Goal: Task Accomplishment & Management: Manage account settings

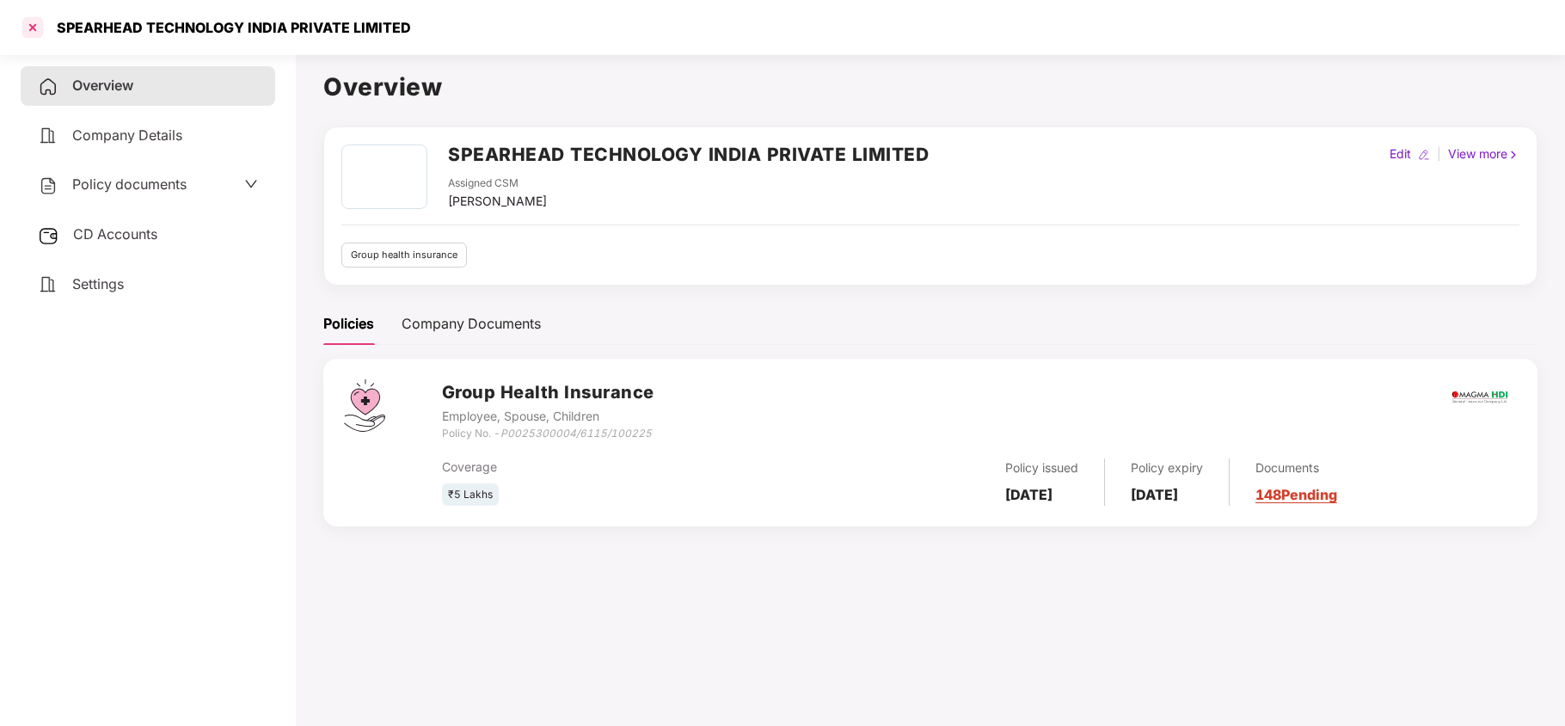
click at [41, 34] on div at bounding box center [33, 28] width 28 height 28
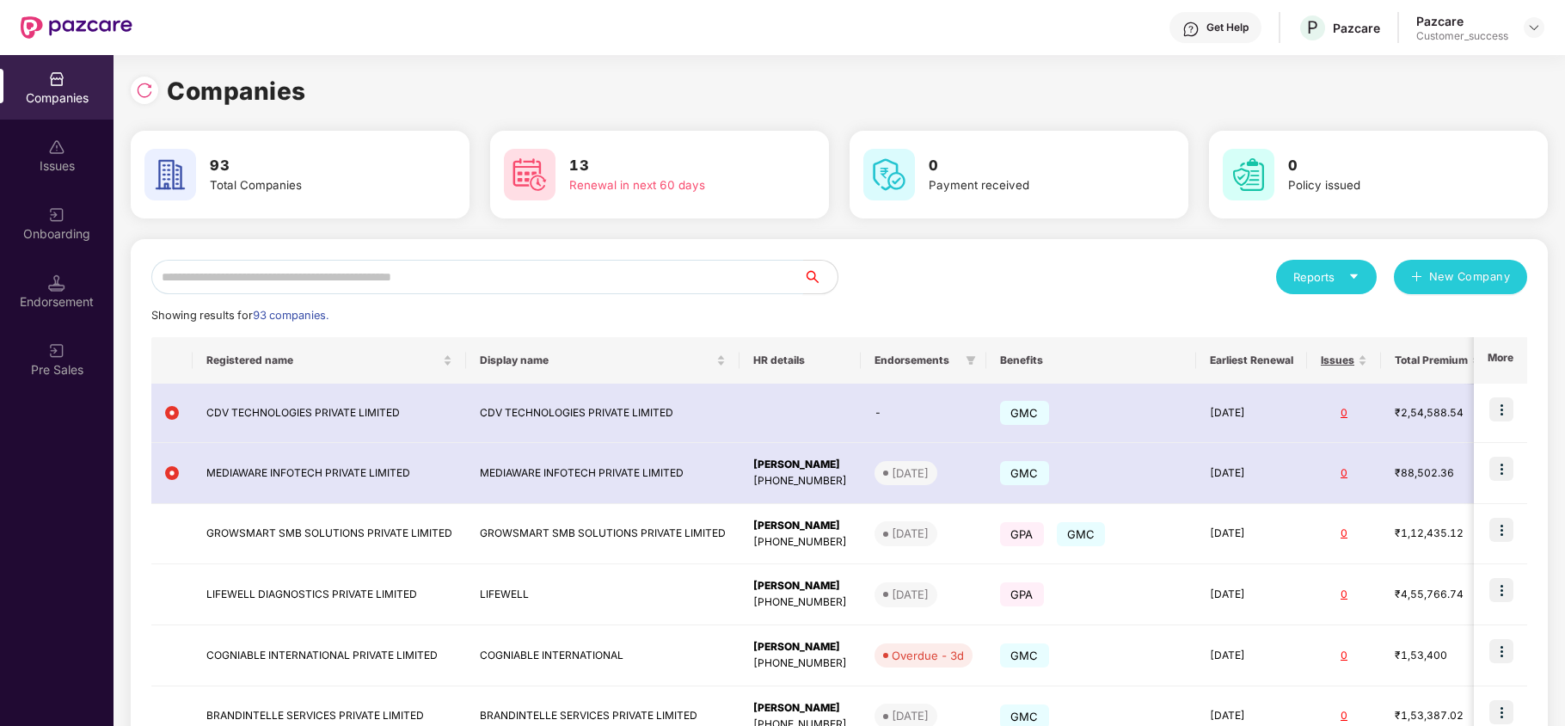
click at [340, 270] on input "text" at bounding box center [477, 277] width 652 height 34
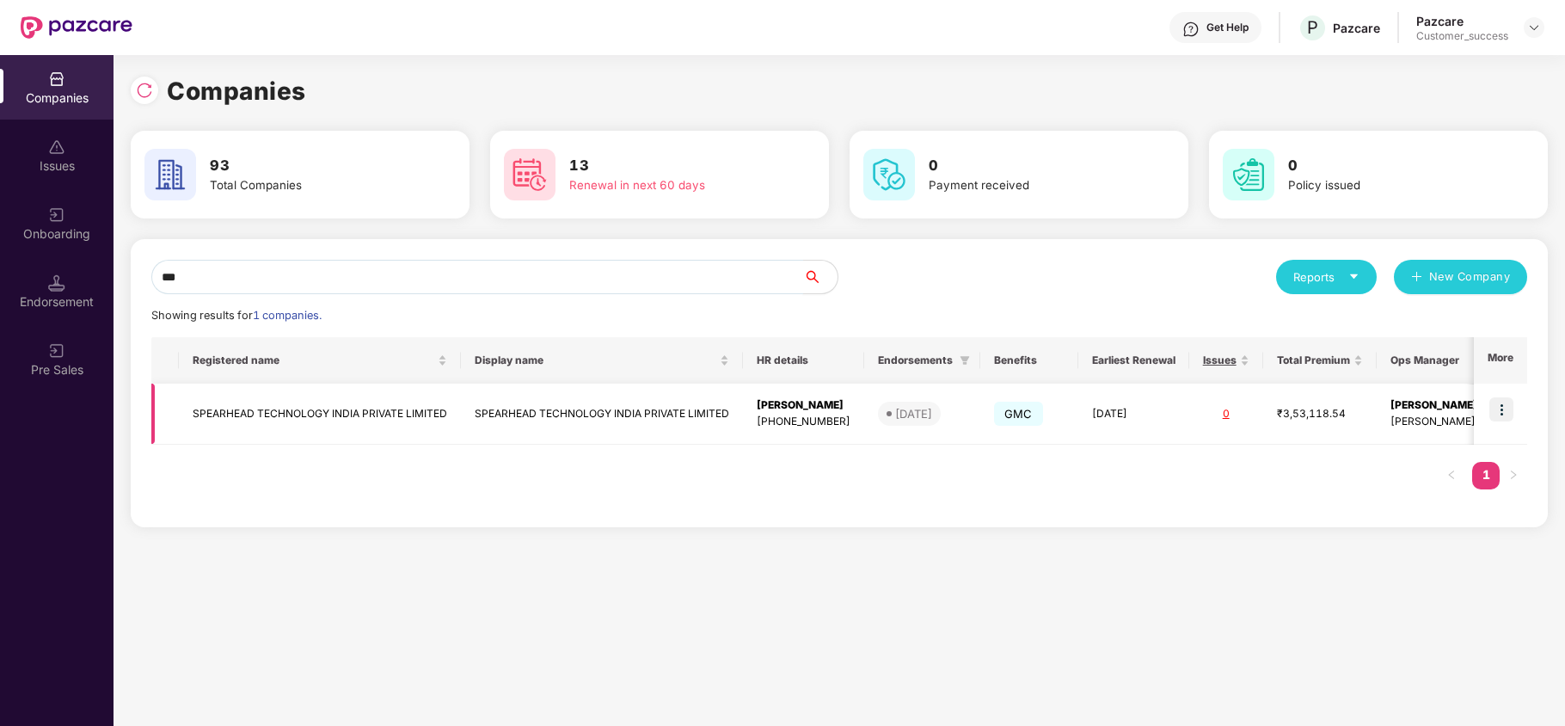
type input "***"
click at [1501, 402] on img at bounding box center [1501, 409] width 24 height 24
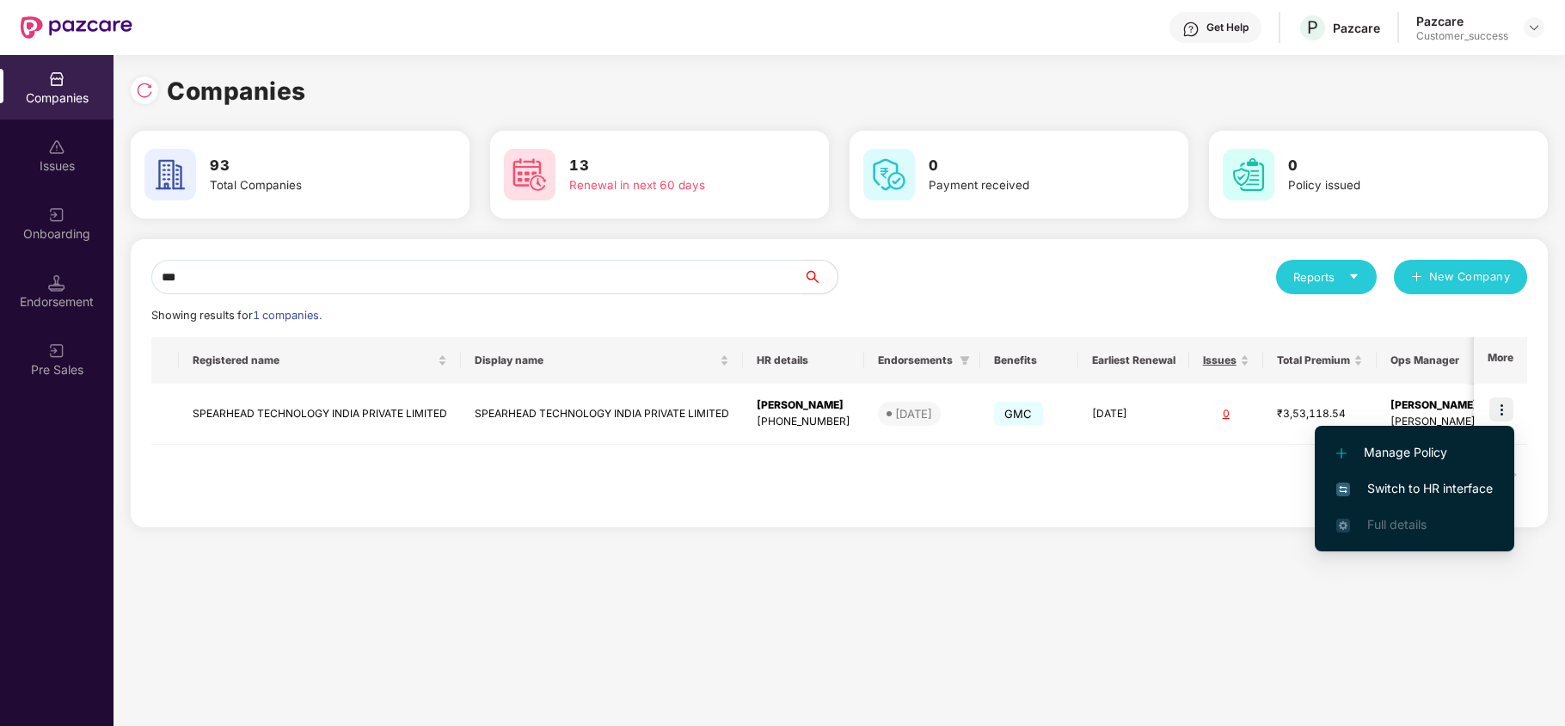
click at [1429, 489] on span "Switch to HR interface" at bounding box center [1414, 488] width 156 height 19
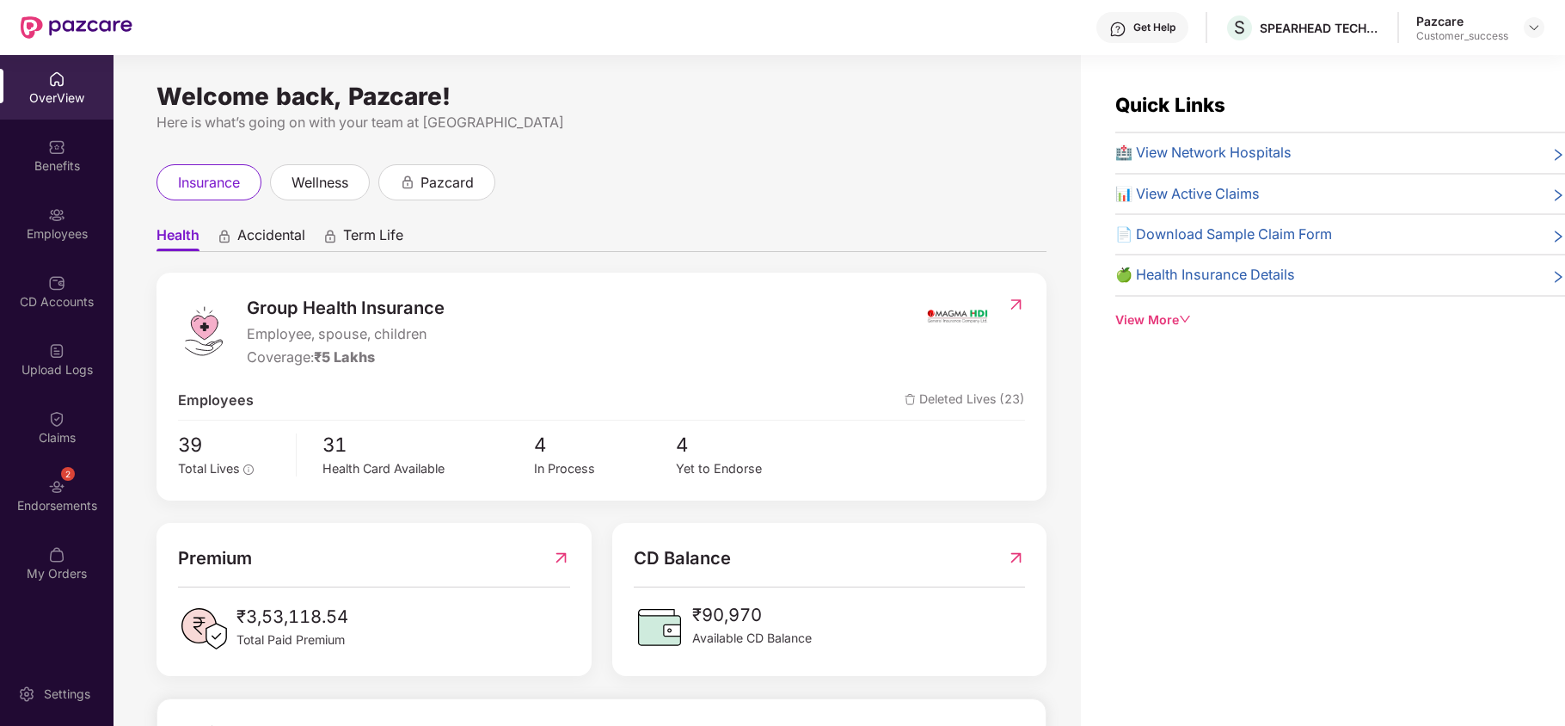
click at [36, 205] on div "Employees" at bounding box center [56, 223] width 113 height 64
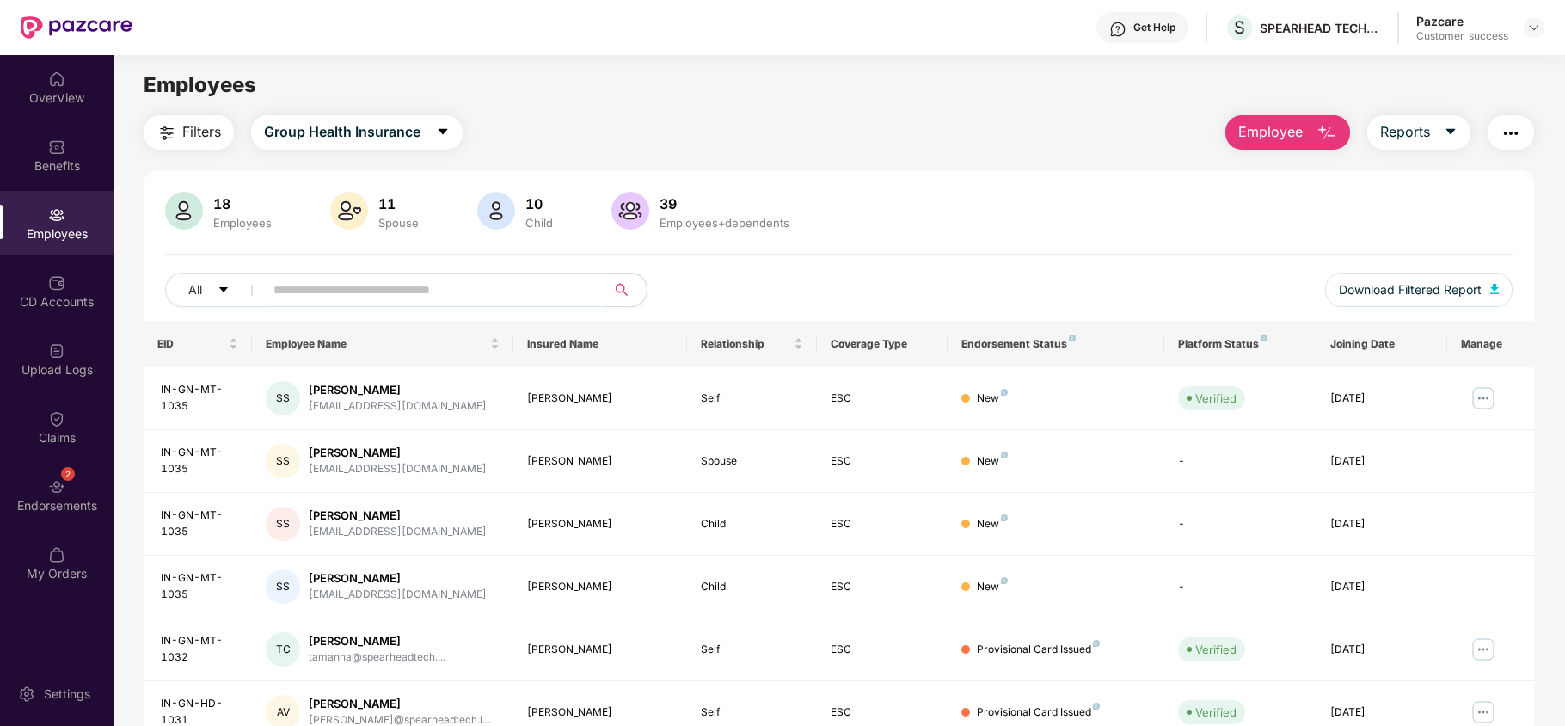
click at [1521, 28] on div "Pazcare Customer_success" at bounding box center [1480, 28] width 128 height 30
click at [1535, 28] on img at bounding box center [1534, 28] width 14 height 14
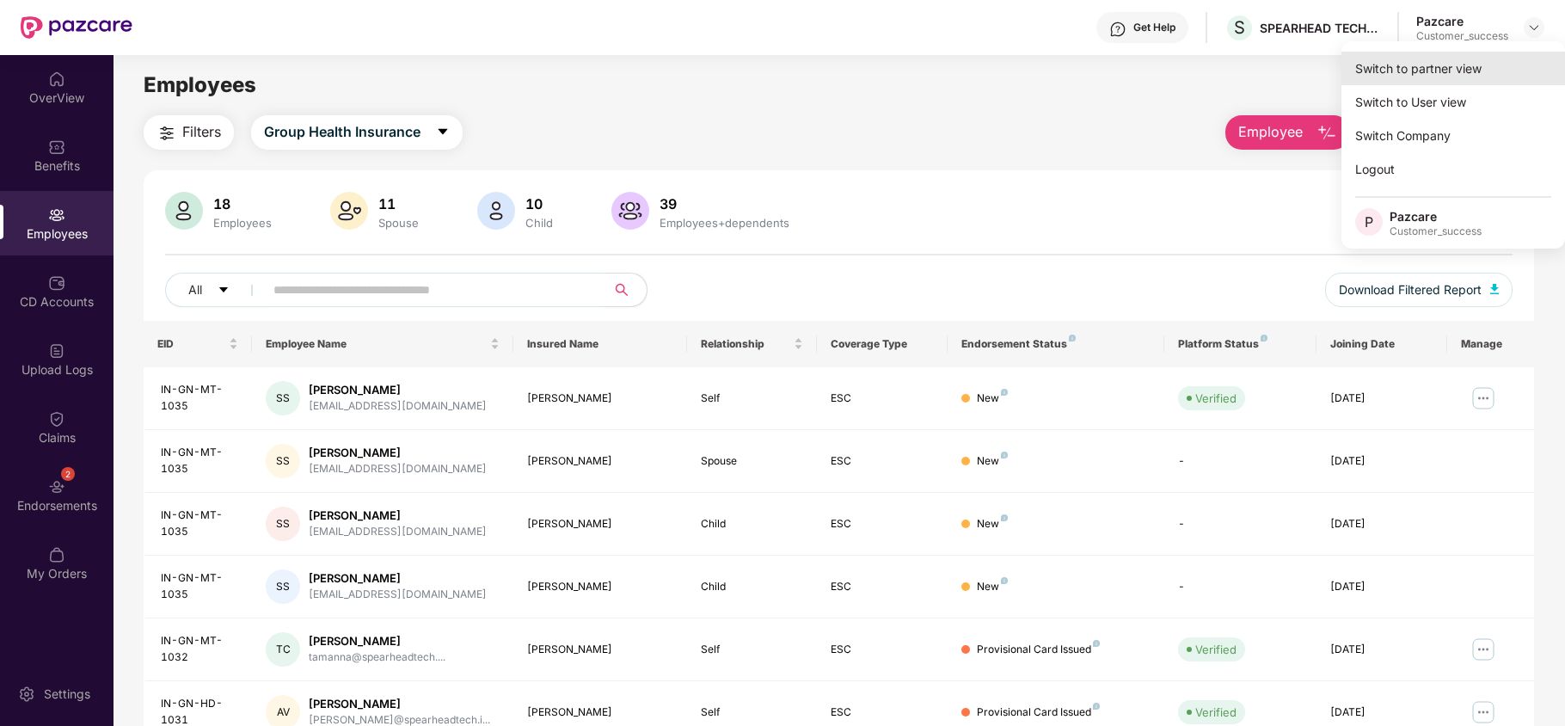
click at [1484, 63] on div "Switch to partner view" at bounding box center [1453, 69] width 224 height 34
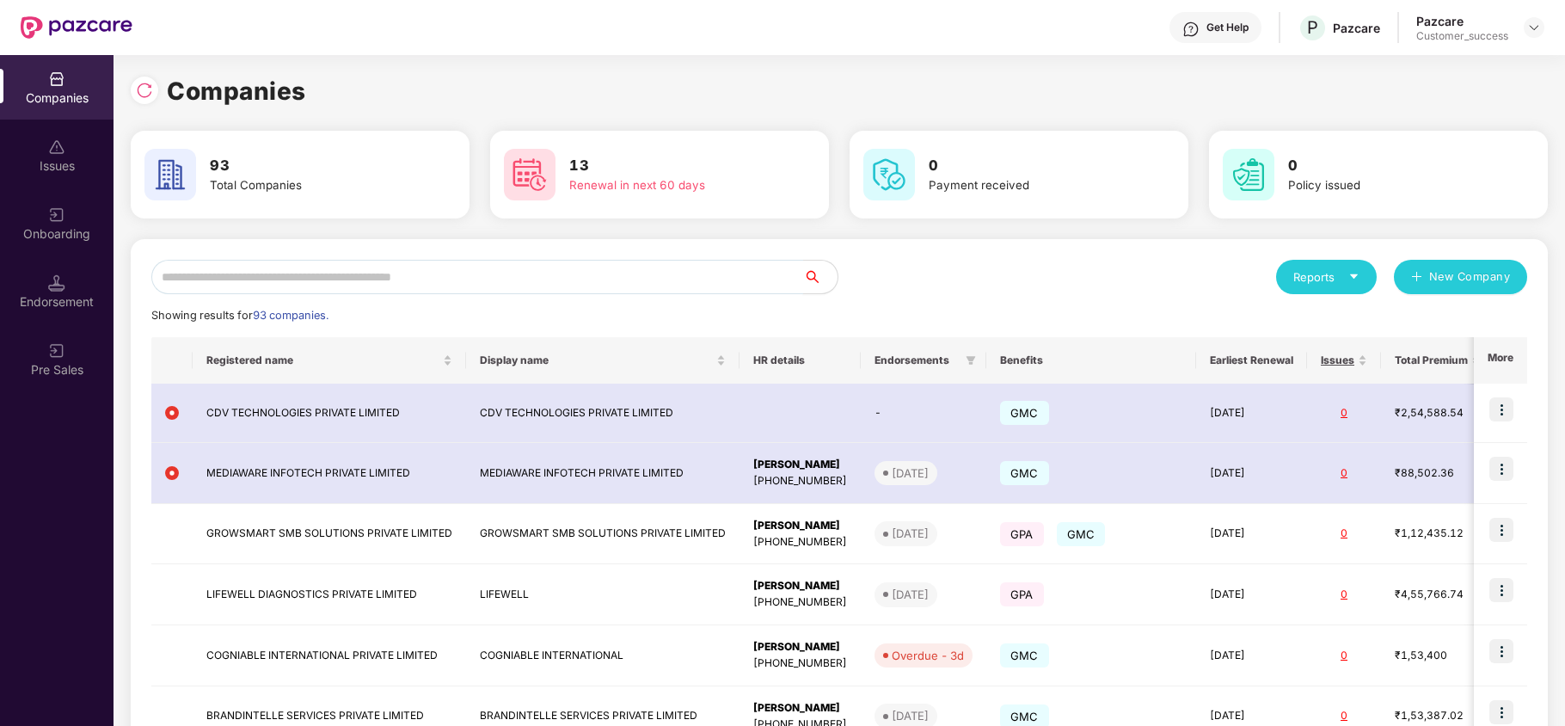
click at [363, 269] on input "text" at bounding box center [477, 277] width 652 height 34
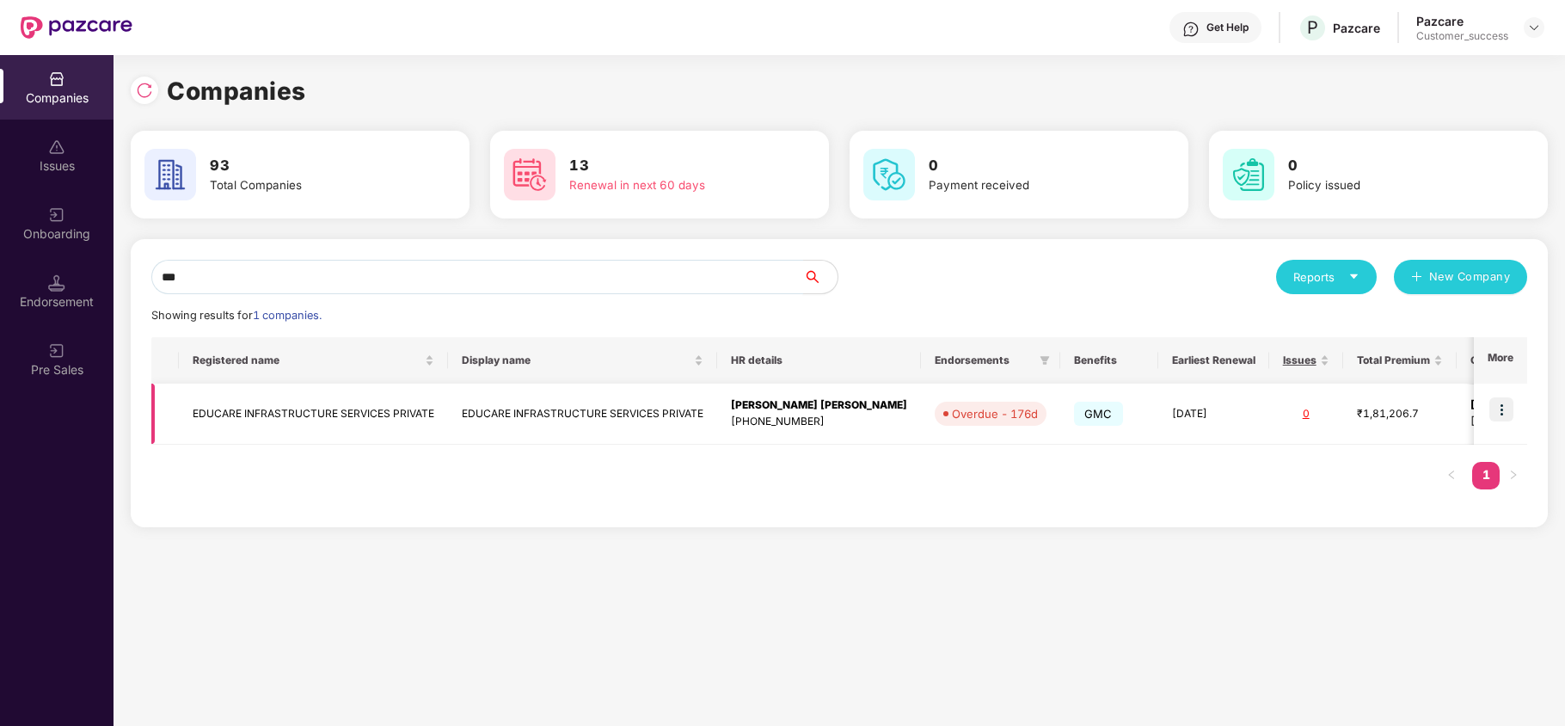
type input "***"
click at [1508, 402] on img at bounding box center [1501, 409] width 24 height 24
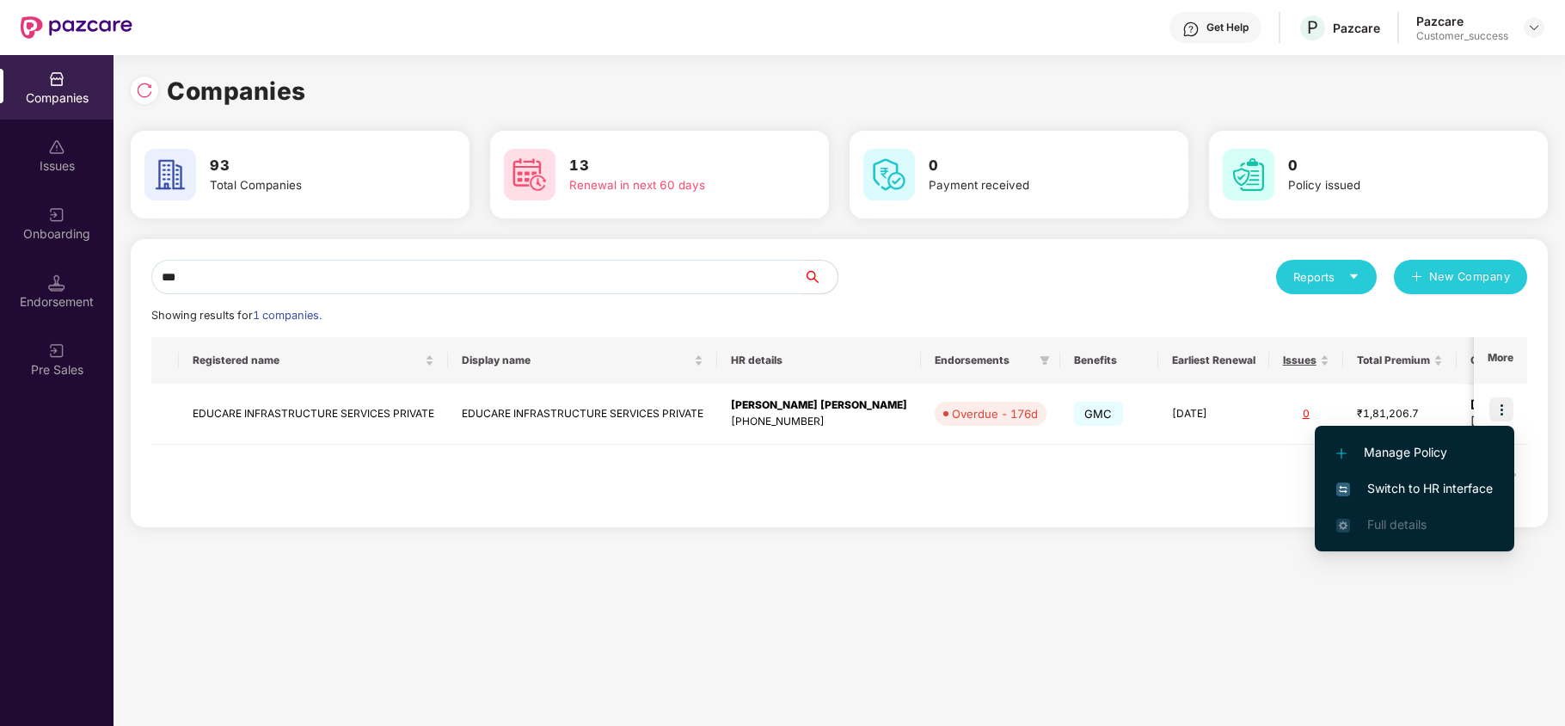
click at [1421, 482] on span "Switch to HR interface" at bounding box center [1414, 488] width 156 height 19
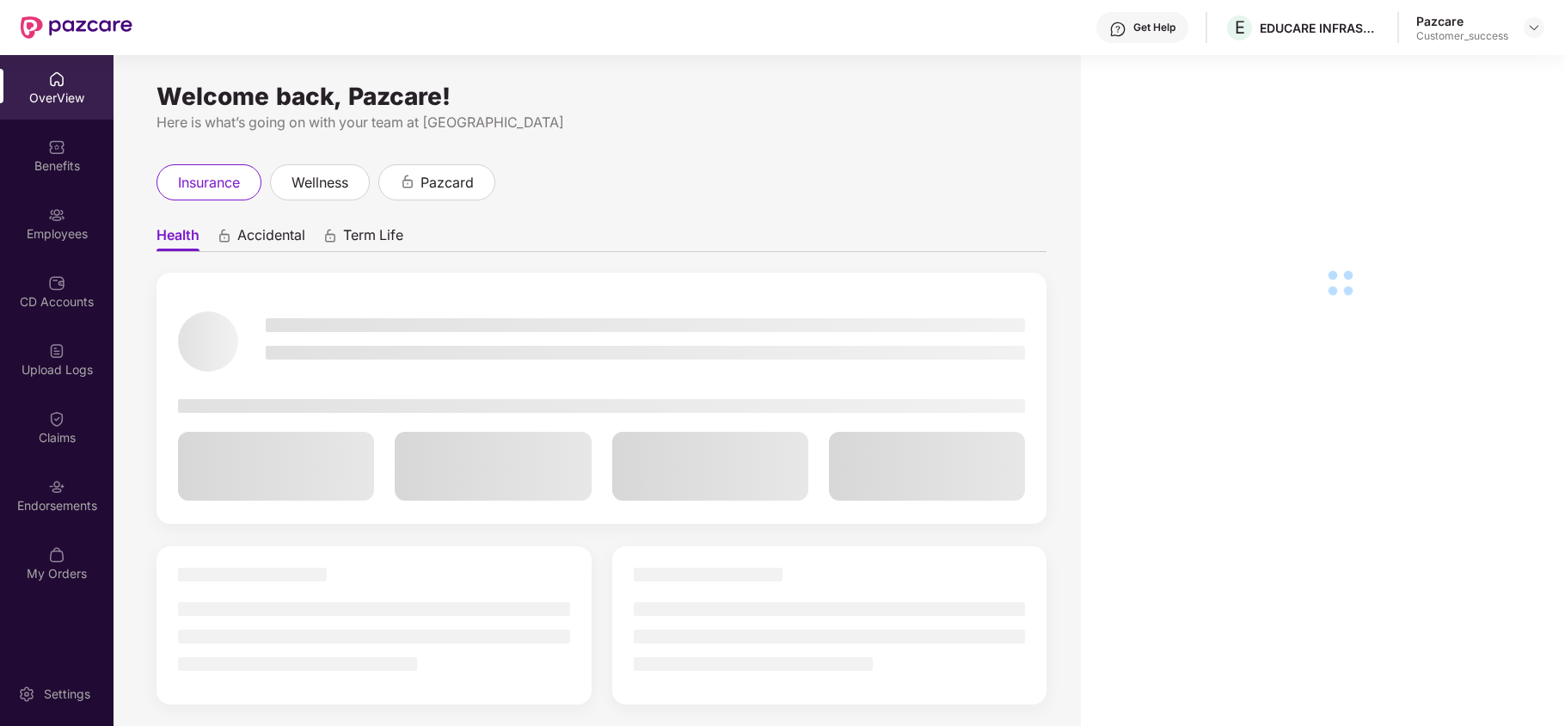
click at [45, 232] on div "Employees" at bounding box center [56, 233] width 113 height 17
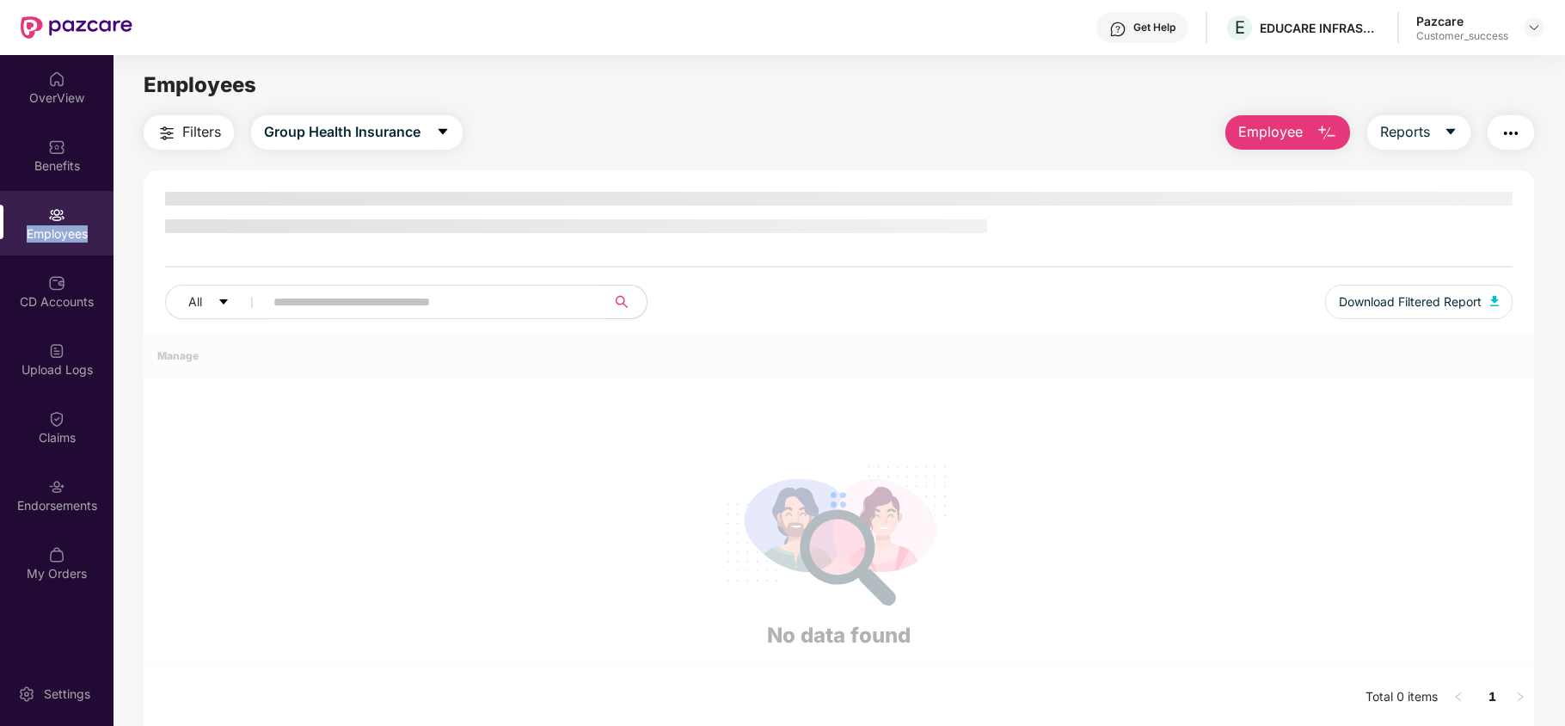
click at [45, 232] on div "Employees" at bounding box center [56, 233] width 113 height 17
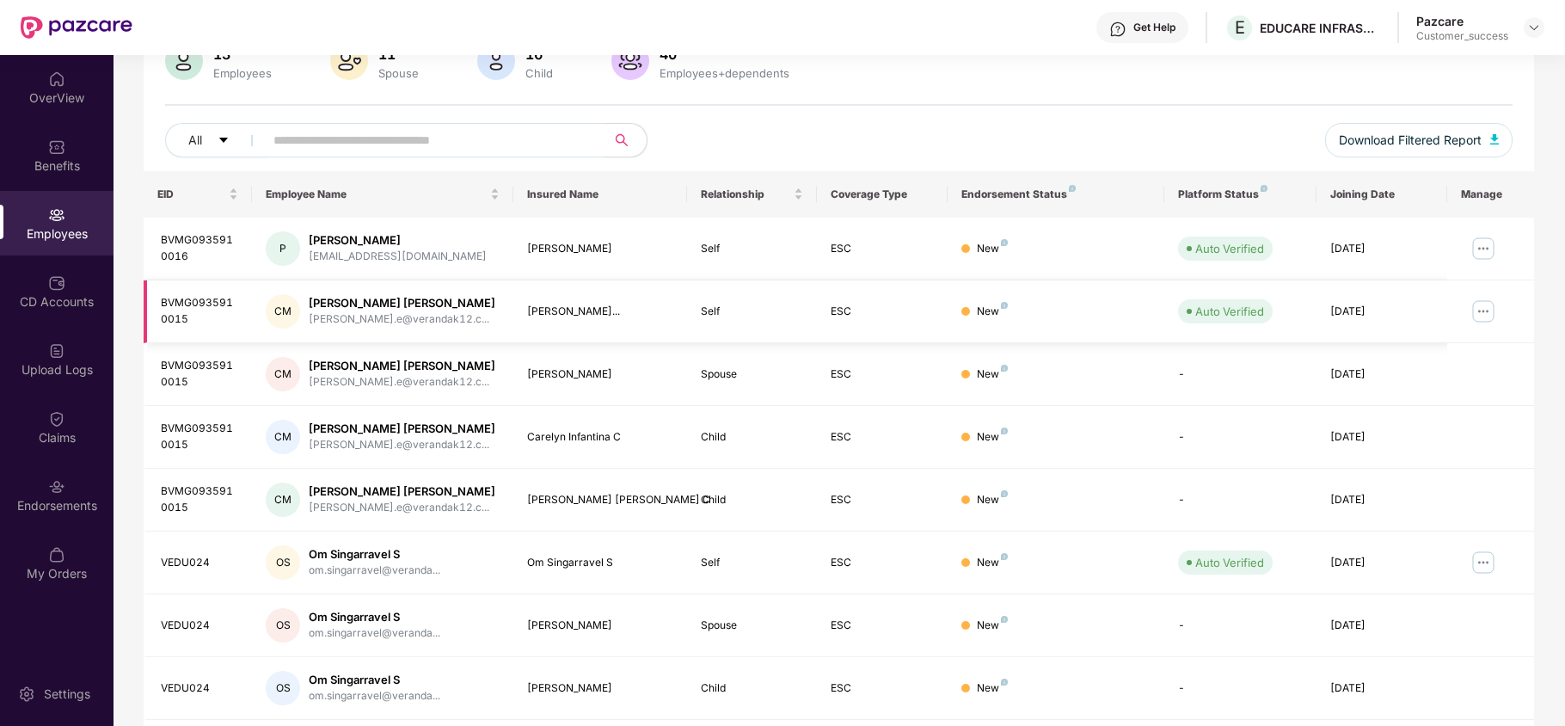
scroll to position [334, 0]
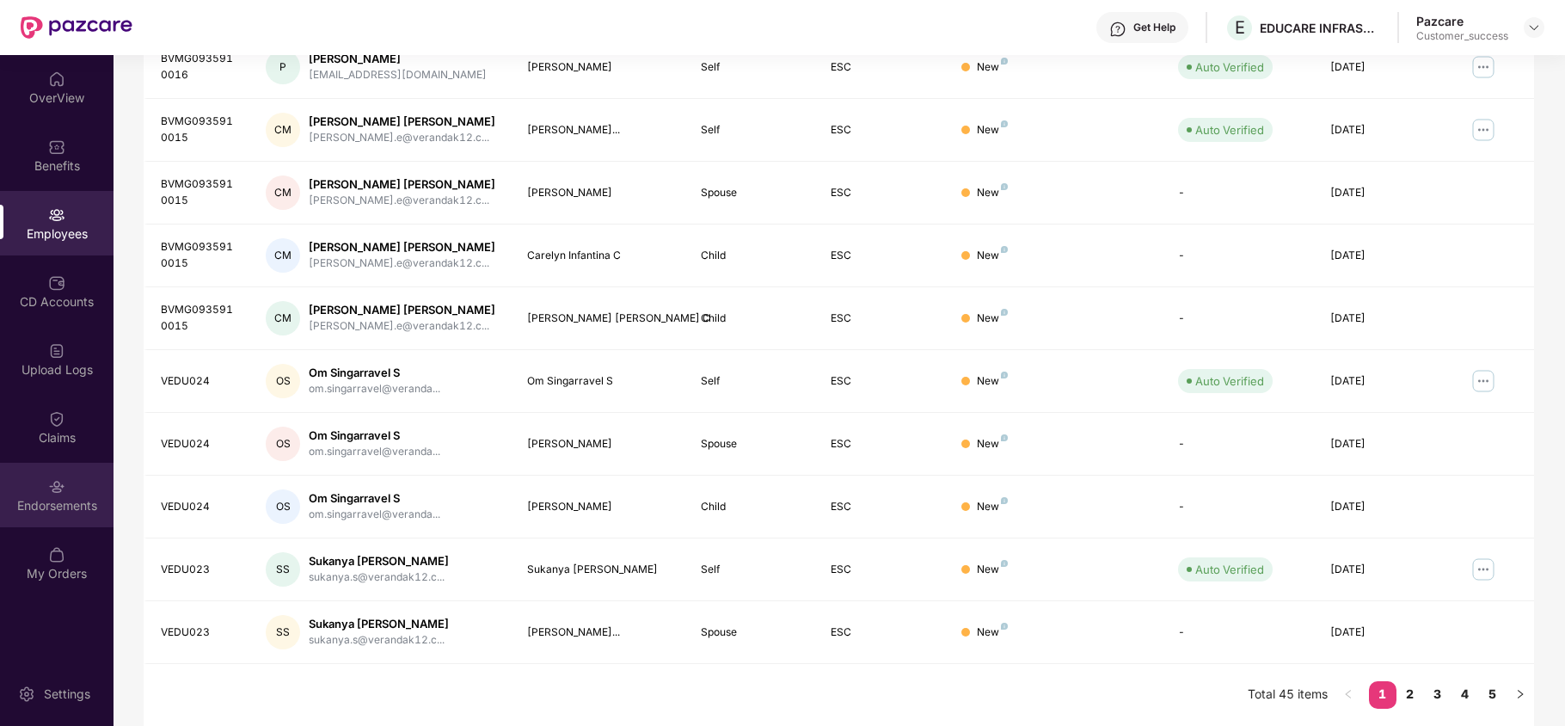
click at [69, 497] on div "Endorsements" at bounding box center [56, 504] width 113 height 17
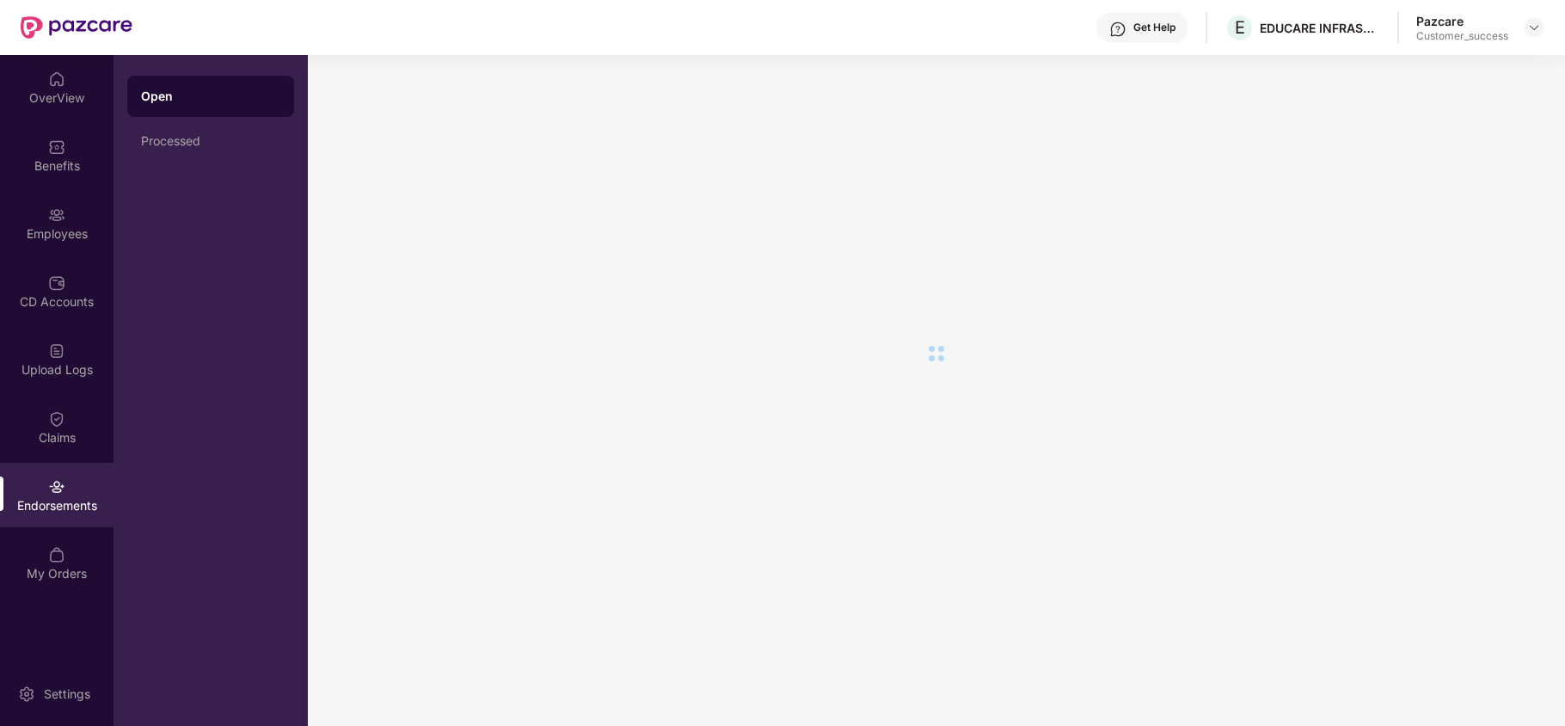
scroll to position [0, 0]
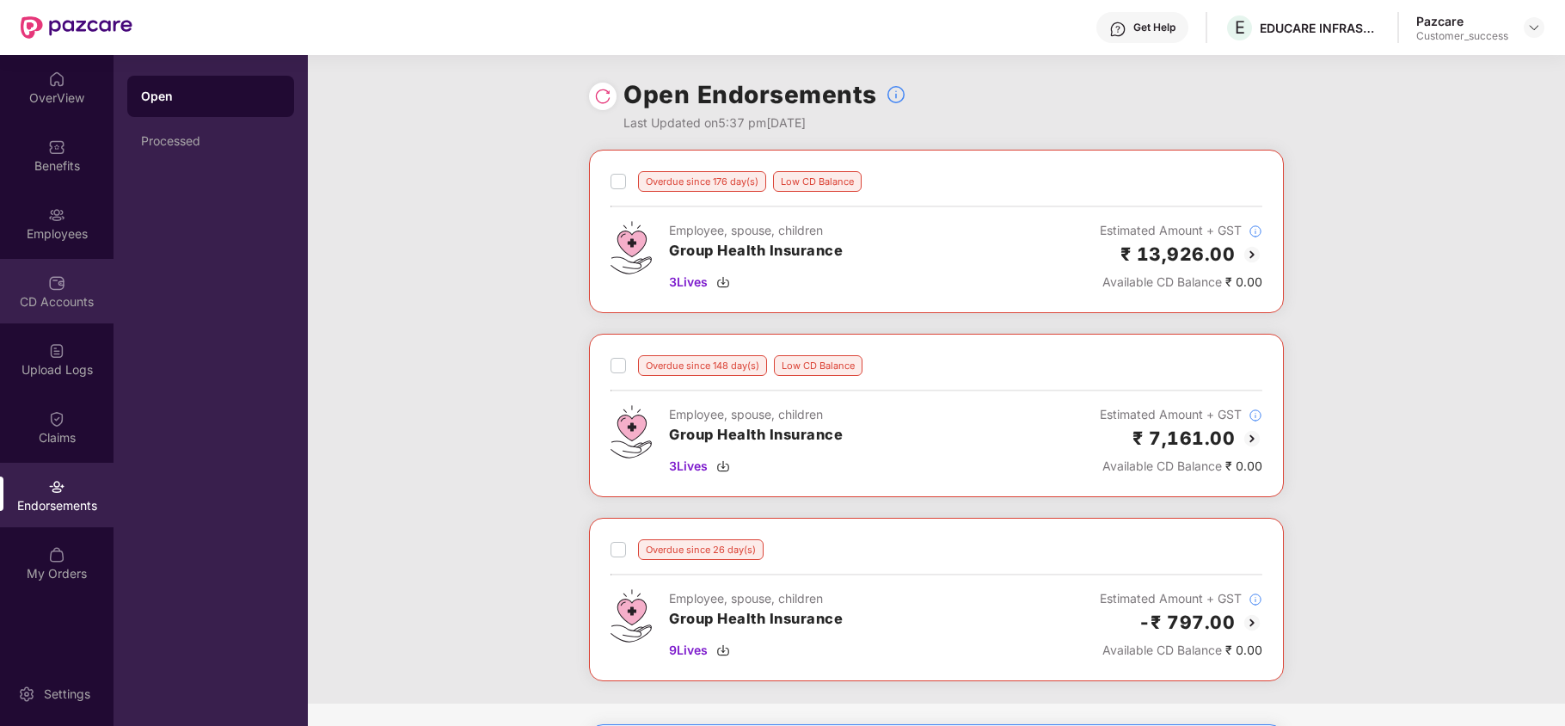
click at [60, 267] on div "CD Accounts" at bounding box center [56, 291] width 113 height 64
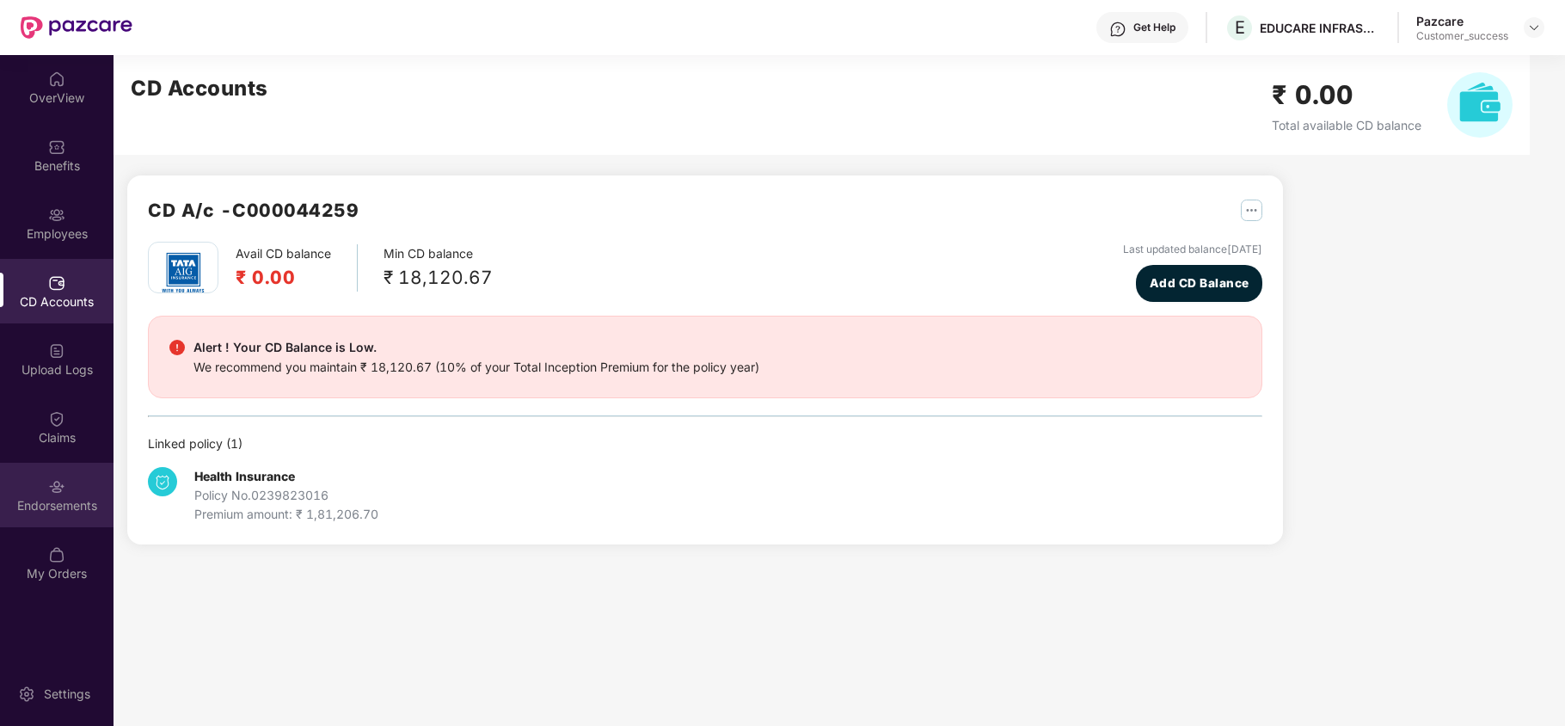
click at [64, 478] on img at bounding box center [56, 486] width 17 height 17
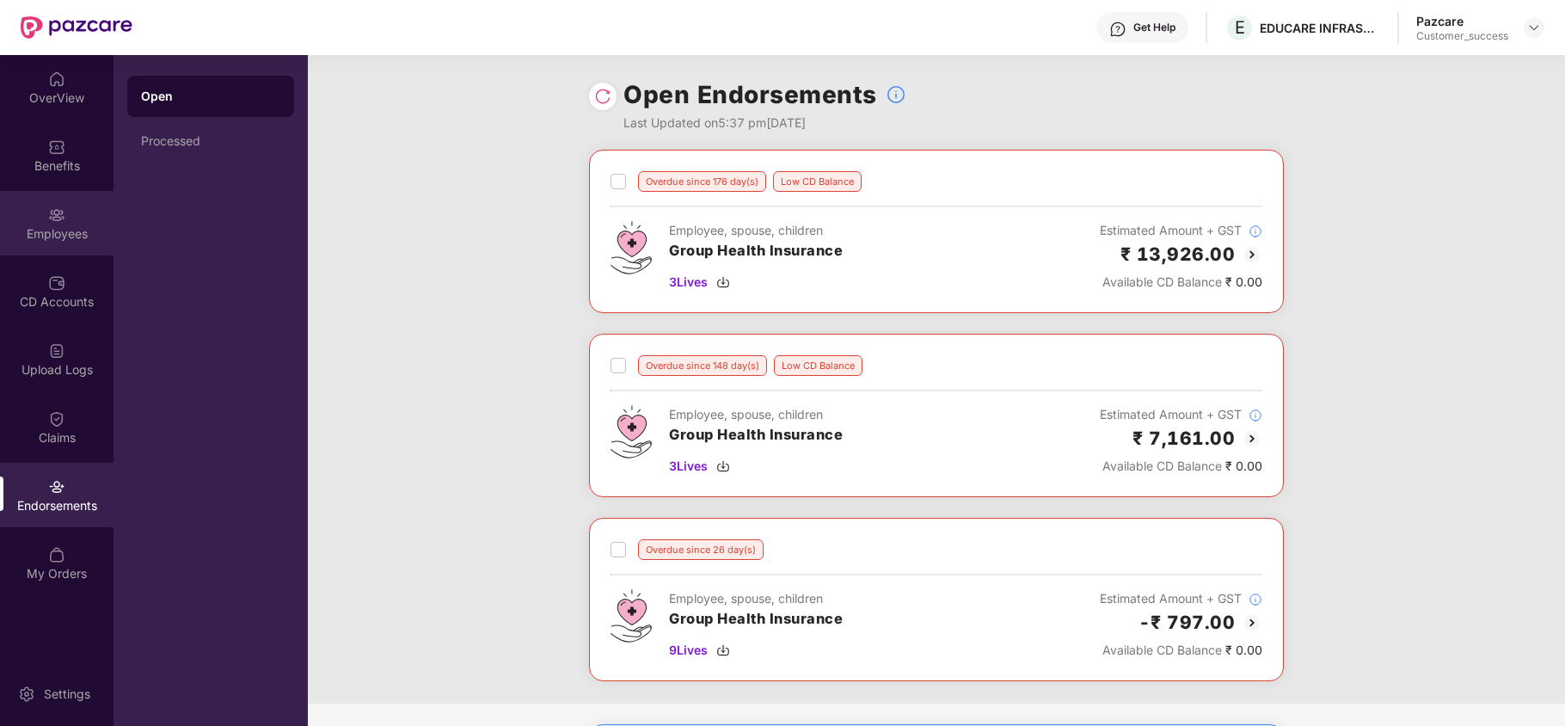
click at [46, 220] on div "Employees" at bounding box center [56, 223] width 113 height 64
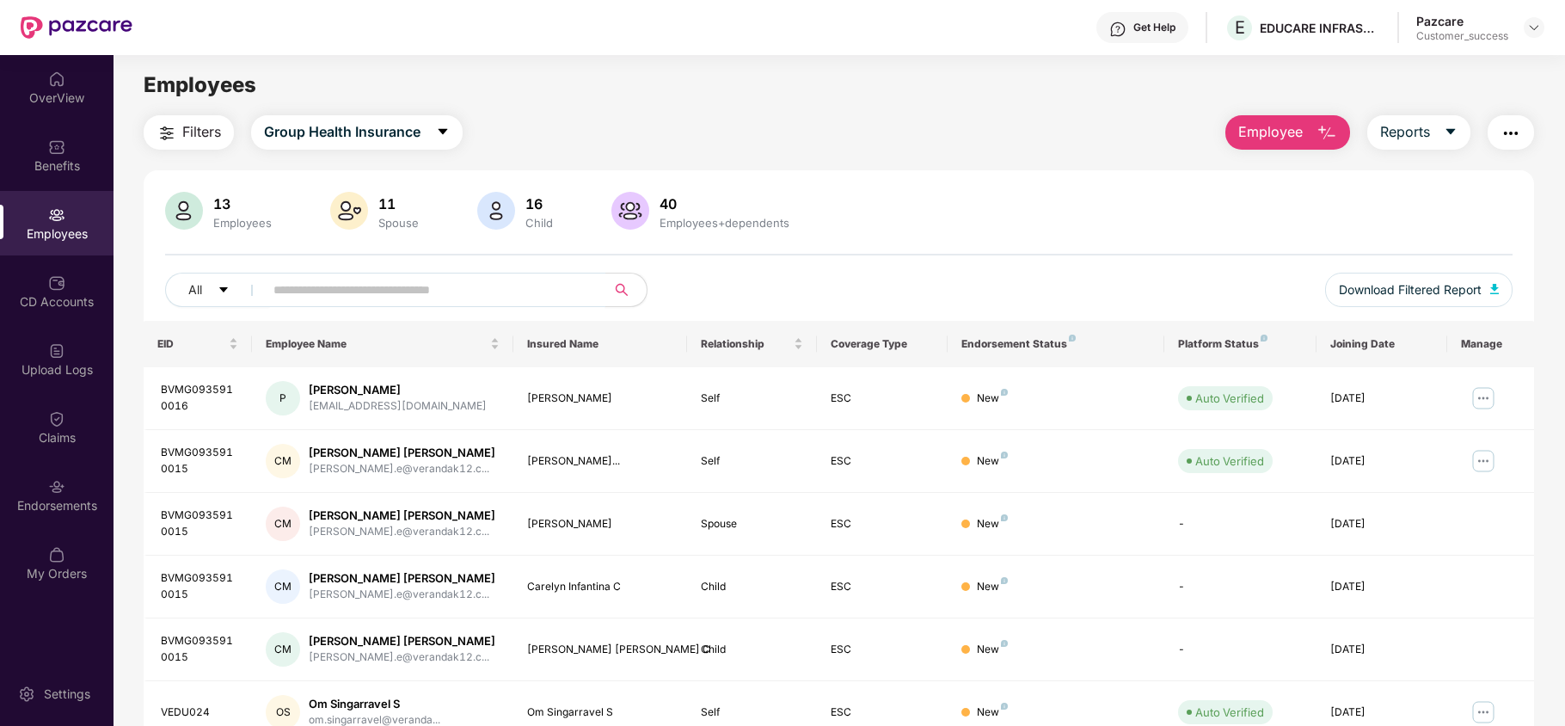
click at [402, 280] on input "text" at bounding box center [427, 290] width 309 height 26
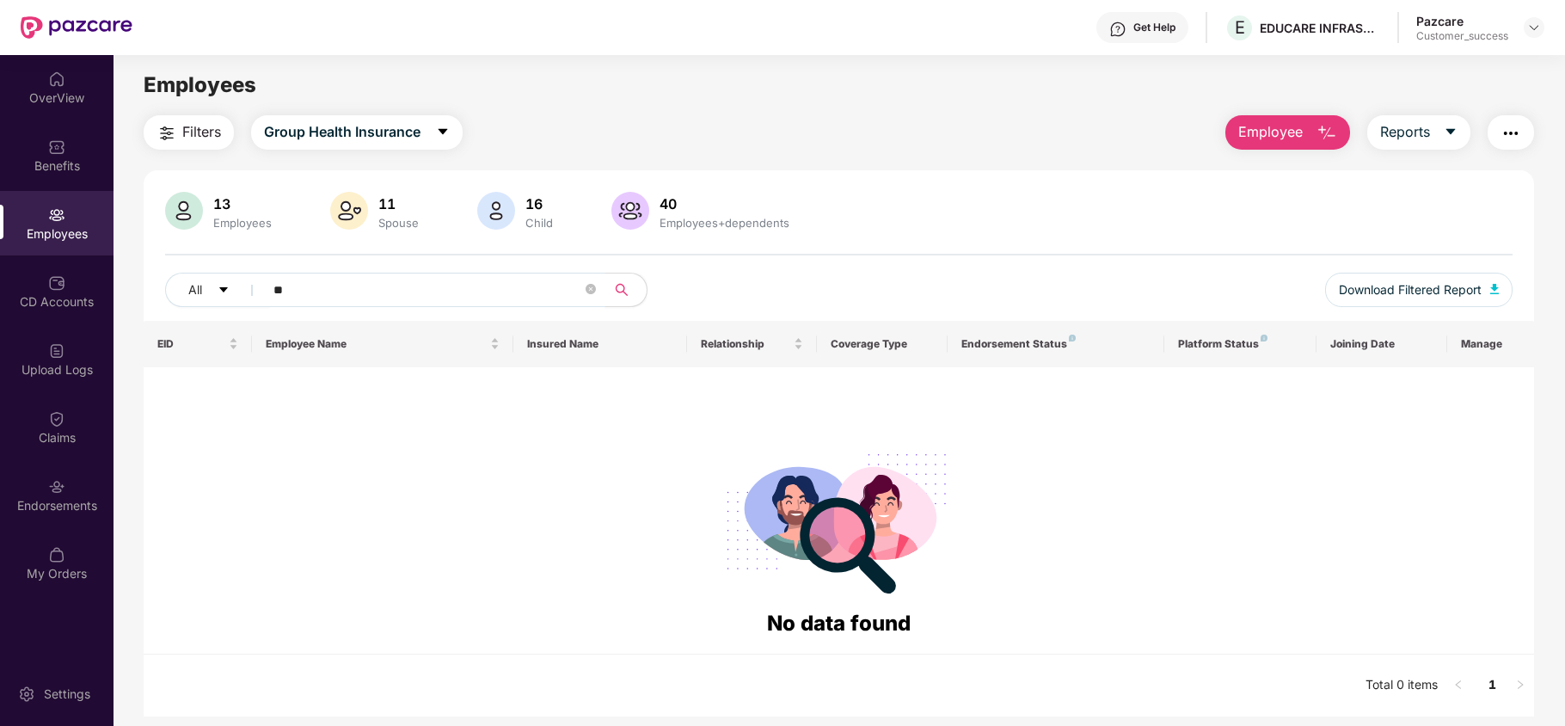
type input "*"
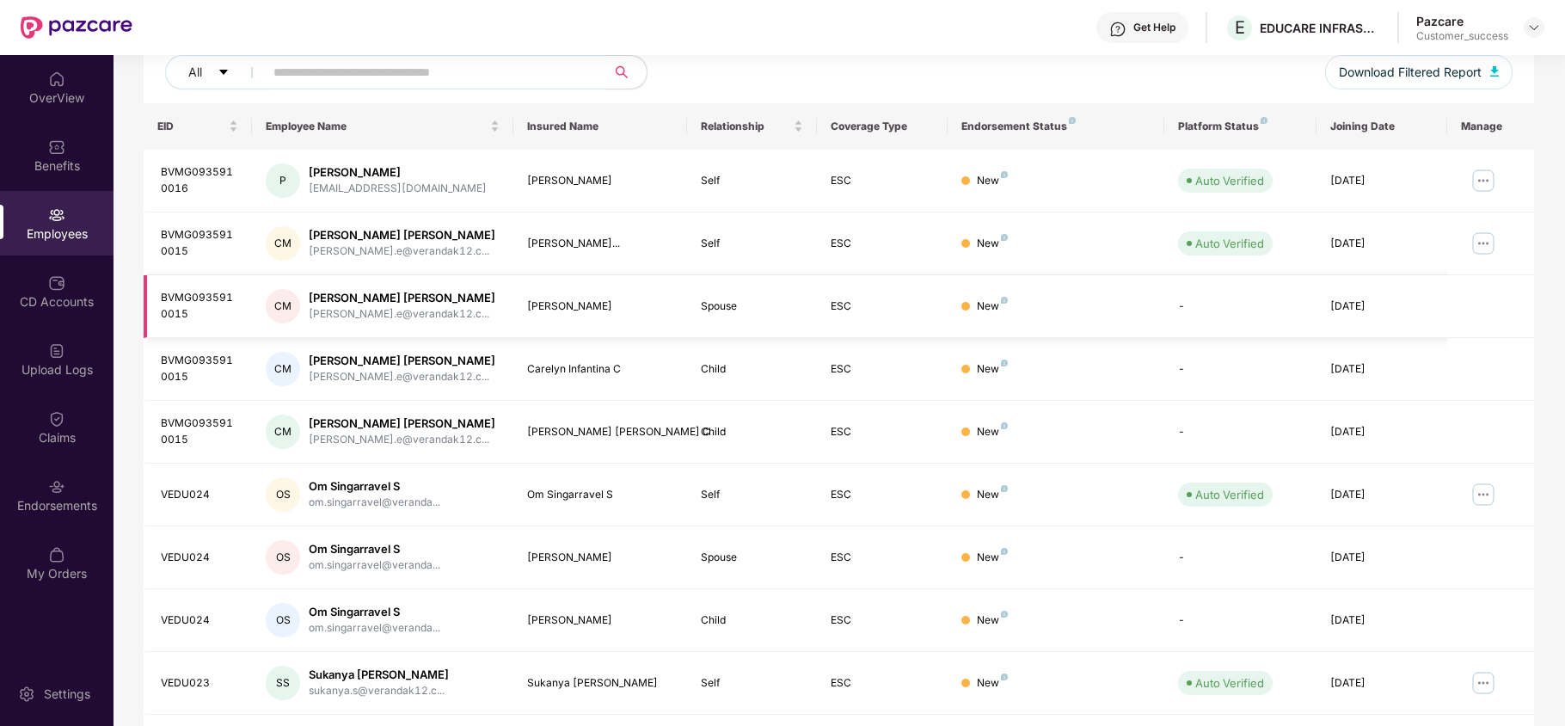
scroll to position [334, 0]
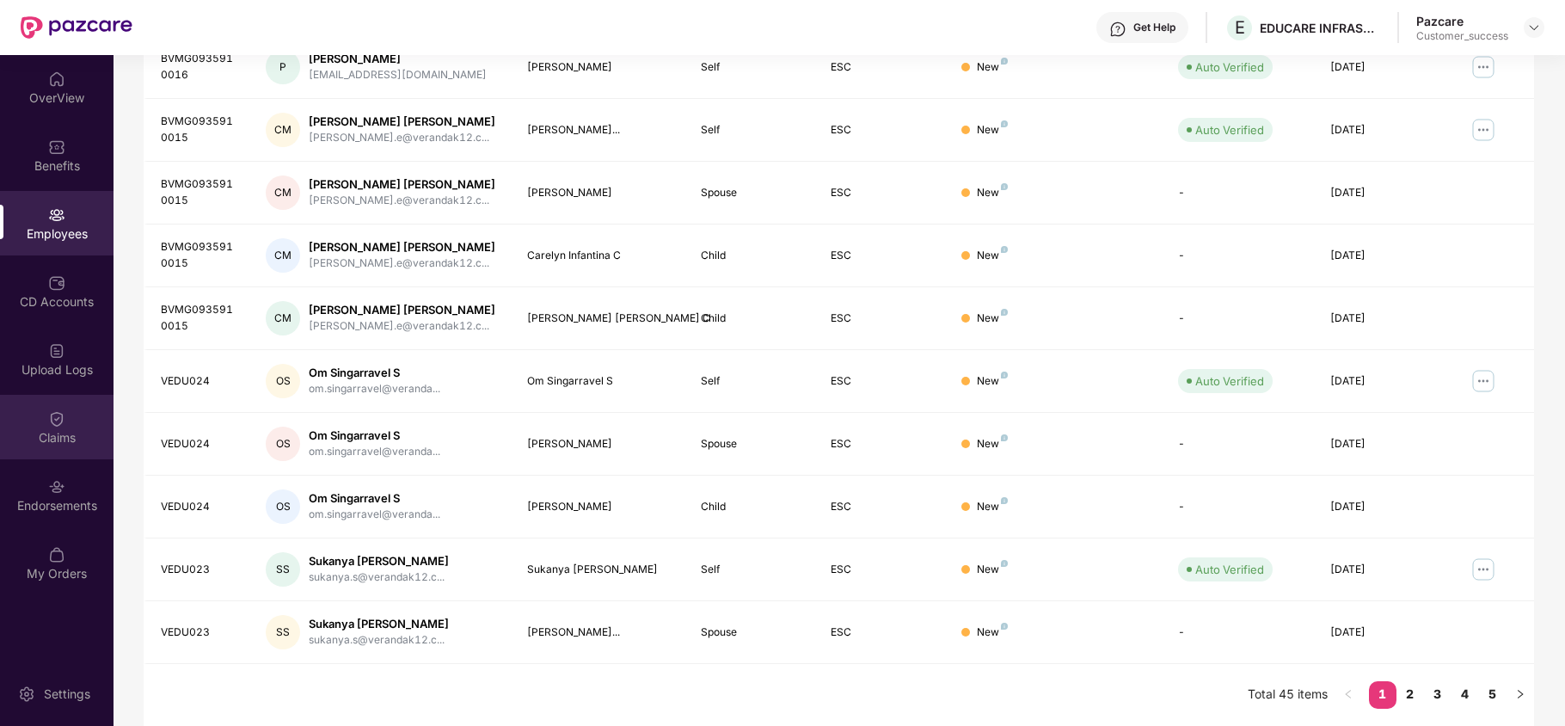
click at [67, 395] on div "Claims" at bounding box center [56, 427] width 113 height 64
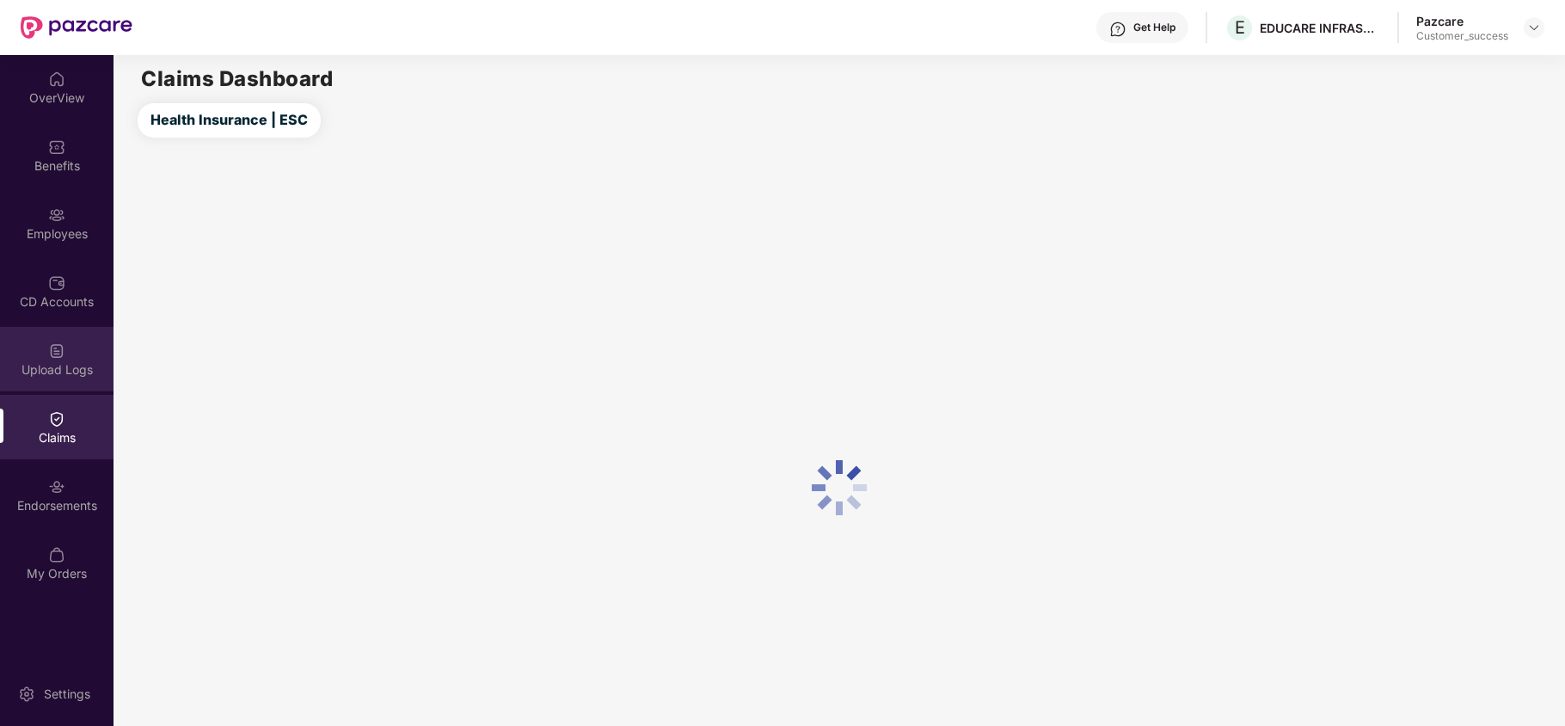
click at [72, 361] on div "Upload Logs" at bounding box center [56, 369] width 113 height 17
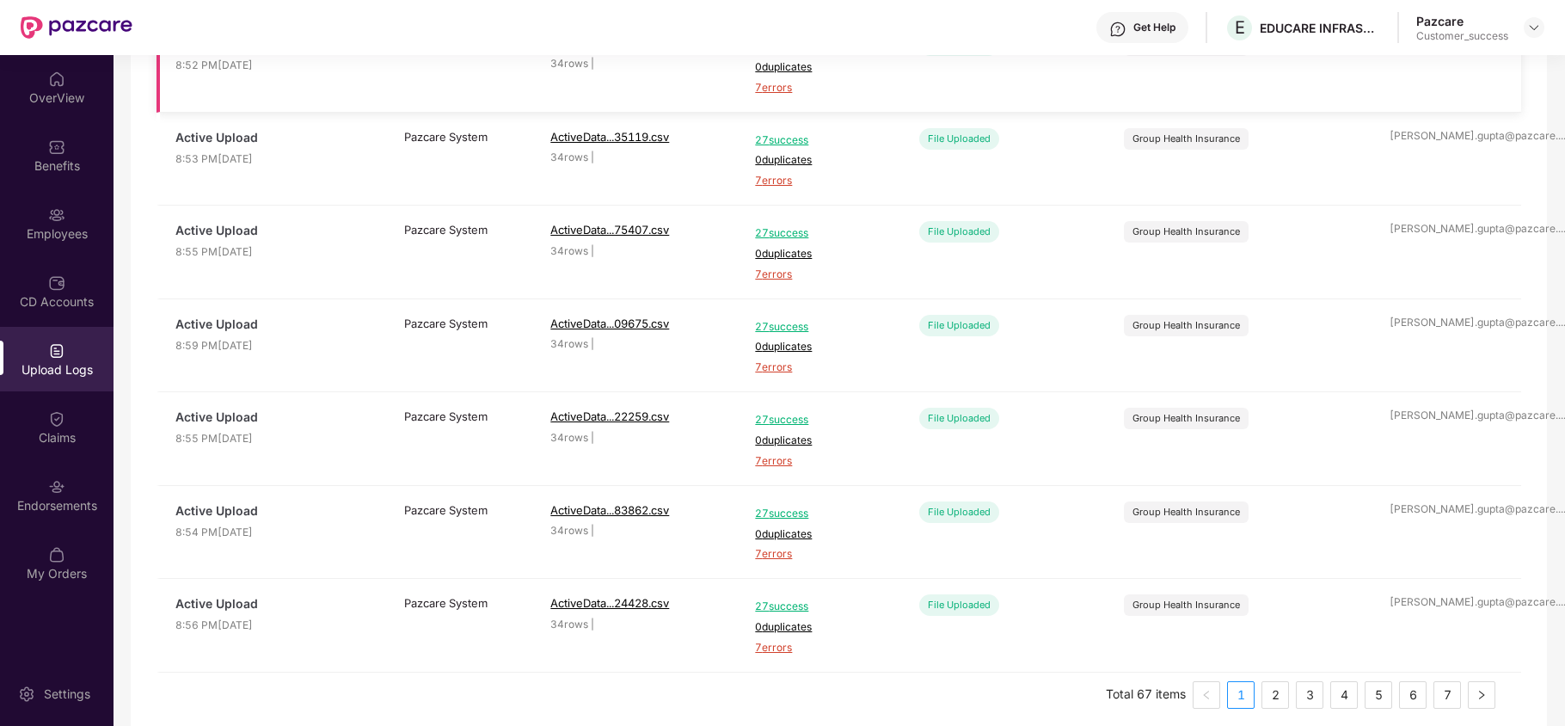
scroll to position [524, 0]
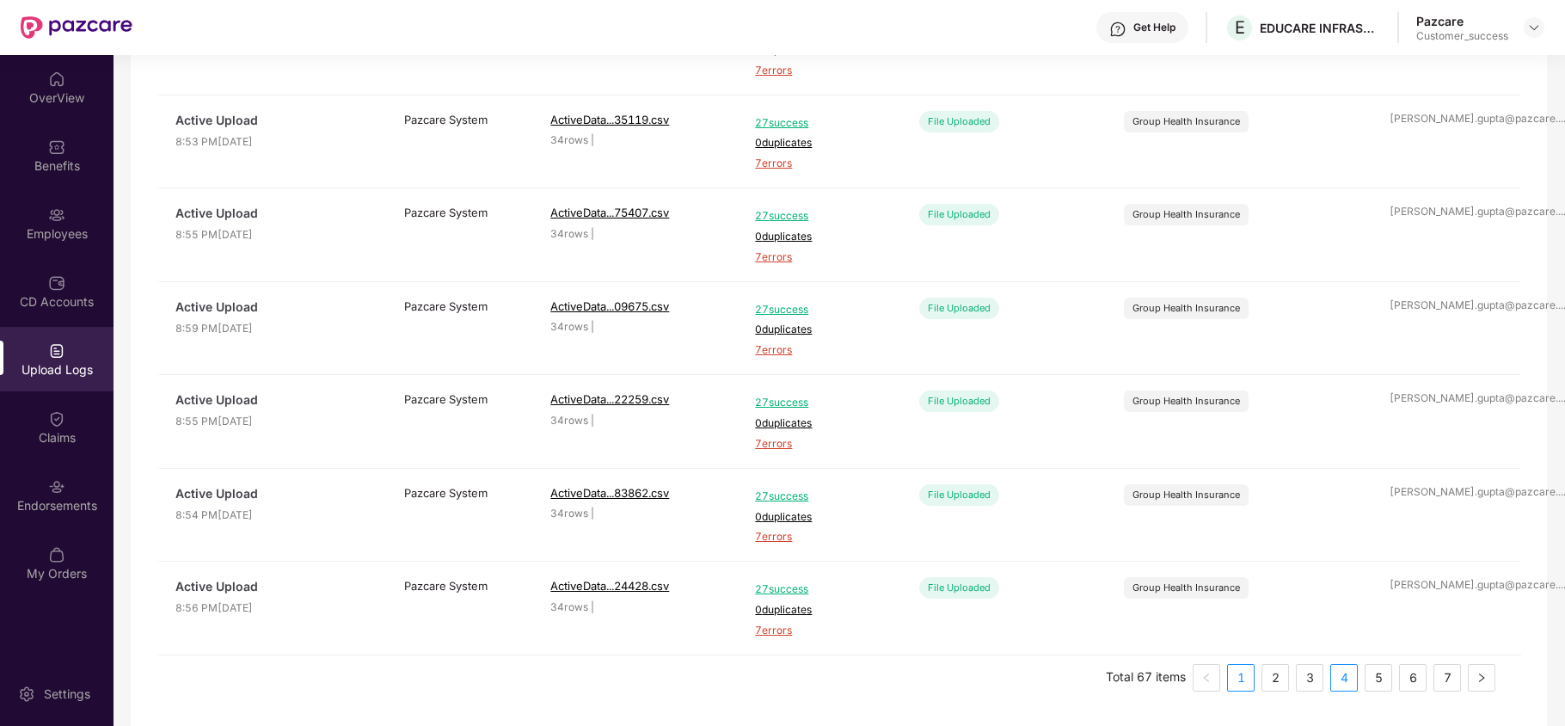
click at [1333, 672] on link "4" at bounding box center [1344, 678] width 26 height 26
click at [1367, 675] on link "5" at bounding box center [1378, 678] width 26 height 26
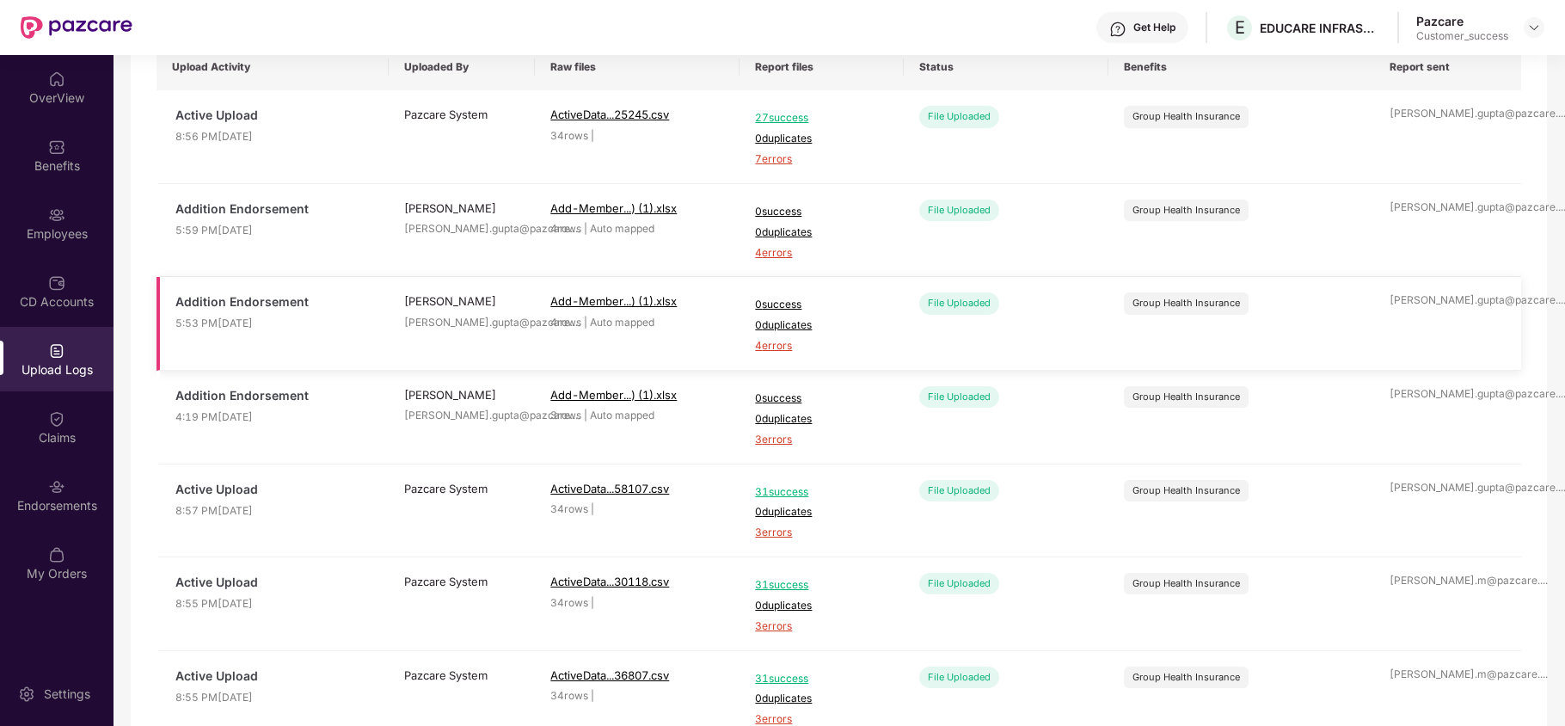
scroll to position [114, 0]
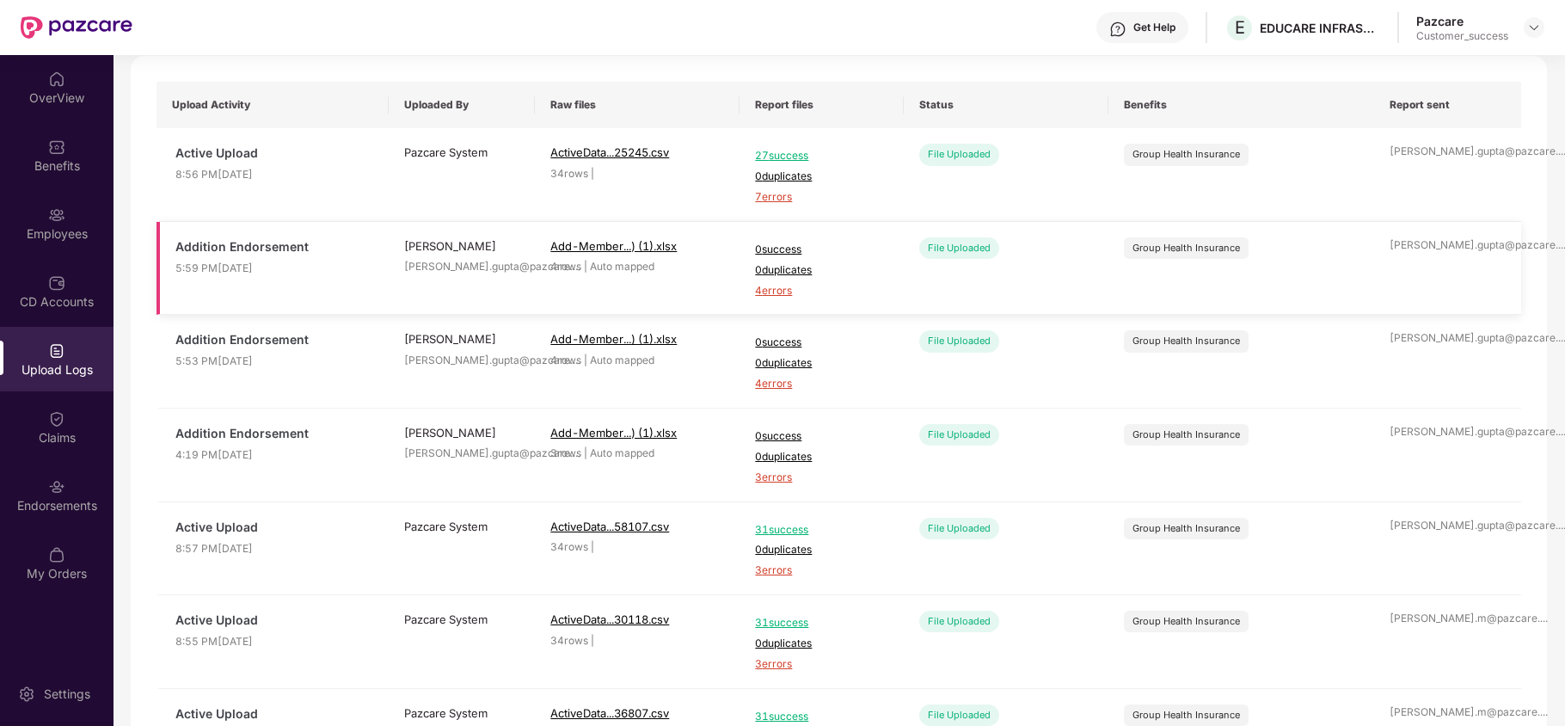
click at [765, 290] on span "4 errors" at bounding box center [821, 291] width 132 height 16
click at [782, 383] on span "4 errors" at bounding box center [821, 384] width 132 height 16
click at [52, 212] on img at bounding box center [56, 214] width 17 height 17
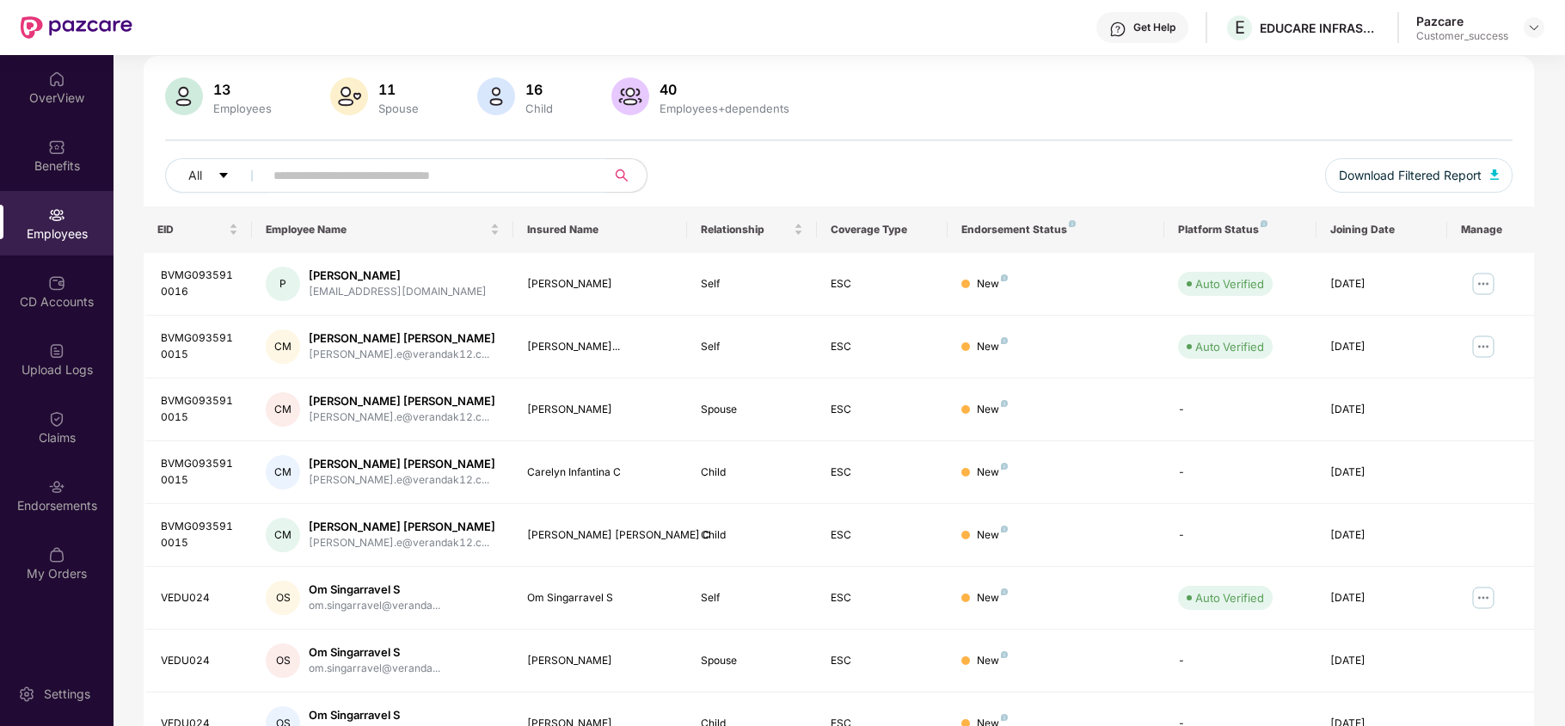
click at [353, 183] on input "text" at bounding box center [427, 175] width 309 height 26
paste input "**********"
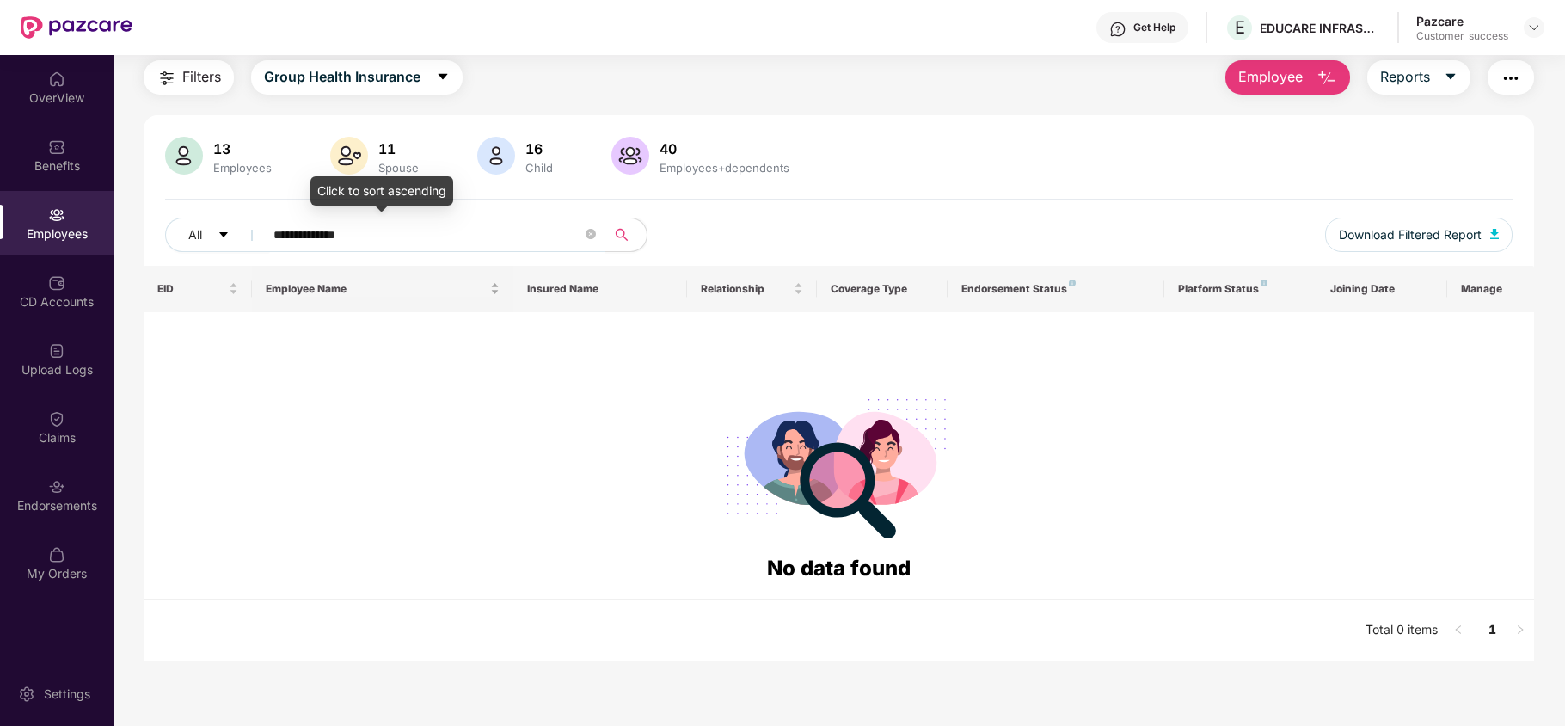
scroll to position [55, 0]
type input "**********"
click at [385, 81] on span "Group Health Insurance" at bounding box center [342, 76] width 156 height 21
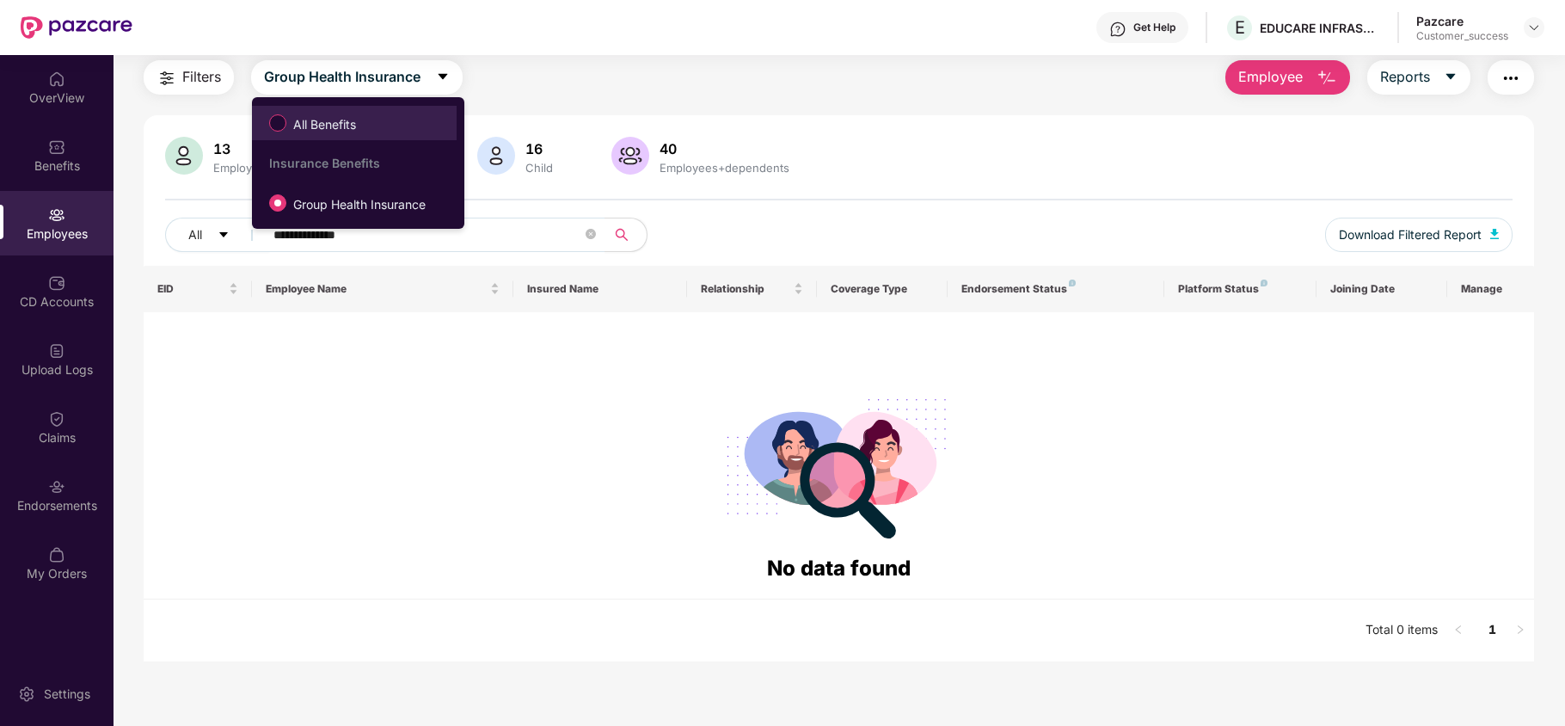
click at [380, 131] on span "All Benefits" at bounding box center [354, 122] width 187 height 29
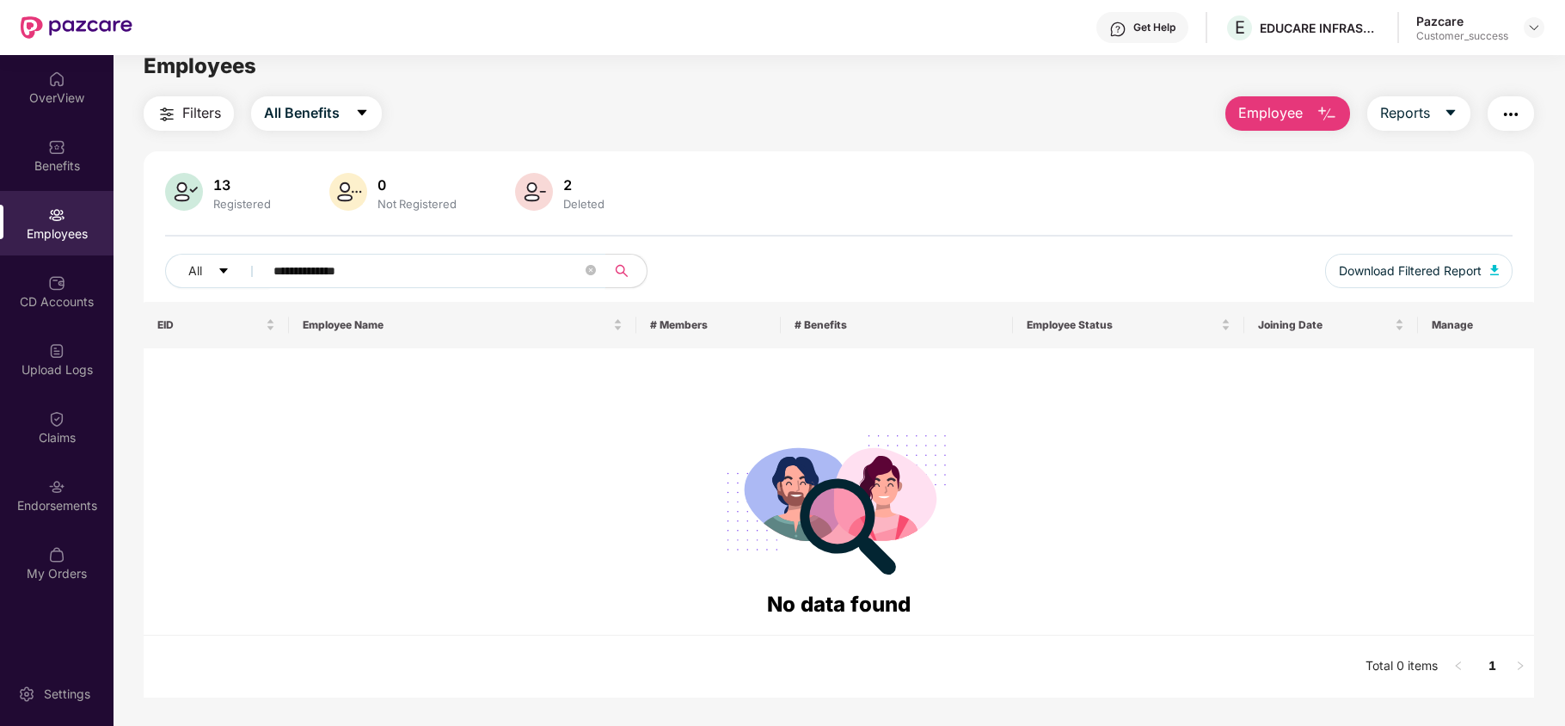
scroll to position [0, 0]
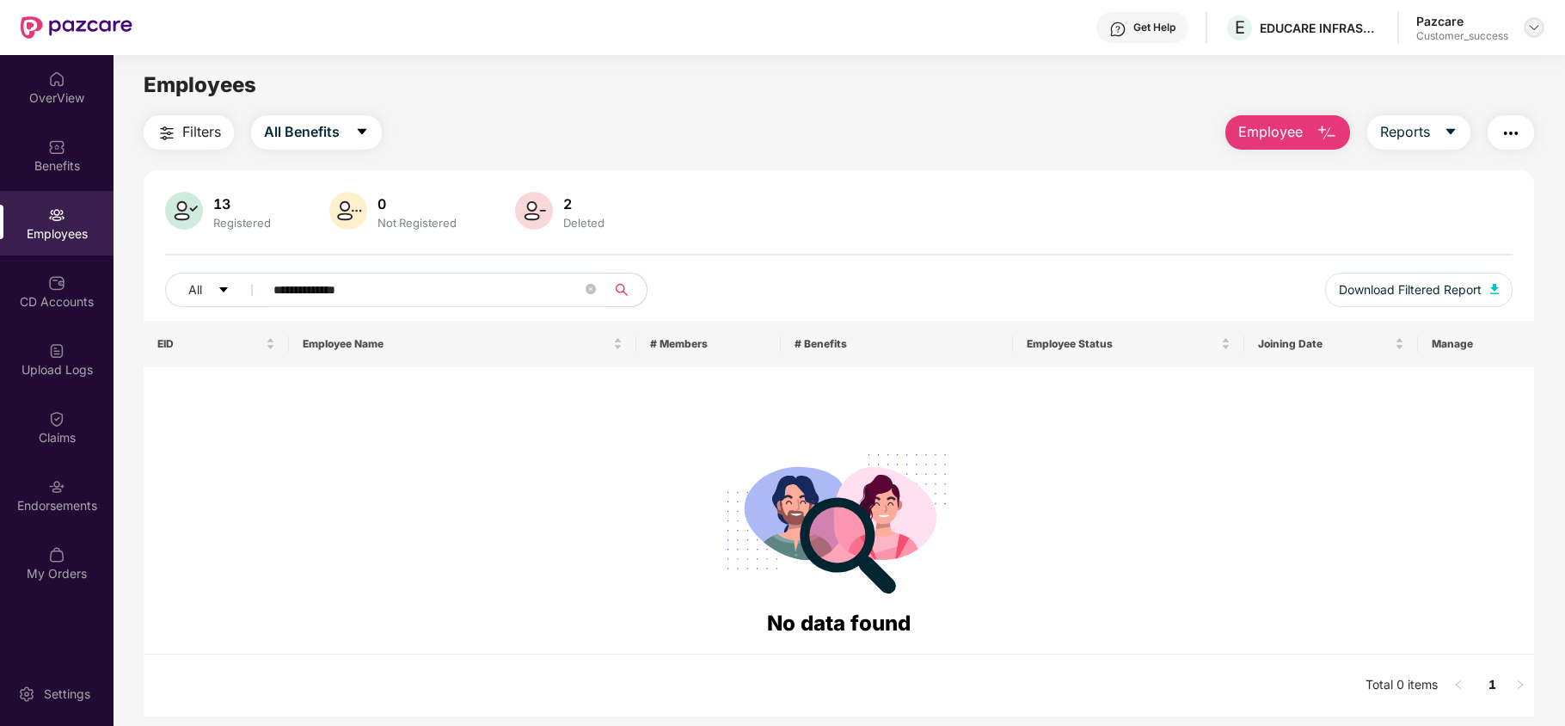
click at [1535, 25] on img at bounding box center [1534, 28] width 14 height 14
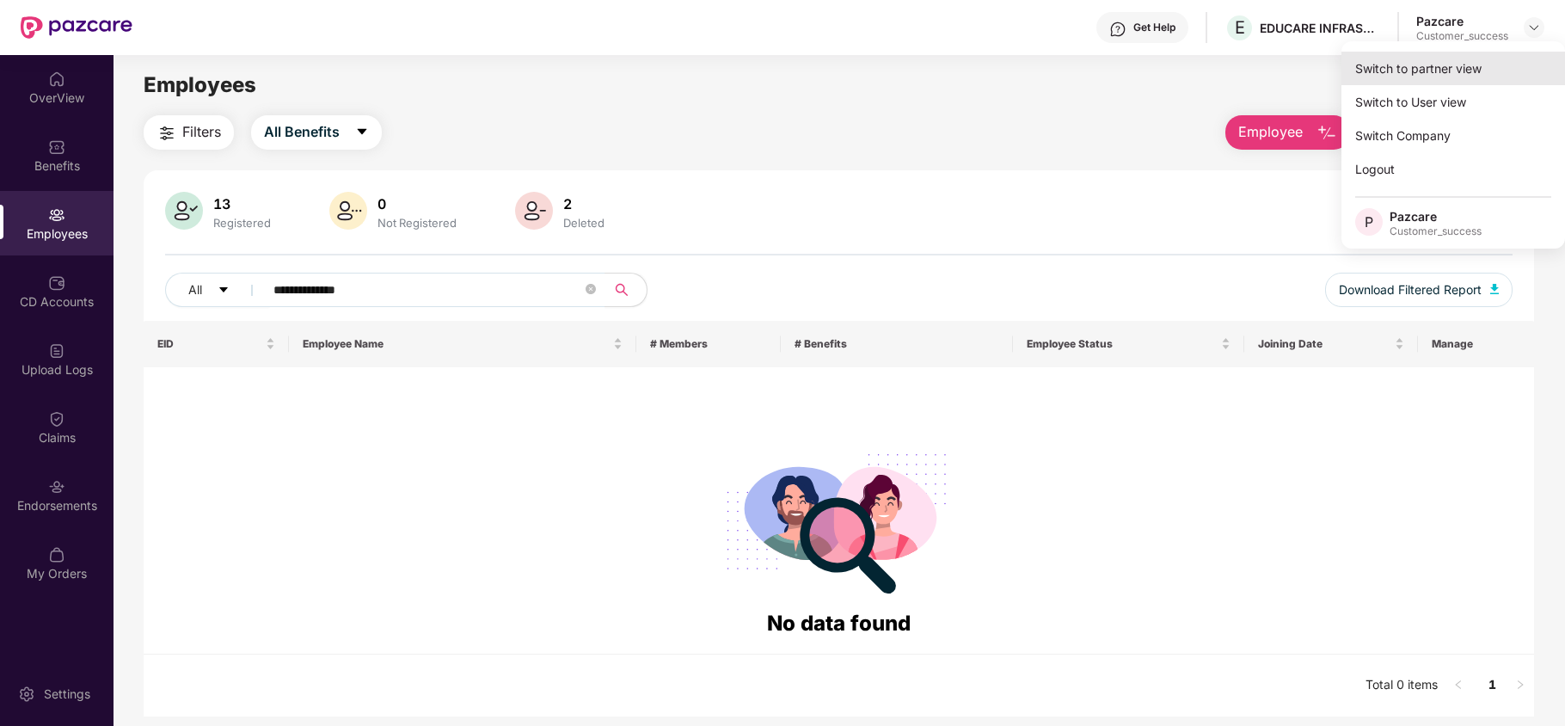
click at [1497, 57] on div "Switch to partner view" at bounding box center [1453, 69] width 224 height 34
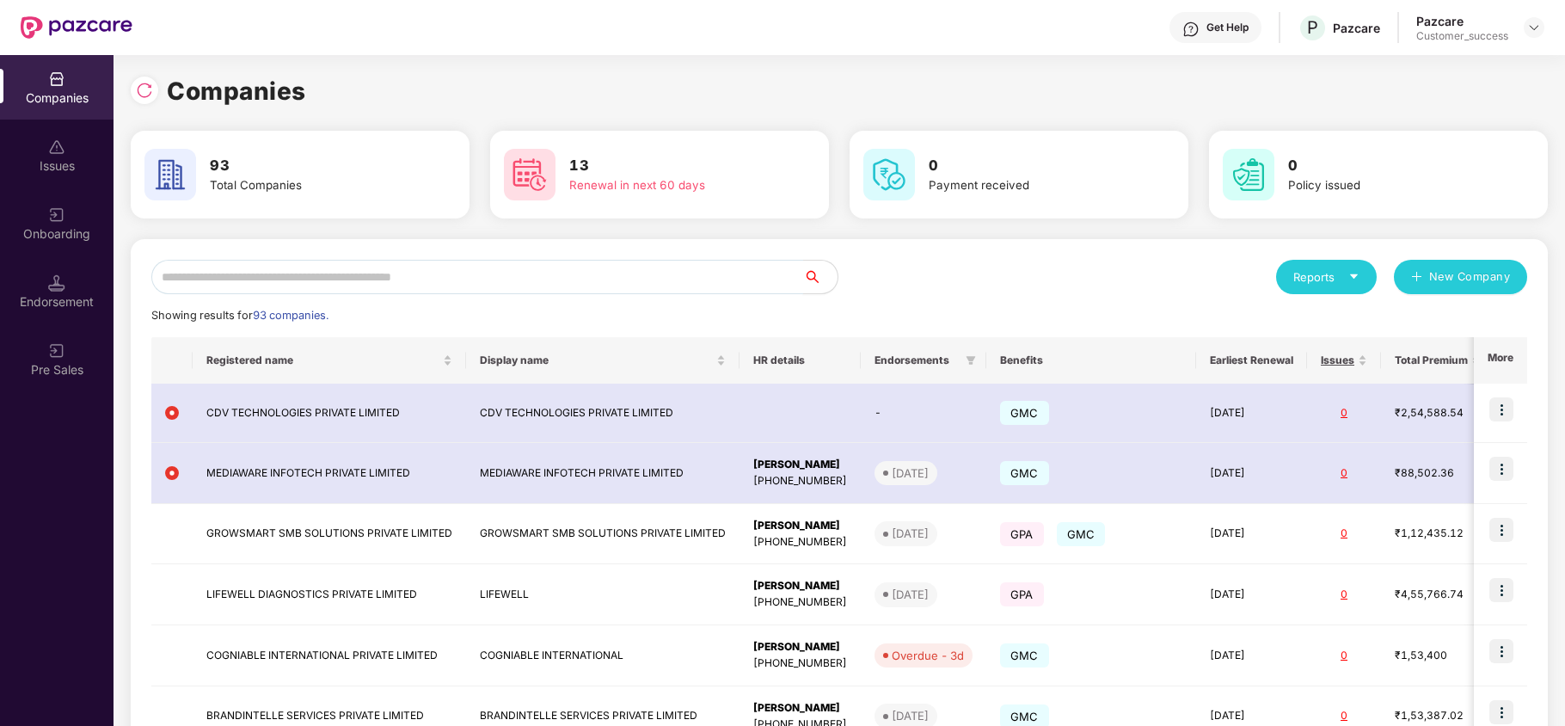
click at [462, 283] on input "text" at bounding box center [477, 277] width 652 height 34
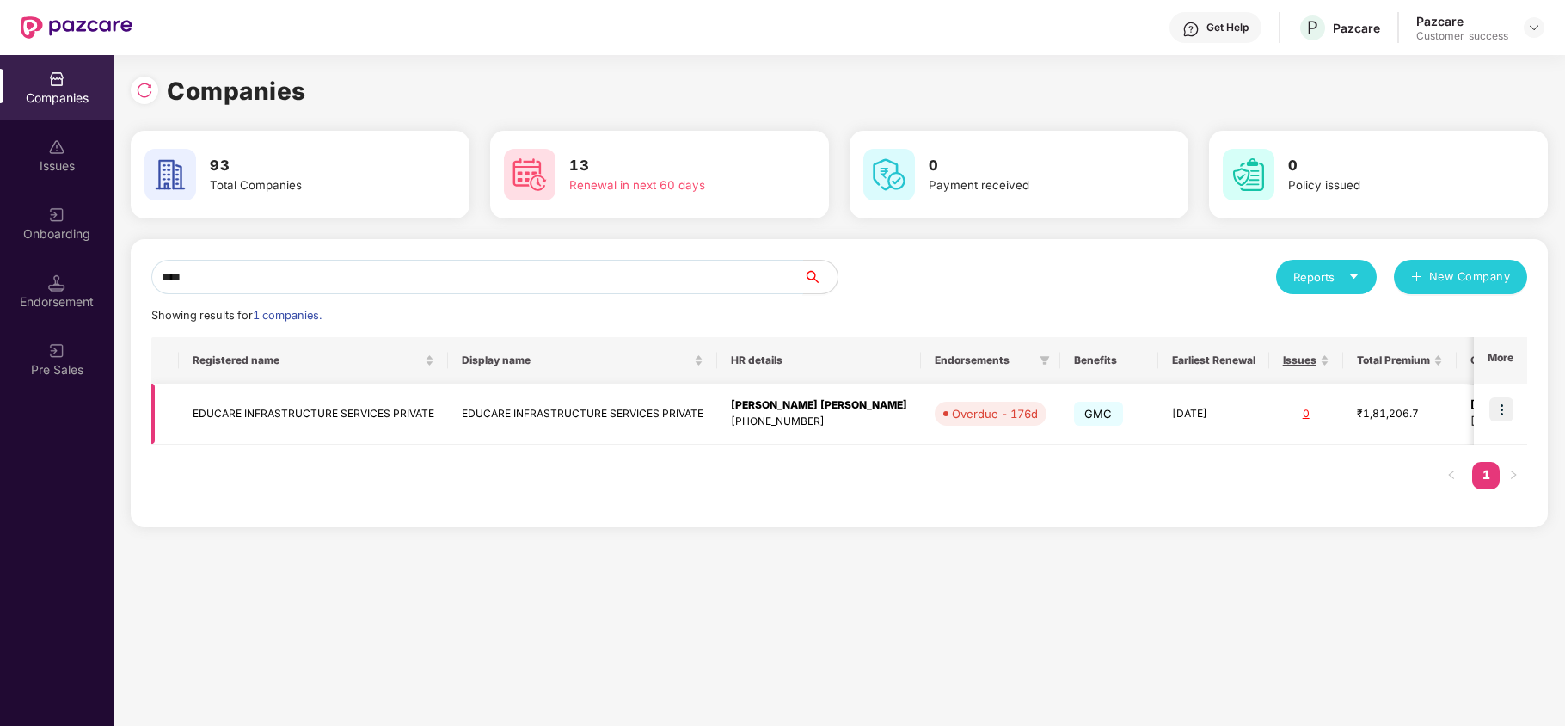
type input "****"
click at [363, 420] on td "EDUCARE INFRASTRUCTURE SERVICES PRIVATE" at bounding box center [313, 413] width 269 height 61
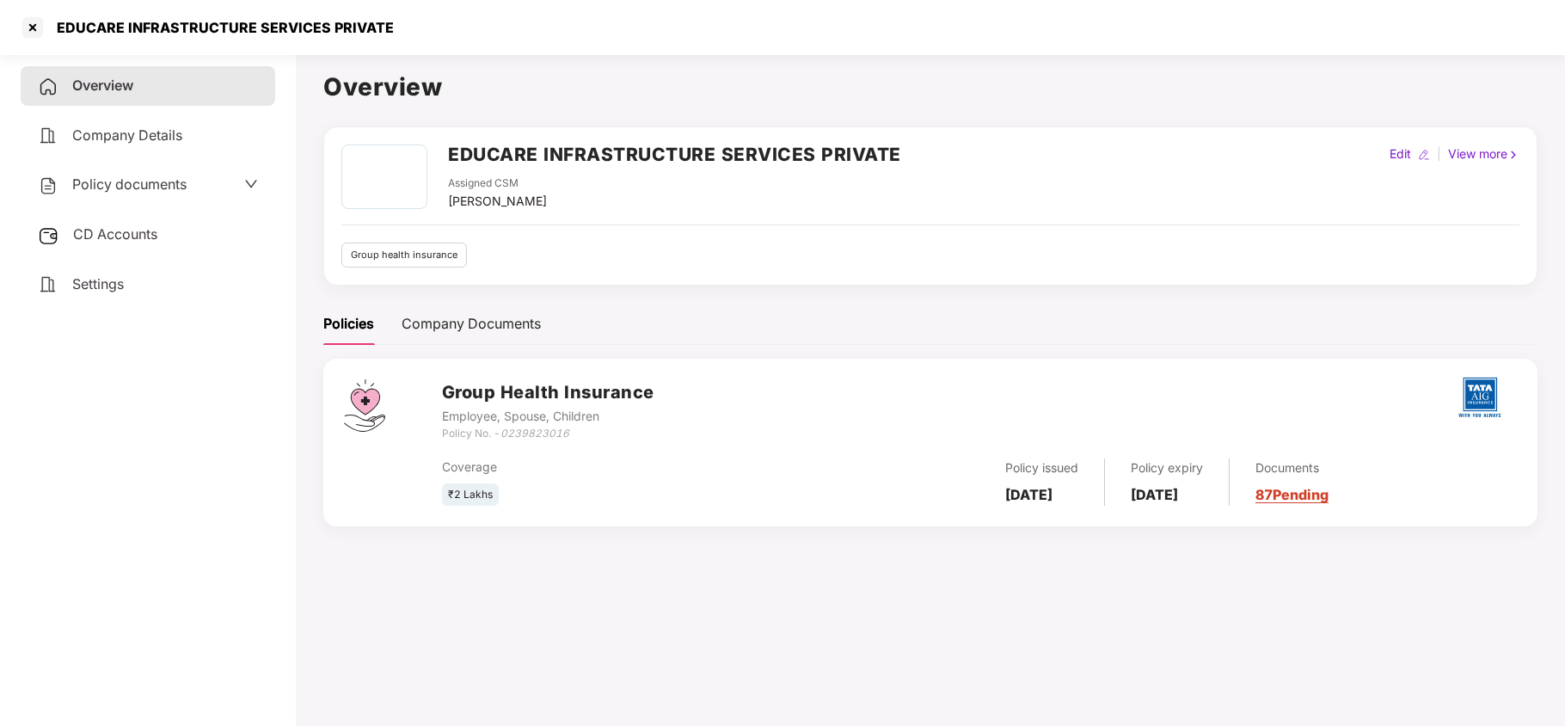
click at [1391, 159] on div "Edit" at bounding box center [1400, 153] width 28 height 19
select select "*****"
select select "******"
select select "**********"
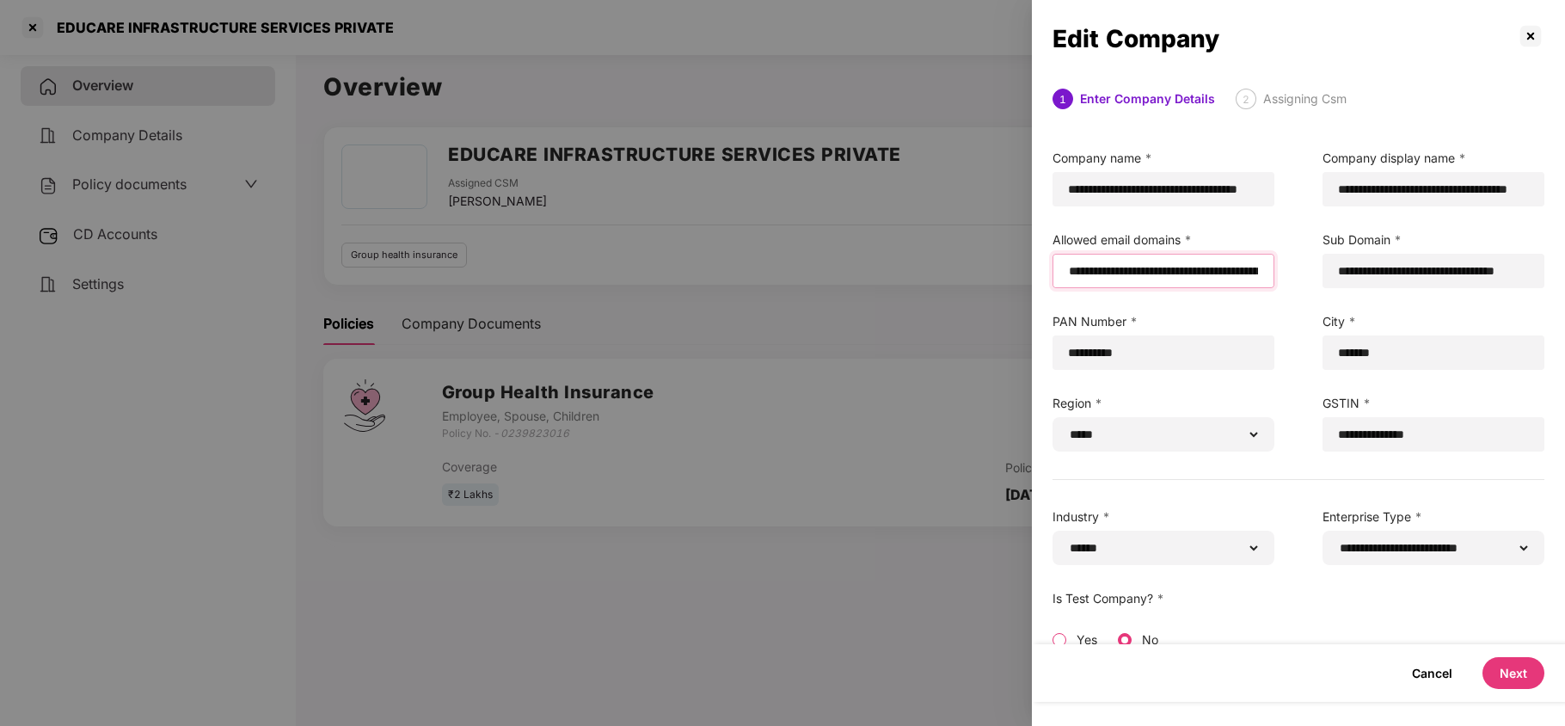
click at [1246, 262] on input "**********" at bounding box center [1163, 271] width 193 height 18
click at [1257, 266] on input "**********" at bounding box center [1162, 271] width 191 height 18
click at [1255, 272] on input "**********" at bounding box center [1162, 271] width 191 height 18
click at [1257, 273] on input "**********" at bounding box center [1162, 271] width 191 height 18
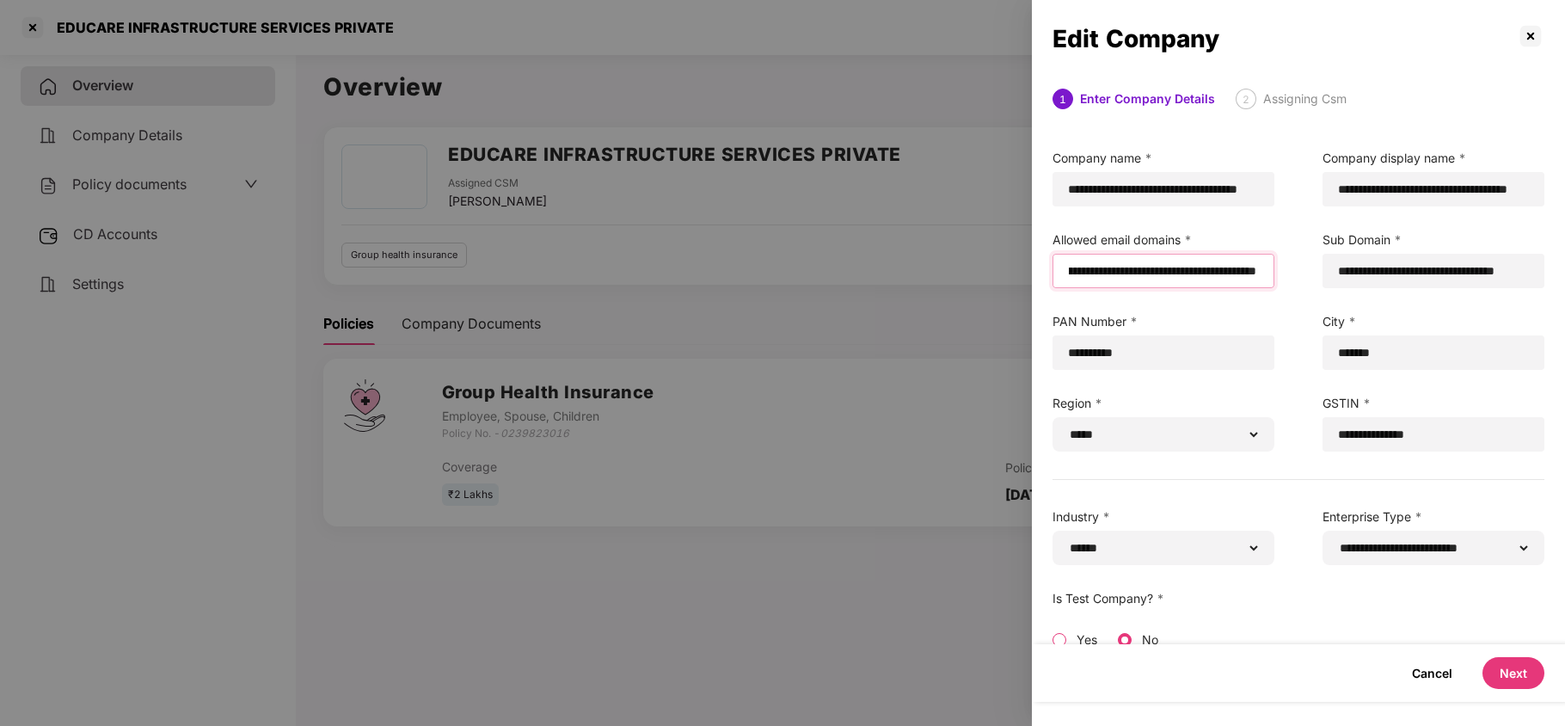
click at [1250, 265] on input "**********" at bounding box center [1162, 271] width 191 height 18
click at [1248, 273] on input "**********" at bounding box center [1162, 271] width 191 height 18
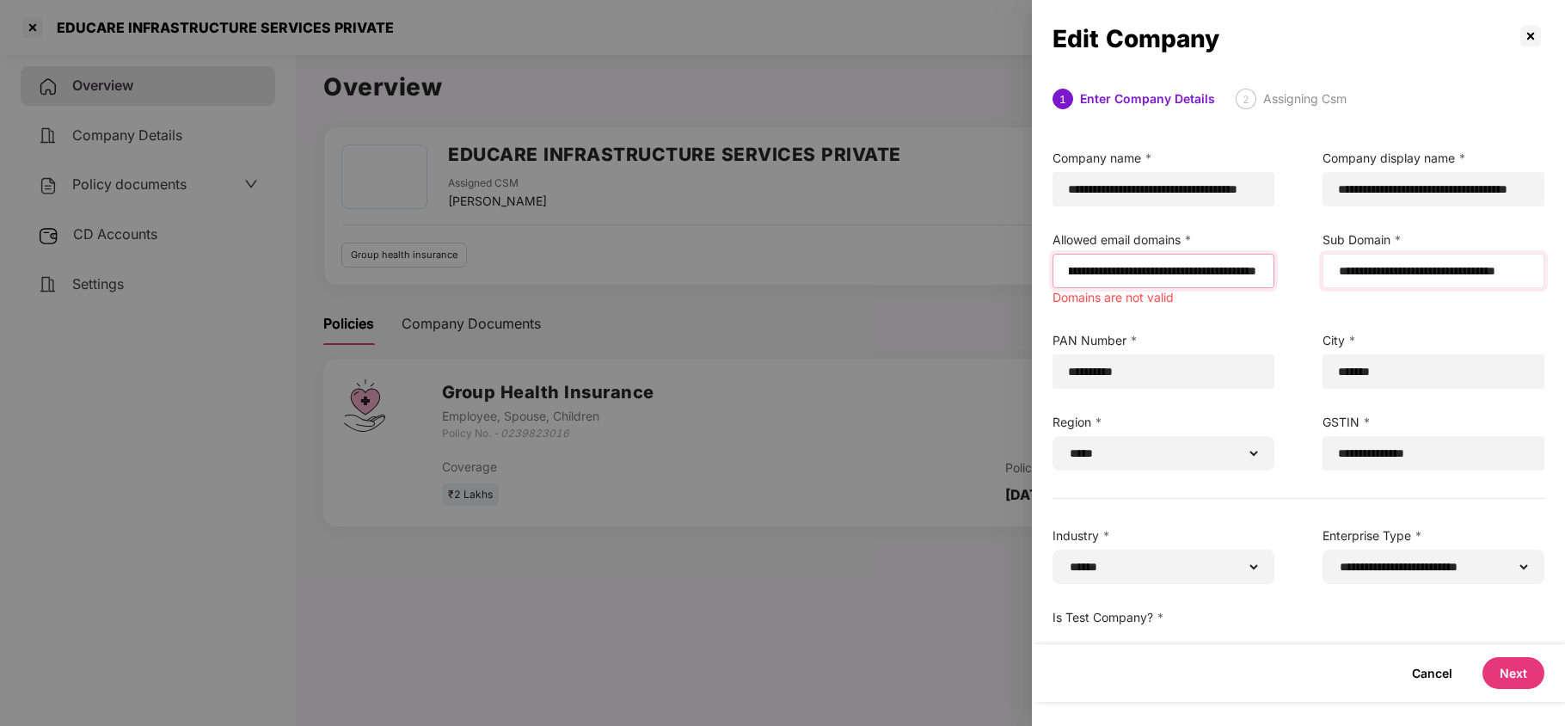
scroll to position [0, 304]
paste input "**********"
click at [1240, 279] on input "**********" at bounding box center [1159, 271] width 191 height 18
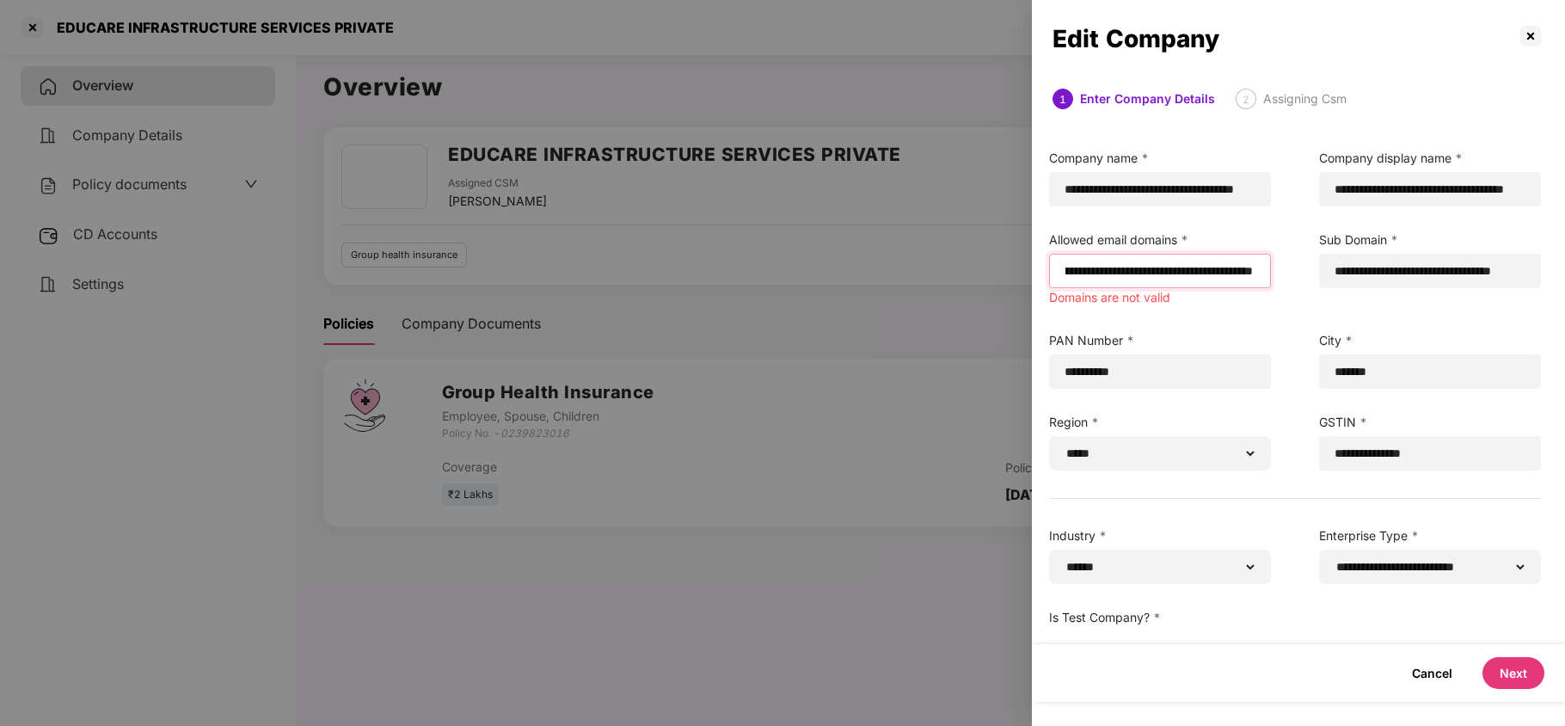
type input "**********"
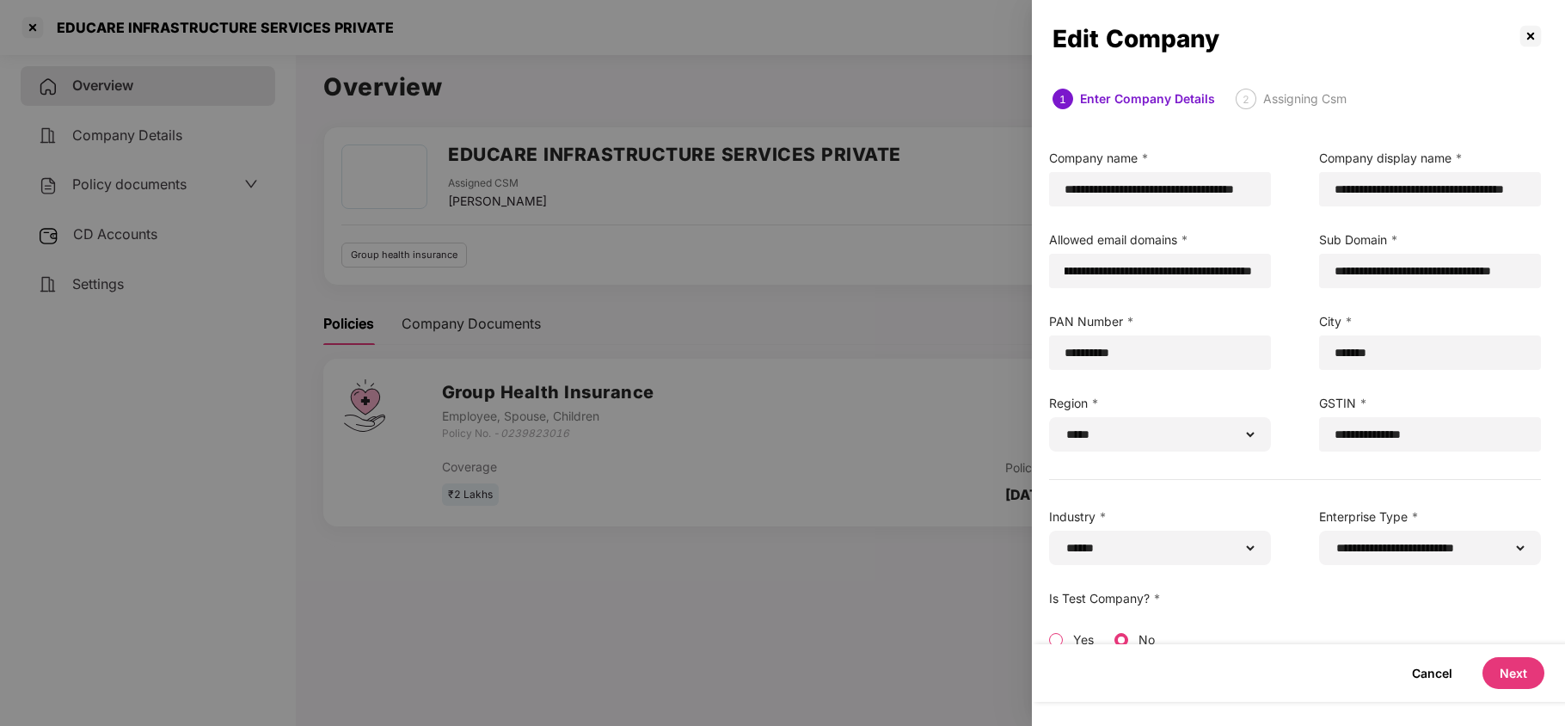
click at [1507, 672] on button "Next" at bounding box center [1513, 673] width 62 height 32
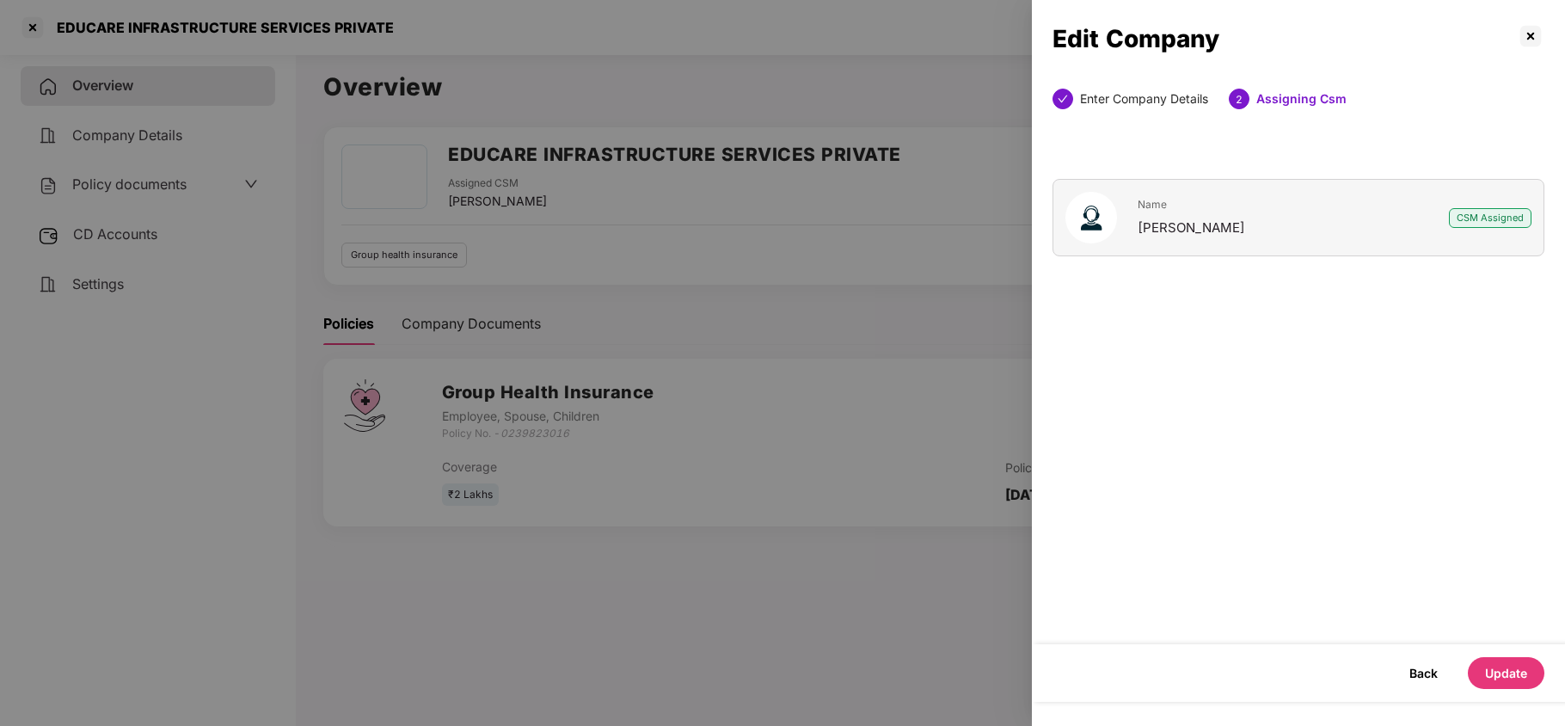
scroll to position [0, 0]
click at [1482, 676] on button "Update" at bounding box center [1506, 673] width 77 height 32
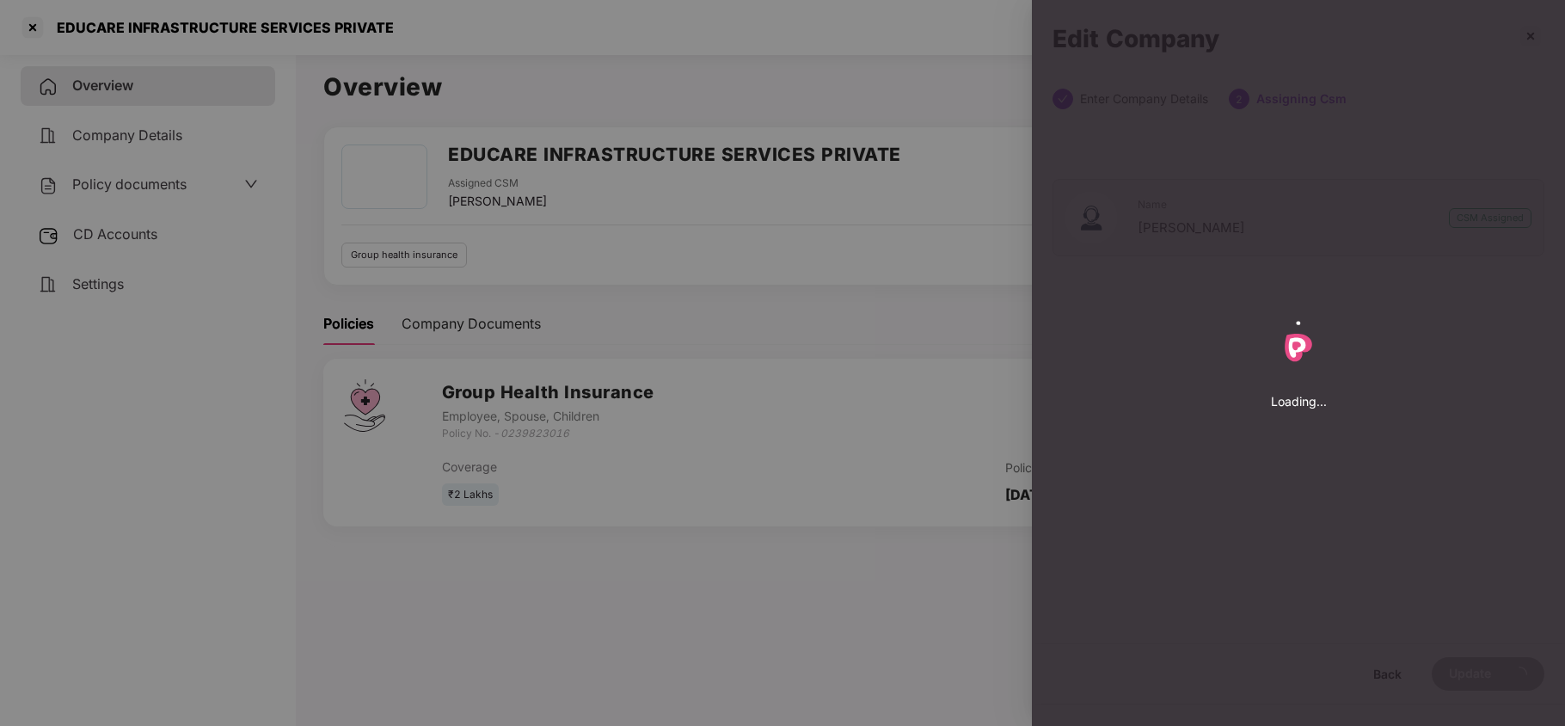
select select "*****"
select select "******"
select select "**********"
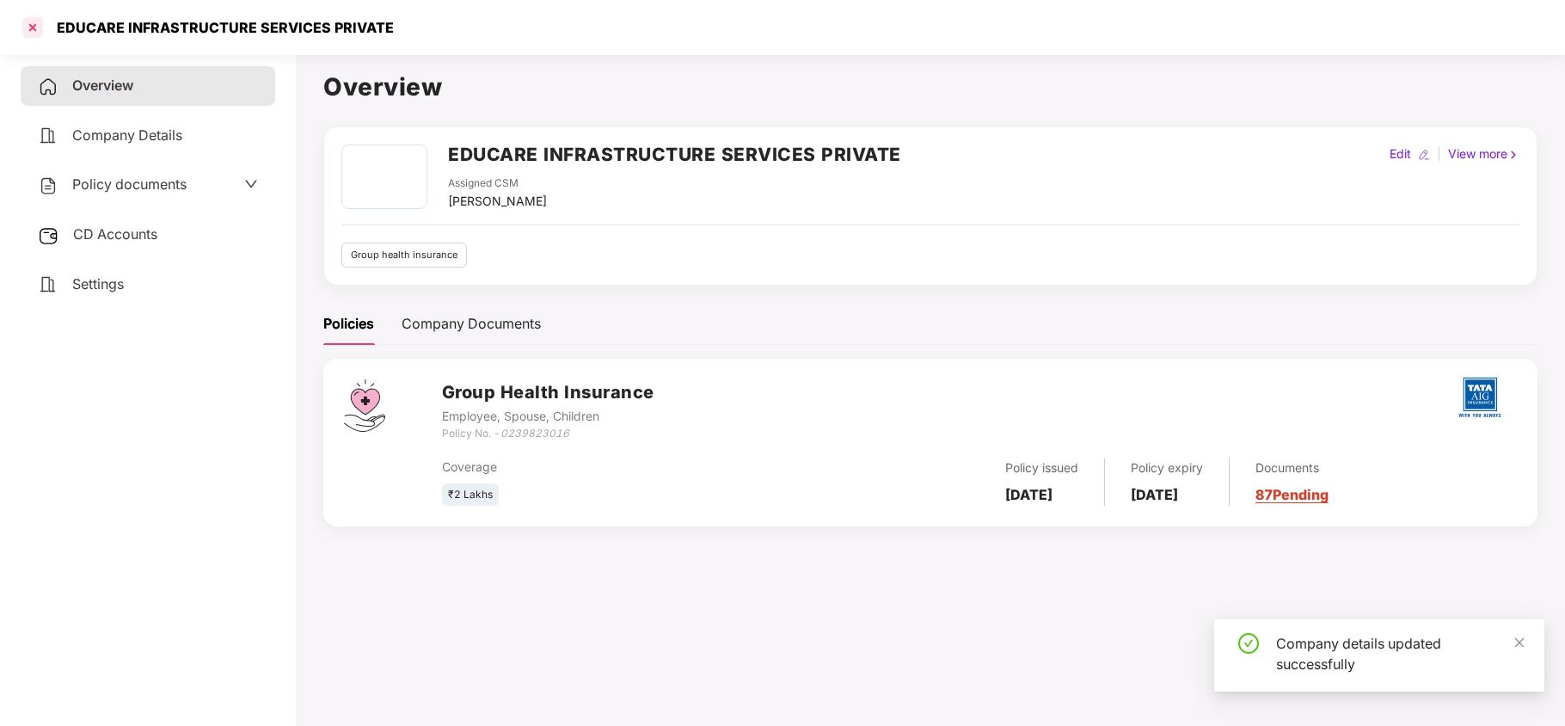
click at [29, 25] on div at bounding box center [33, 28] width 28 height 28
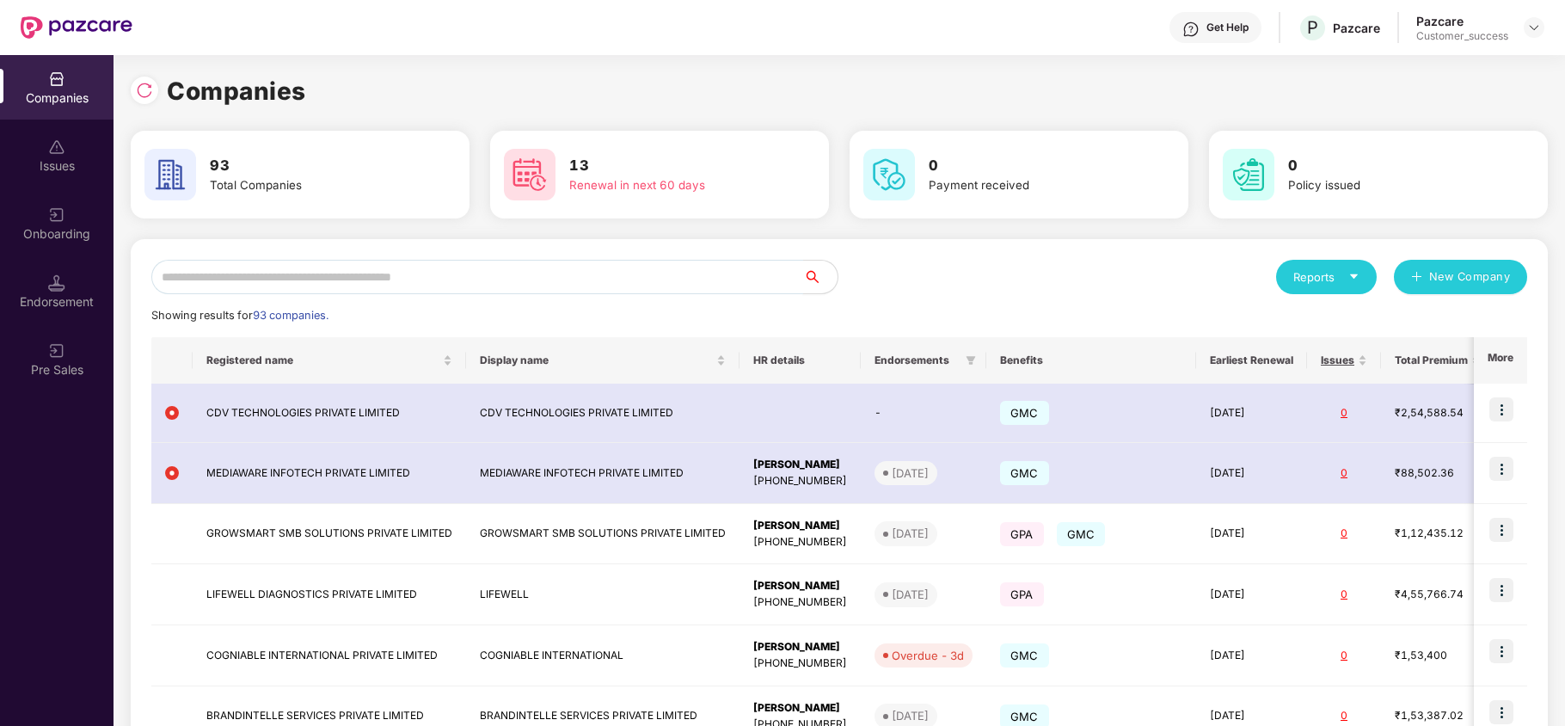
click at [265, 260] on input "text" at bounding box center [477, 277] width 652 height 34
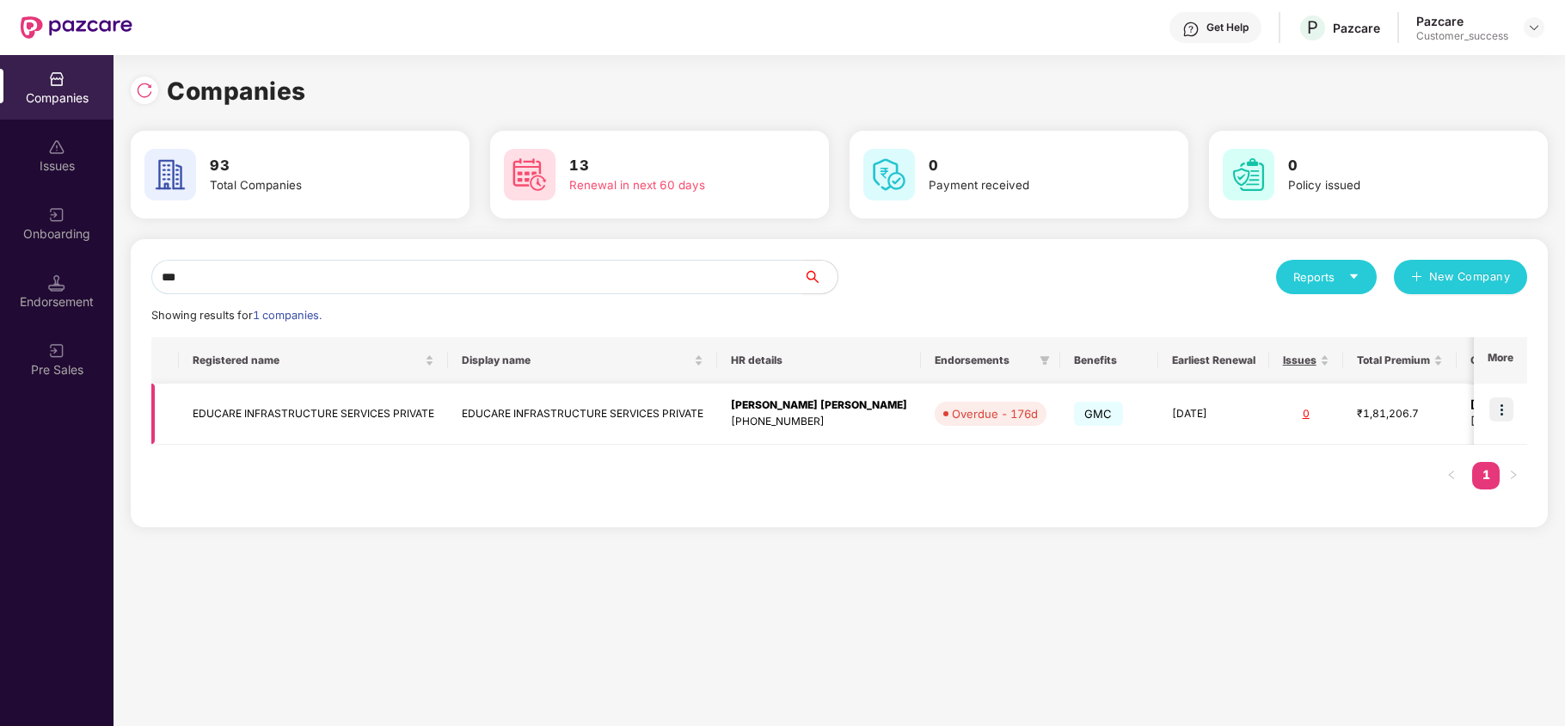
type input "***"
drag, startPoint x: 1503, startPoint y: 403, endPoint x: 1444, endPoint y: 463, distance: 83.3
click at [1501, 403] on img at bounding box center [1501, 409] width 24 height 24
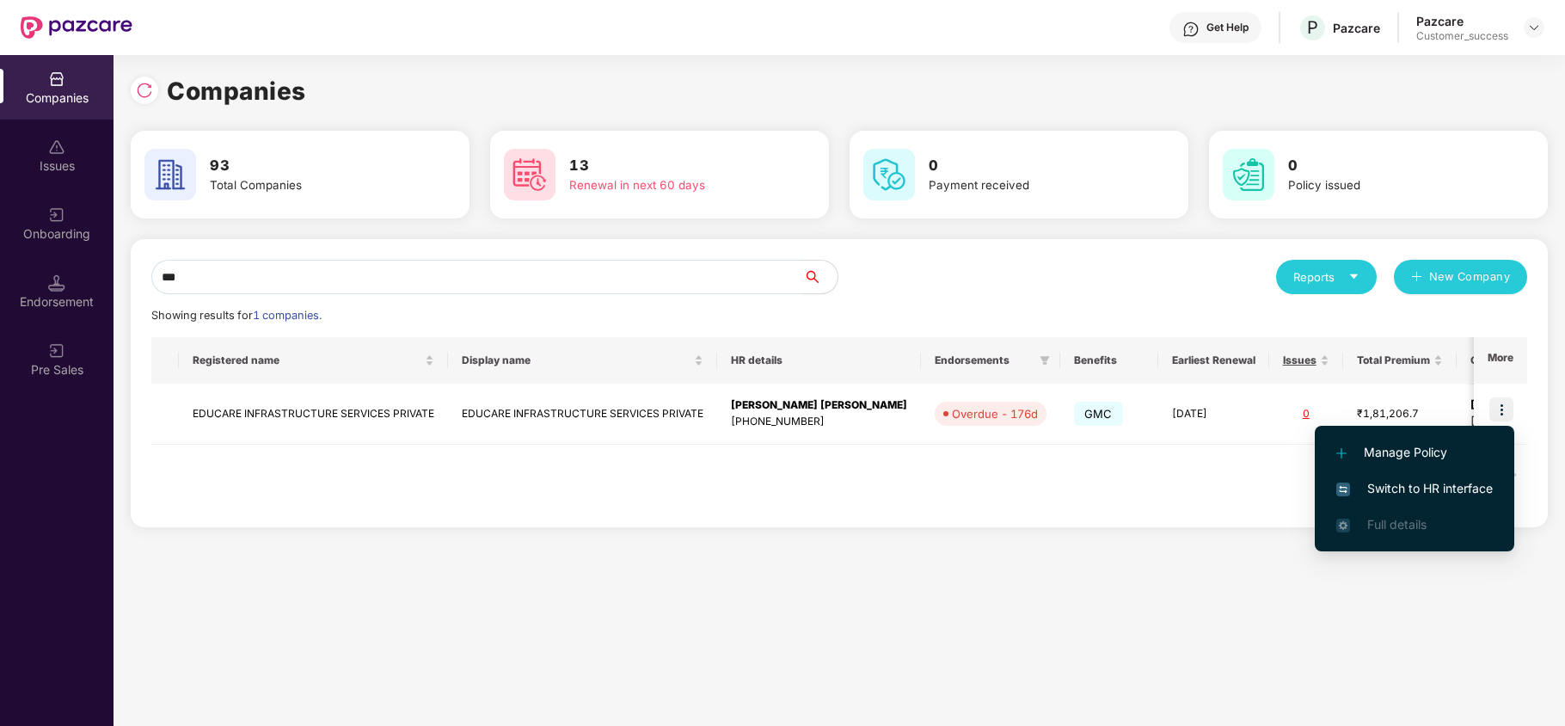
click at [1404, 480] on span "Switch to HR interface" at bounding box center [1414, 488] width 156 height 19
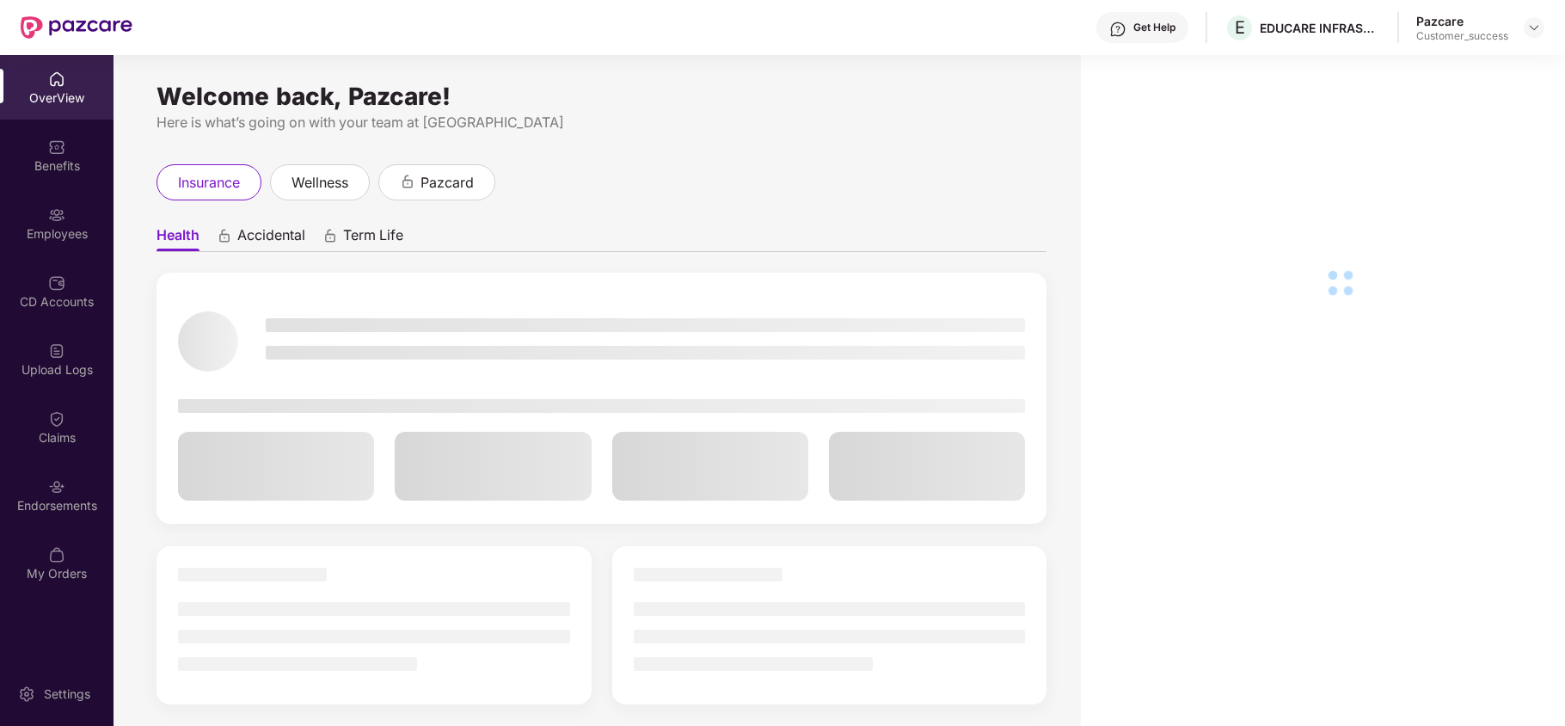
click at [65, 212] on div "Employees" at bounding box center [56, 223] width 113 height 64
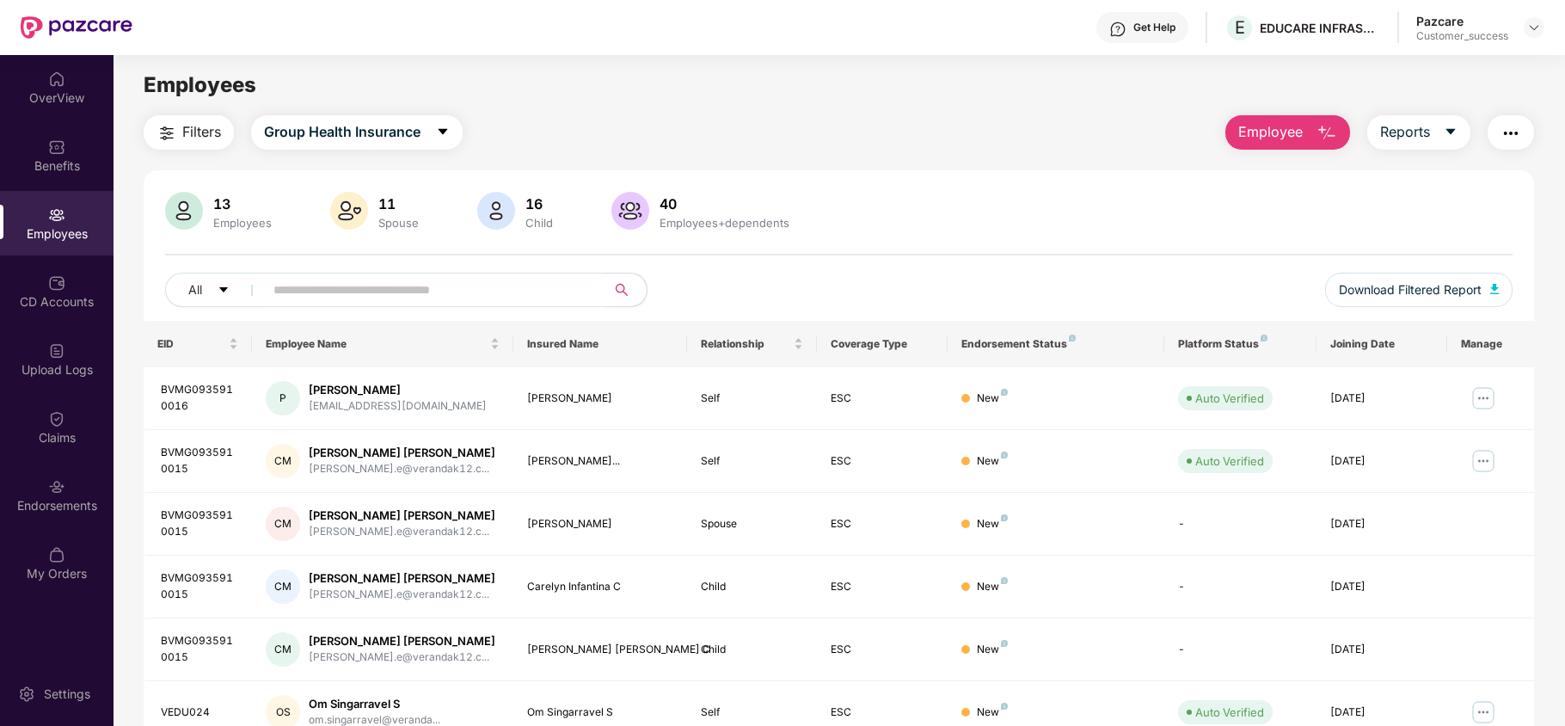
click at [1279, 129] on span "Employee" at bounding box center [1270, 131] width 64 height 21
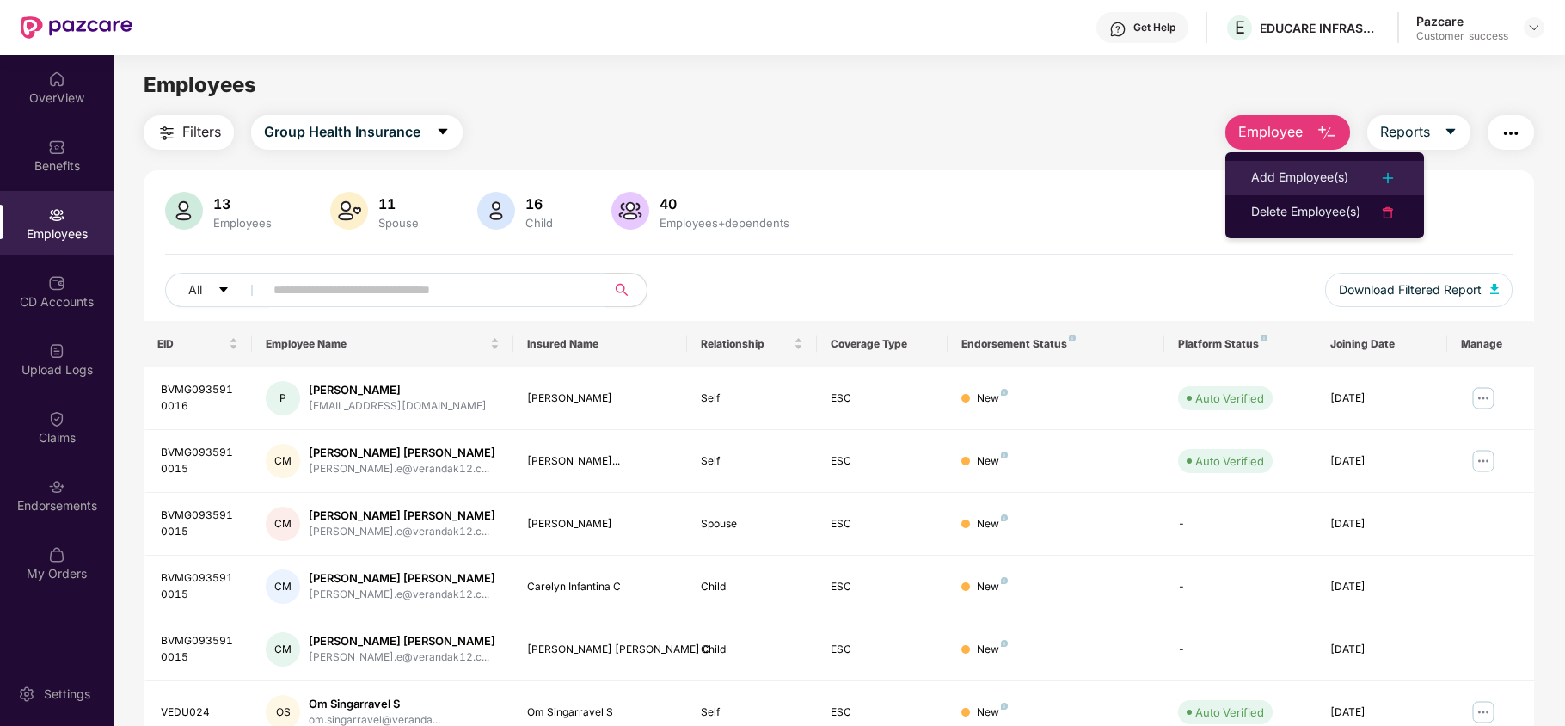
click at [1273, 166] on li "Add Employee(s)" at bounding box center [1324, 178] width 199 height 34
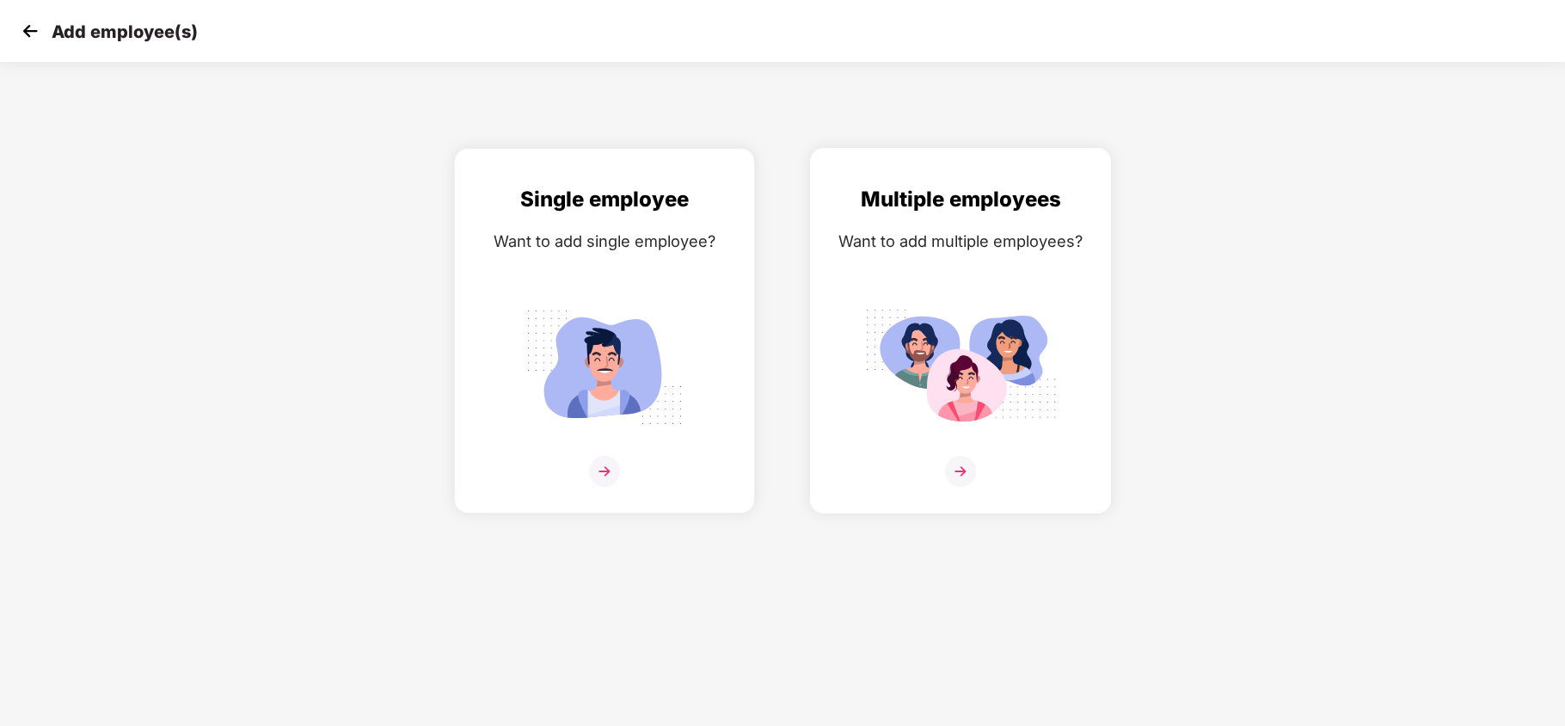
click at [891, 227] on div "Multiple employees Want to add multiple employees?" at bounding box center [960, 345] width 265 height 325
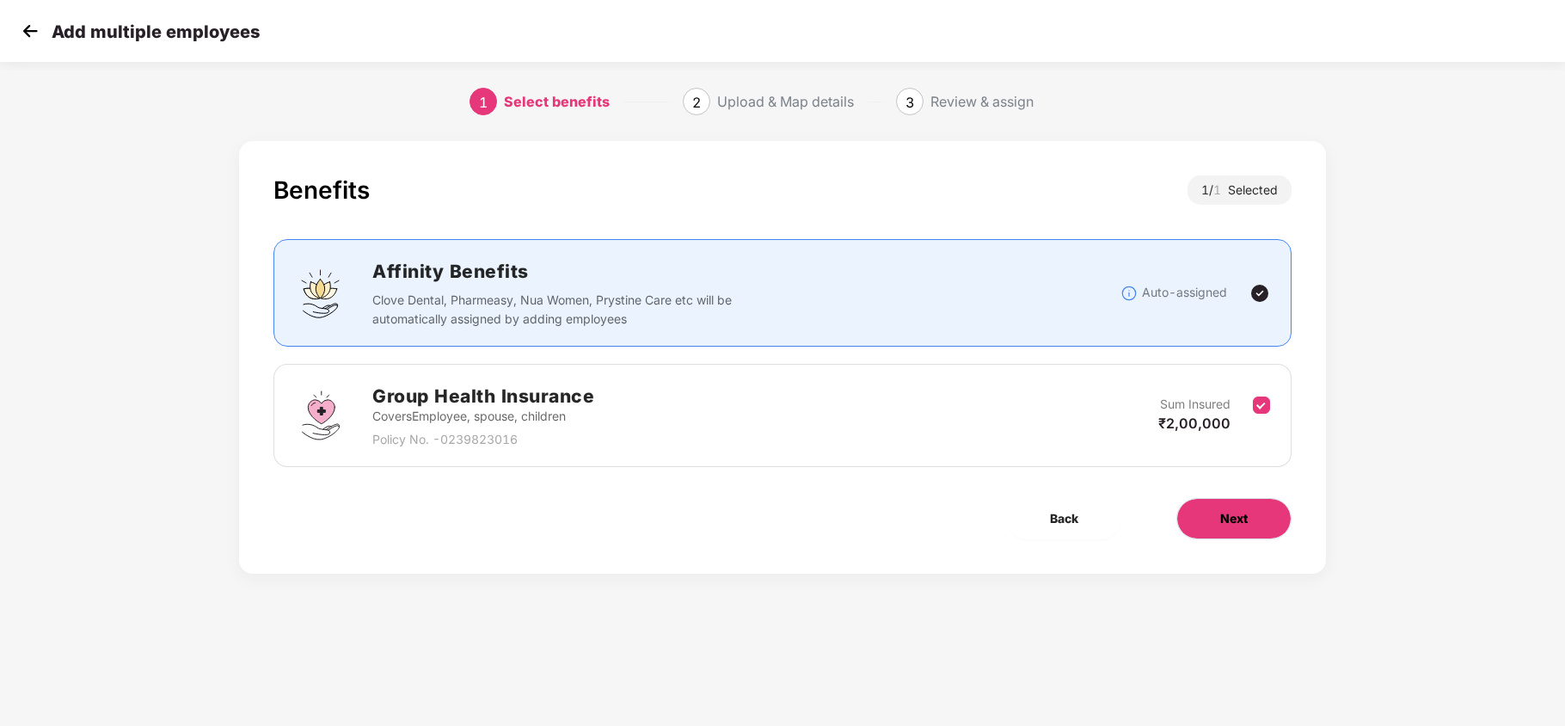
click at [1191, 507] on button "Next" at bounding box center [1233, 518] width 115 height 41
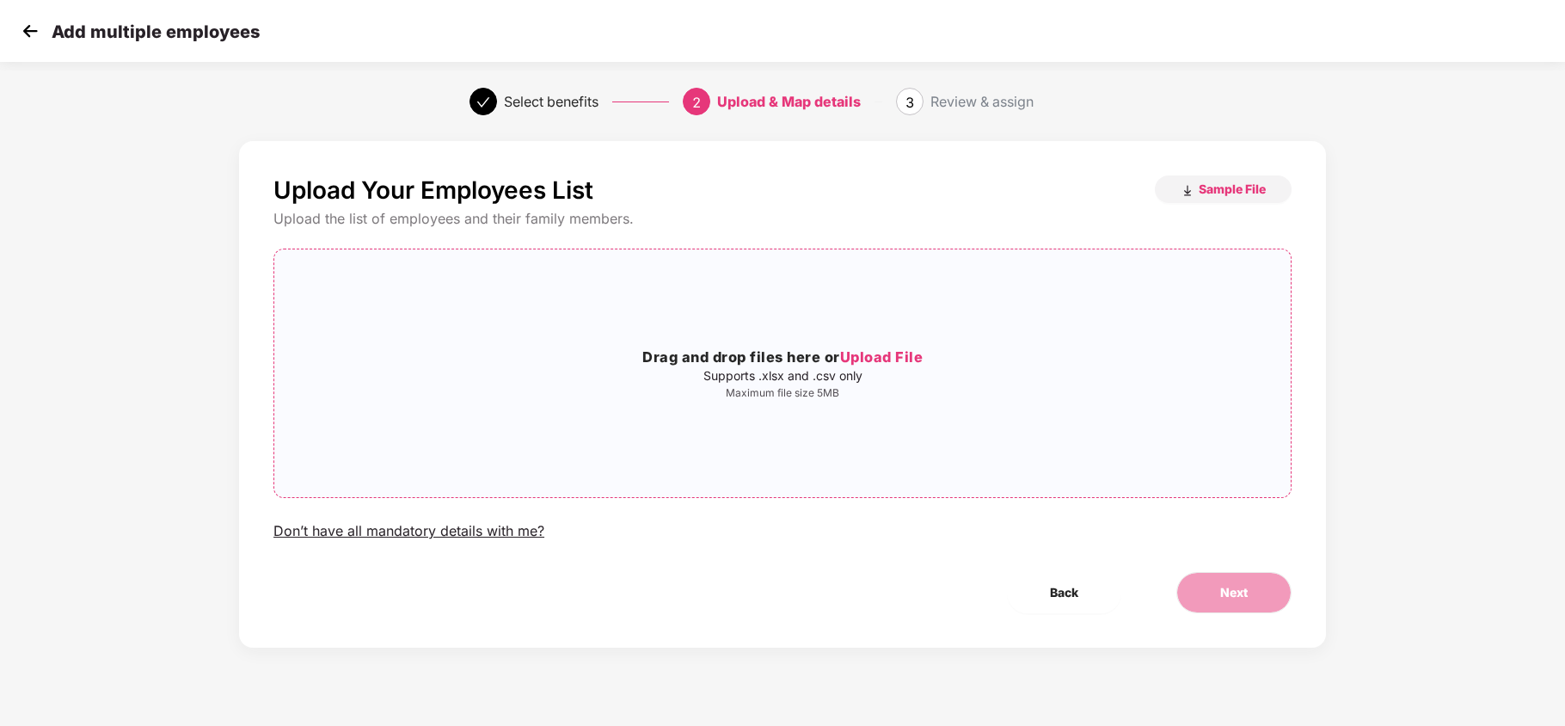
click at [855, 328] on div "Drag and drop files here or Upload File Supports .xlsx and .csv only Maximum fi…" at bounding box center [782, 373] width 1016 height 220
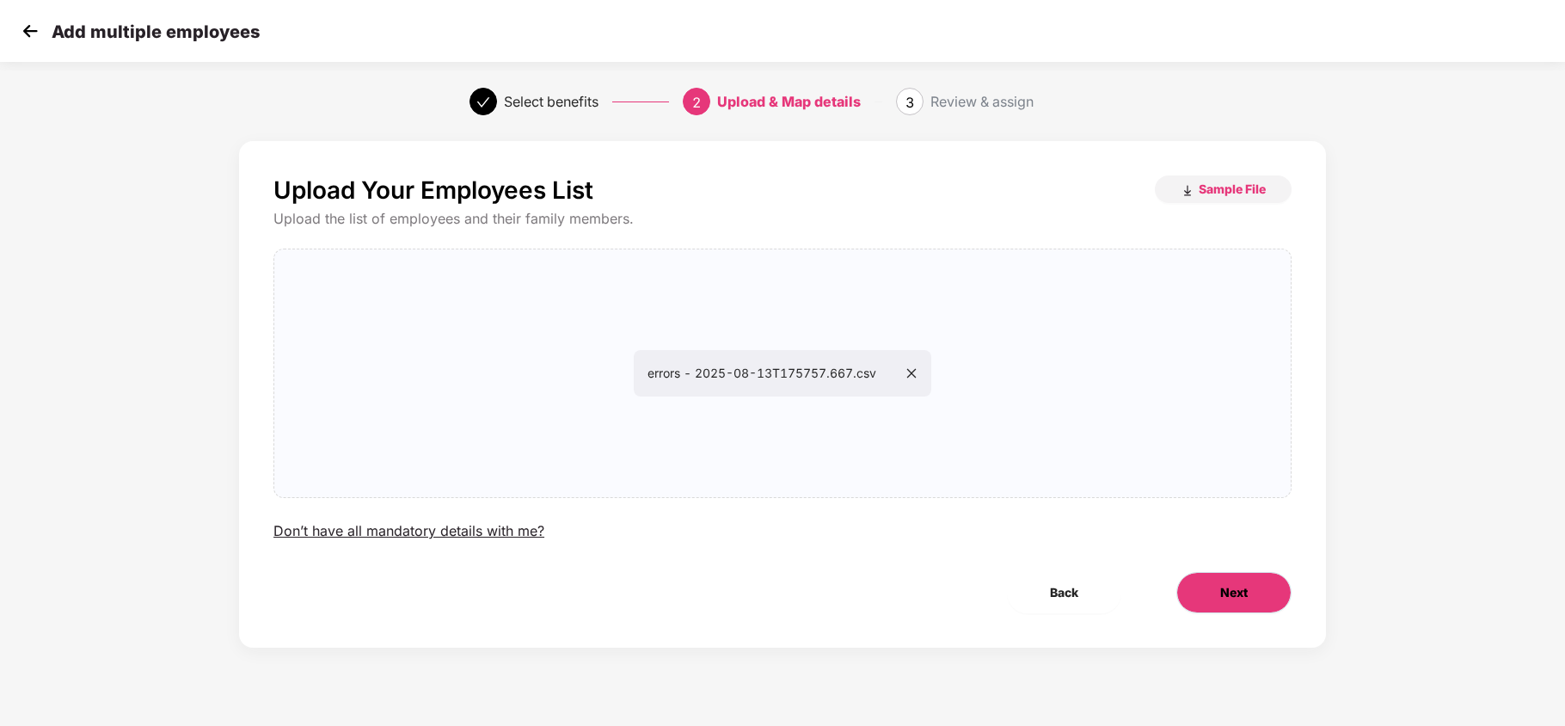
click at [1208, 588] on button "Next" at bounding box center [1233, 592] width 115 height 41
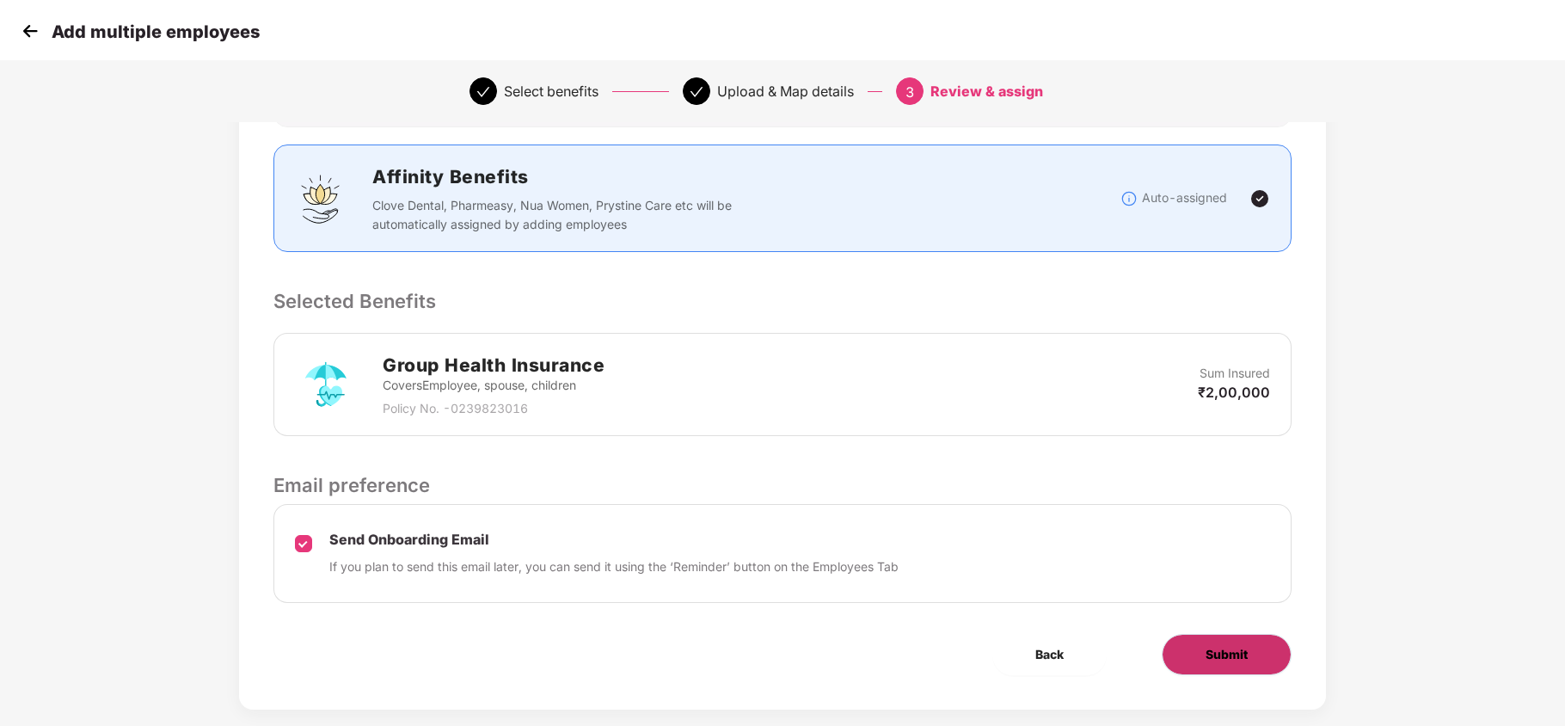
scroll to position [229, 0]
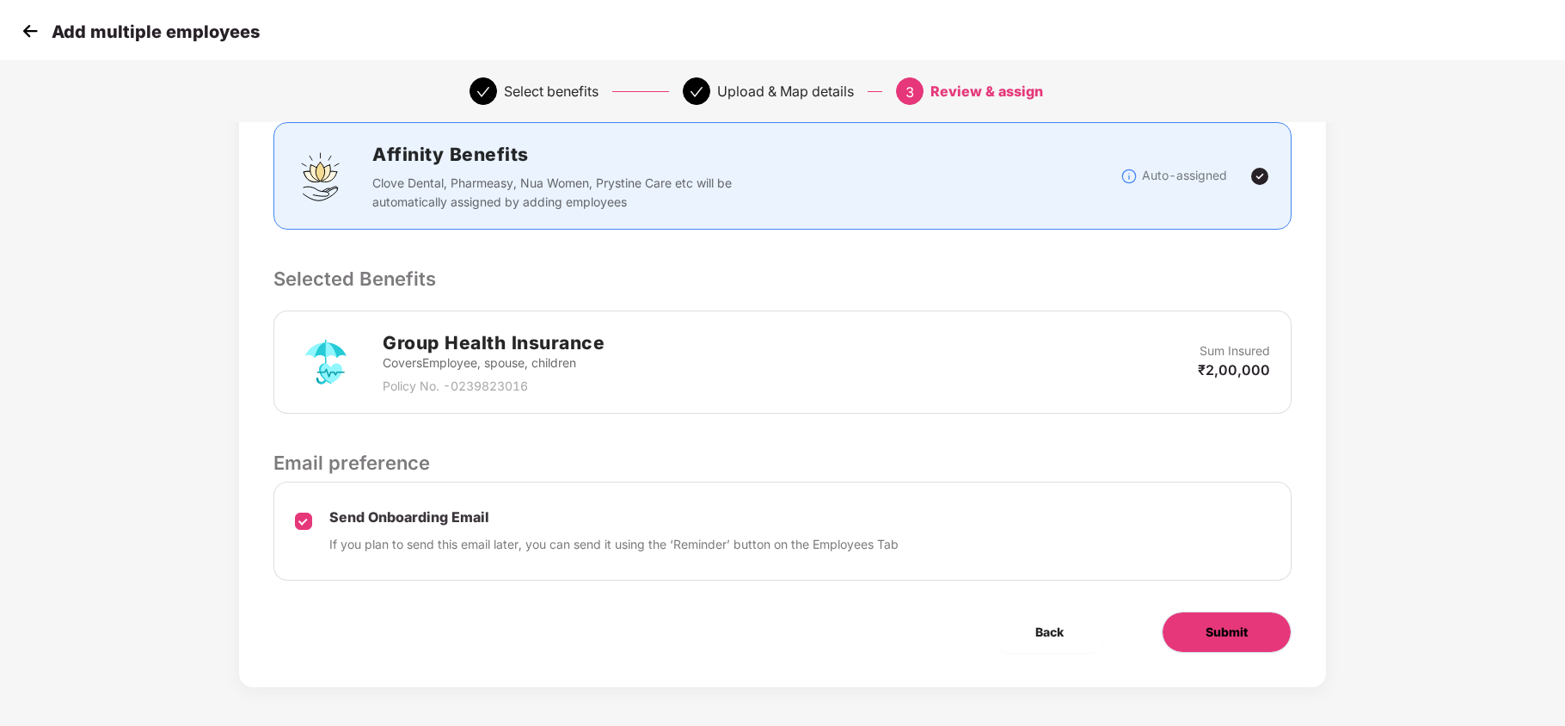
click at [1205, 622] on button "Submit" at bounding box center [1227, 631] width 130 height 41
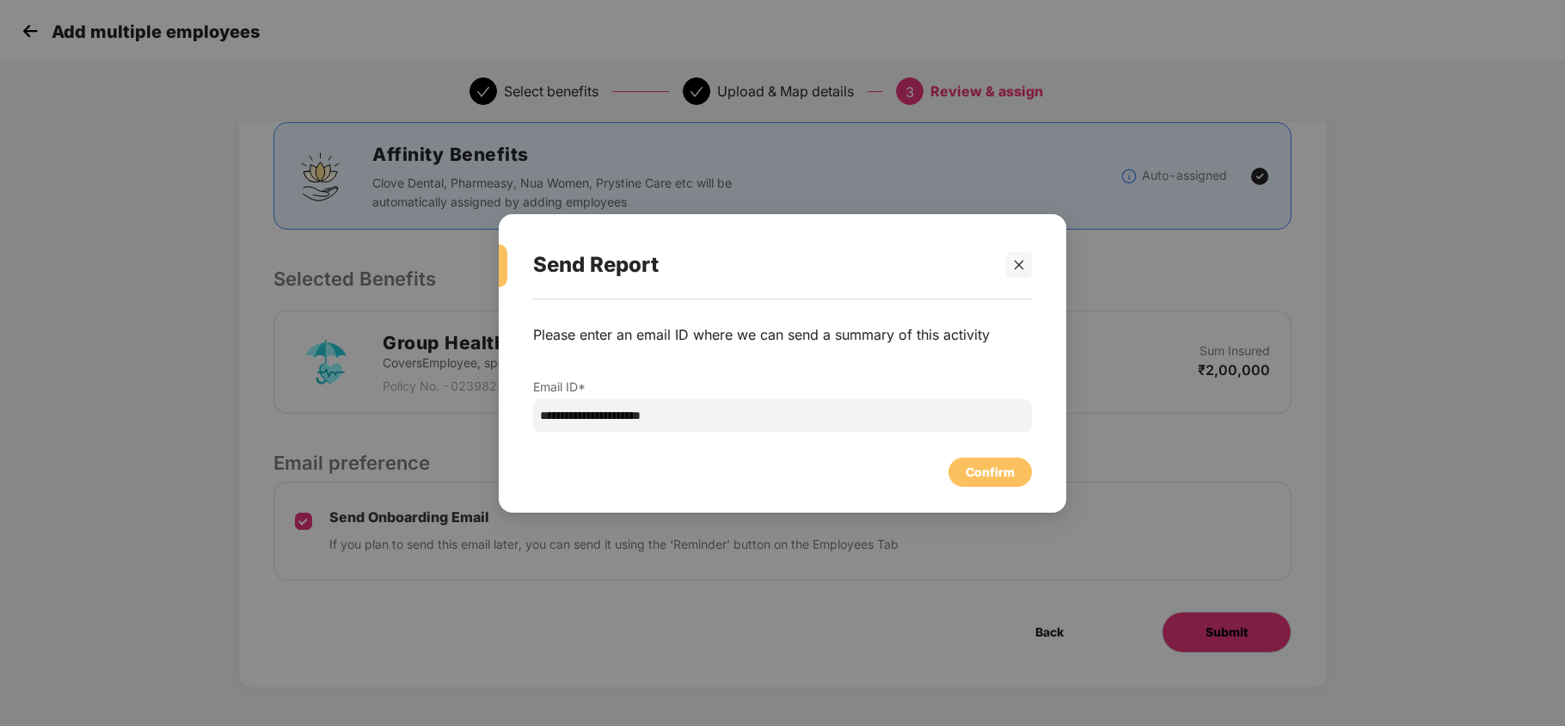
scroll to position [0, 0]
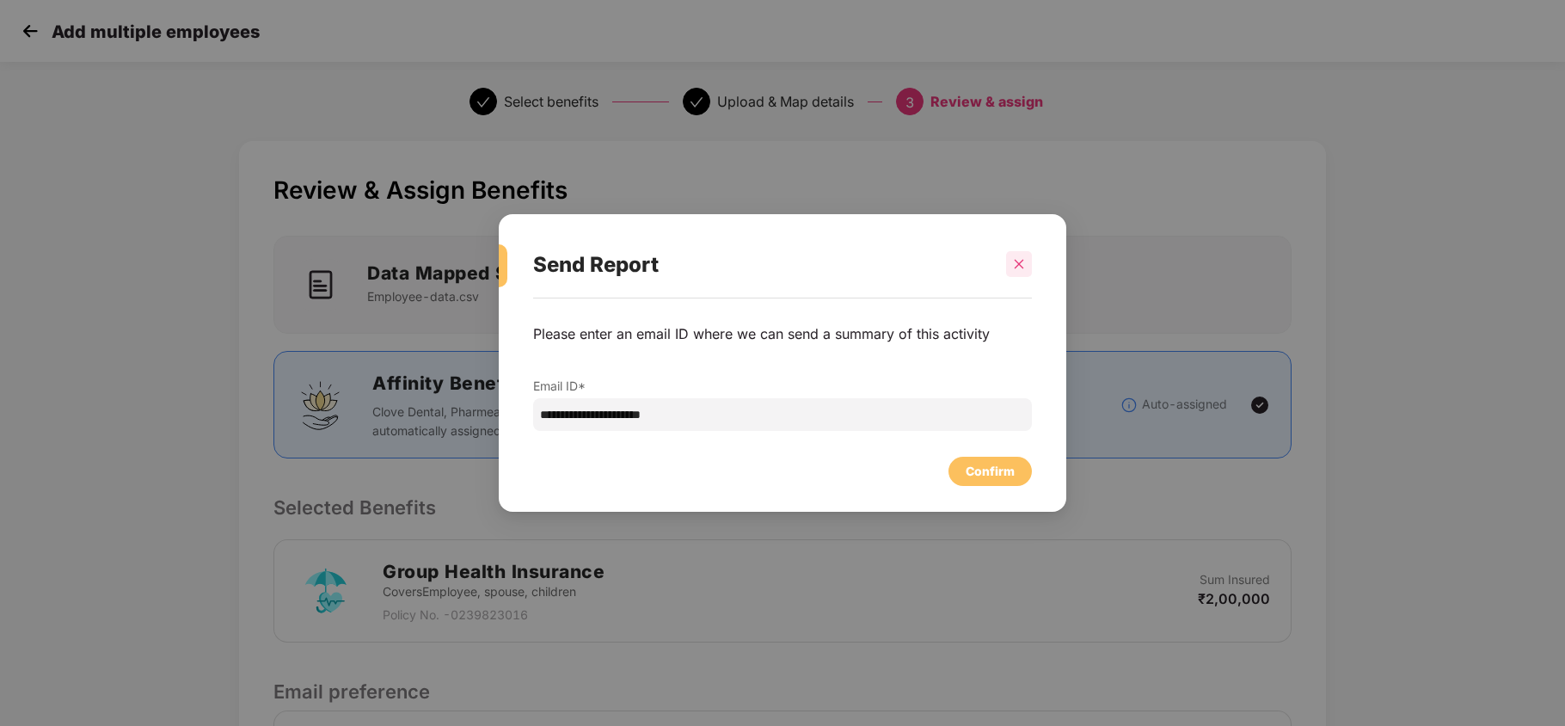
drag, startPoint x: 1019, startPoint y: 261, endPoint x: 877, endPoint y: 331, distance: 158.0
click at [1018, 260] on icon "close" at bounding box center [1019, 264] width 12 height 12
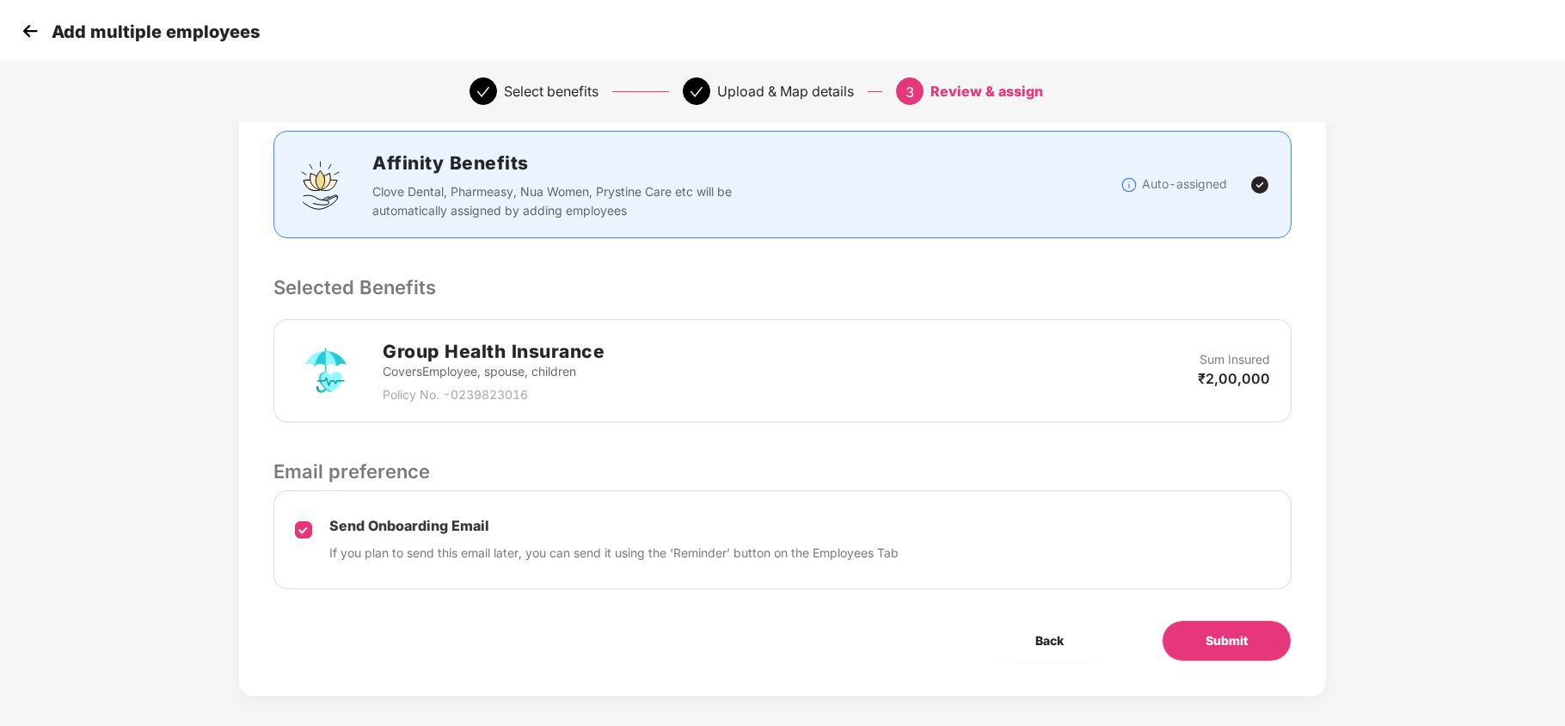
scroll to position [229, 0]
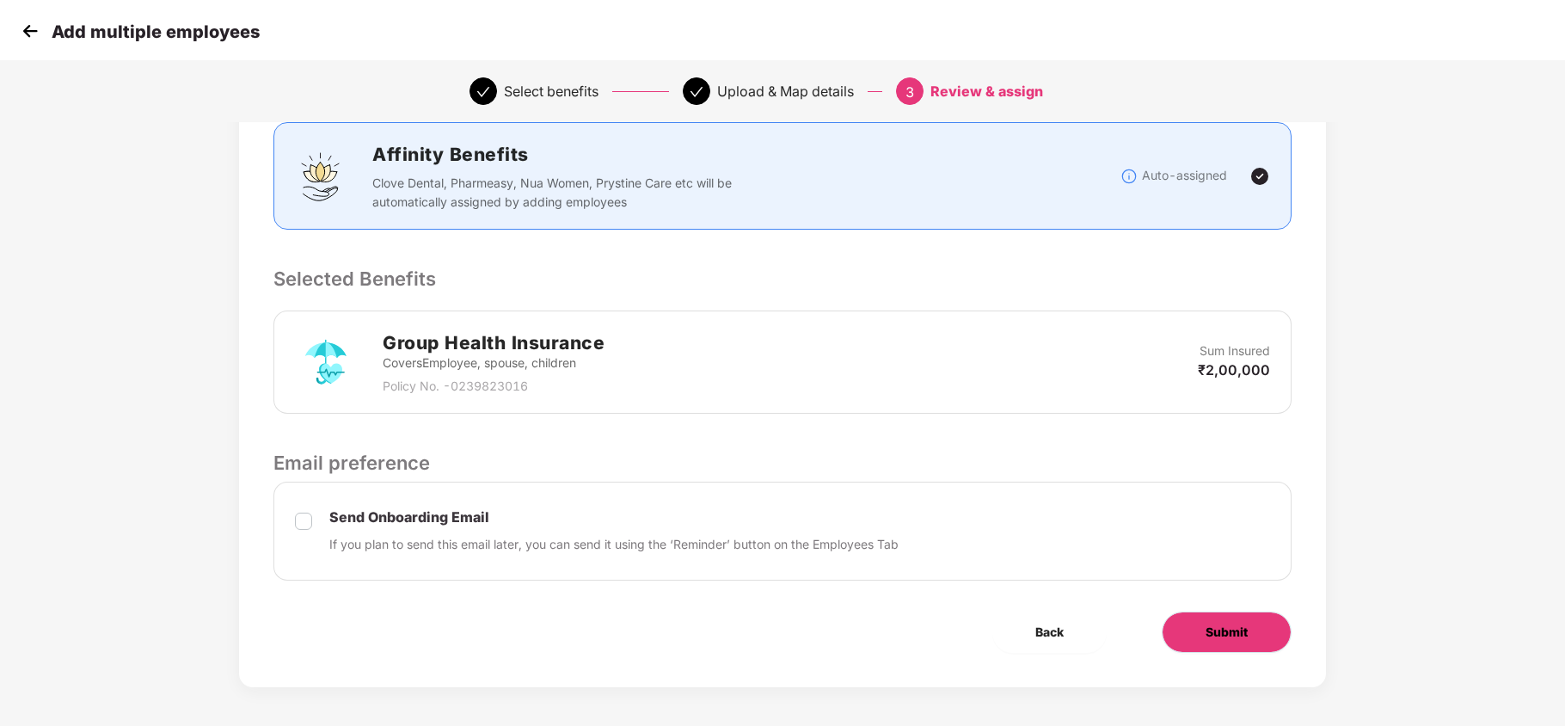
click at [1191, 638] on button "Submit" at bounding box center [1227, 631] width 130 height 41
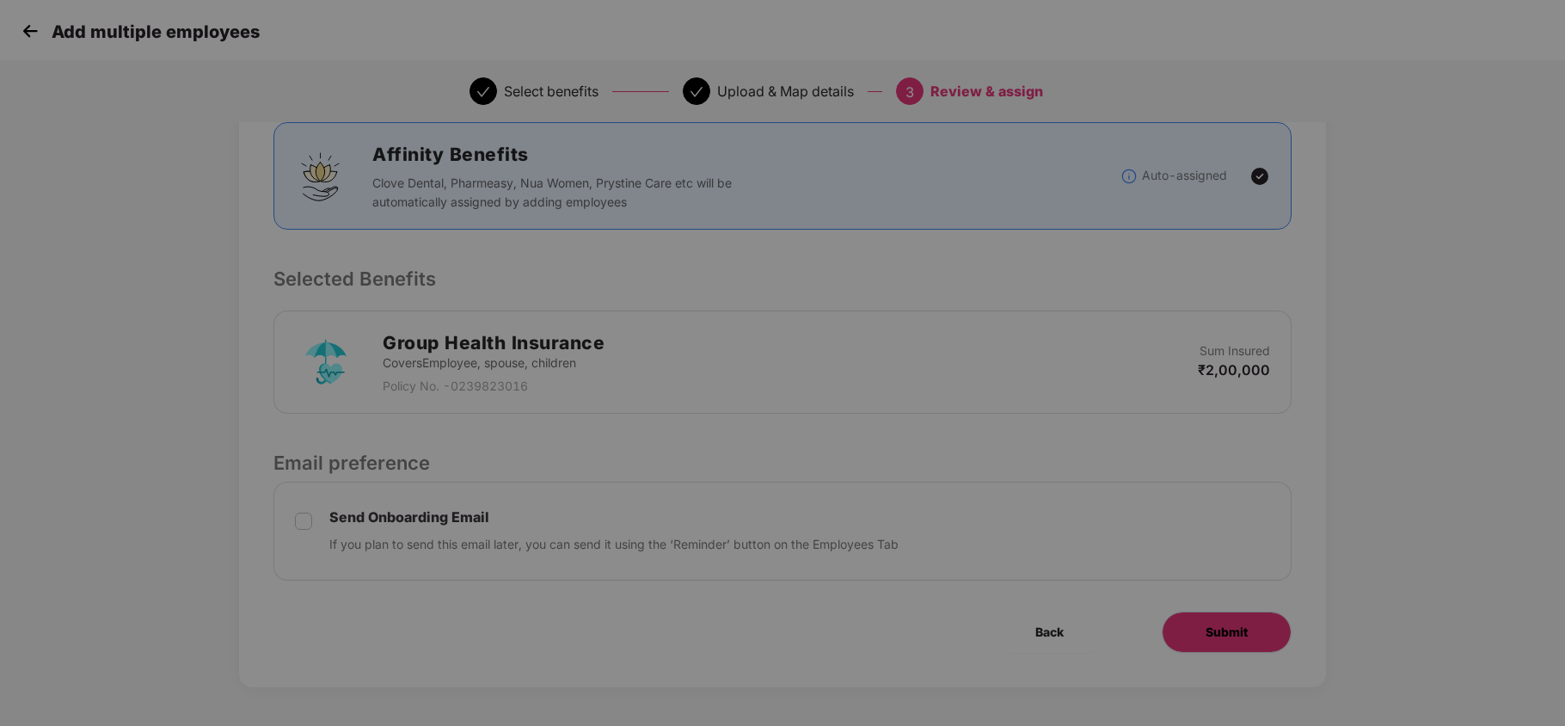
scroll to position [0, 0]
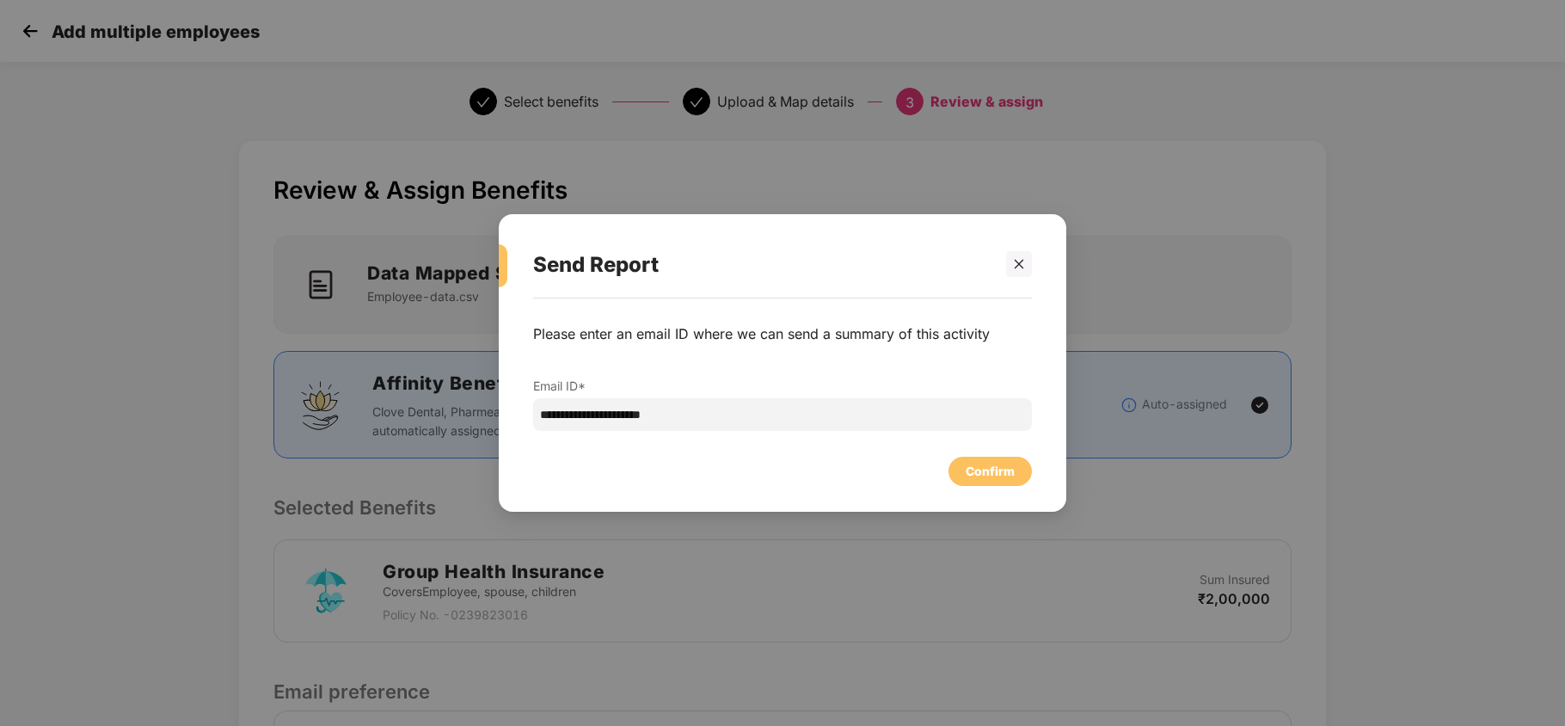
drag, startPoint x: 966, startPoint y: 433, endPoint x: 972, endPoint y: 459, distance: 26.3
click at [966, 448] on div "**********" at bounding box center [782, 396] width 567 height 196
click at [972, 459] on div "Confirm" at bounding box center [989, 471] width 83 height 29
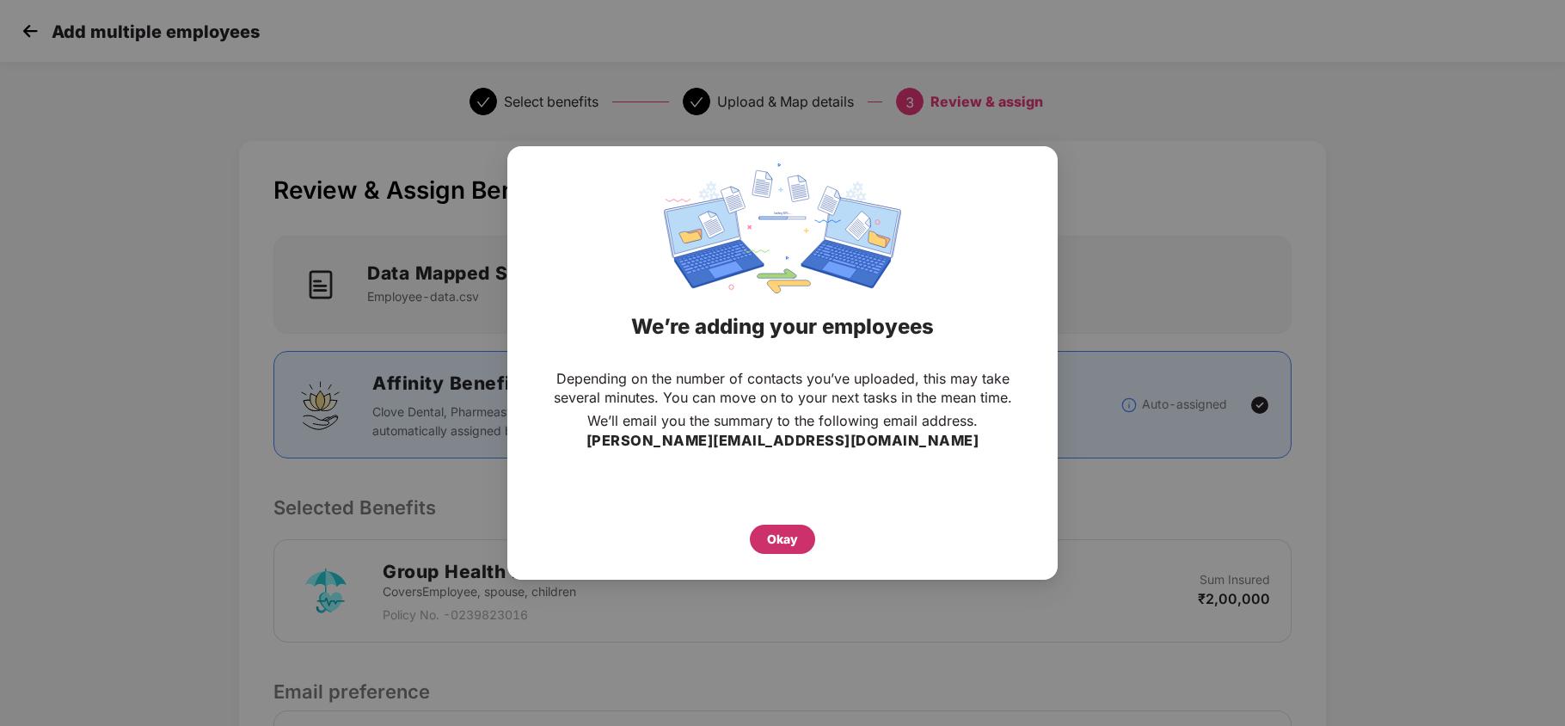
click at [764, 530] on div "Okay" at bounding box center [782, 538] width 65 height 29
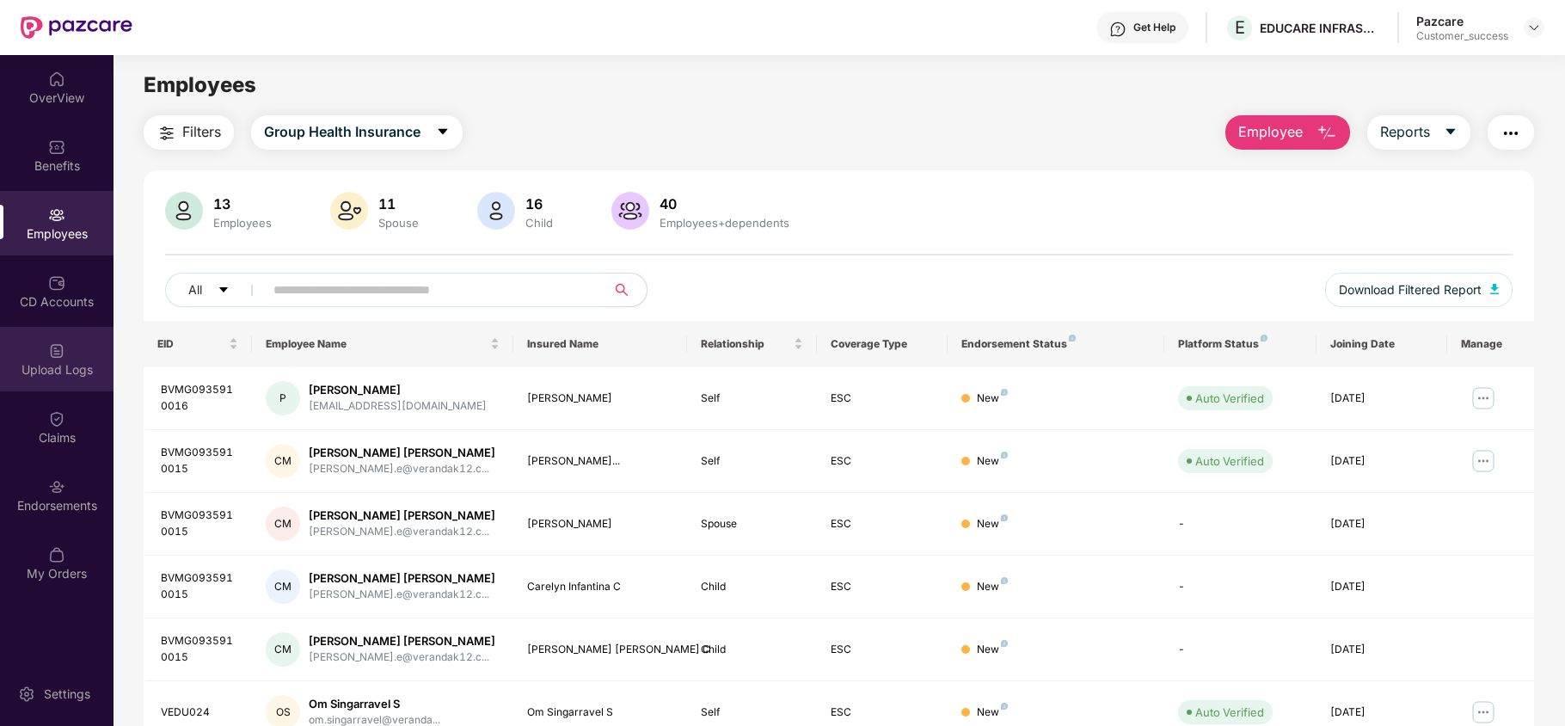
click at [62, 362] on div "Upload Logs" at bounding box center [56, 369] width 113 height 17
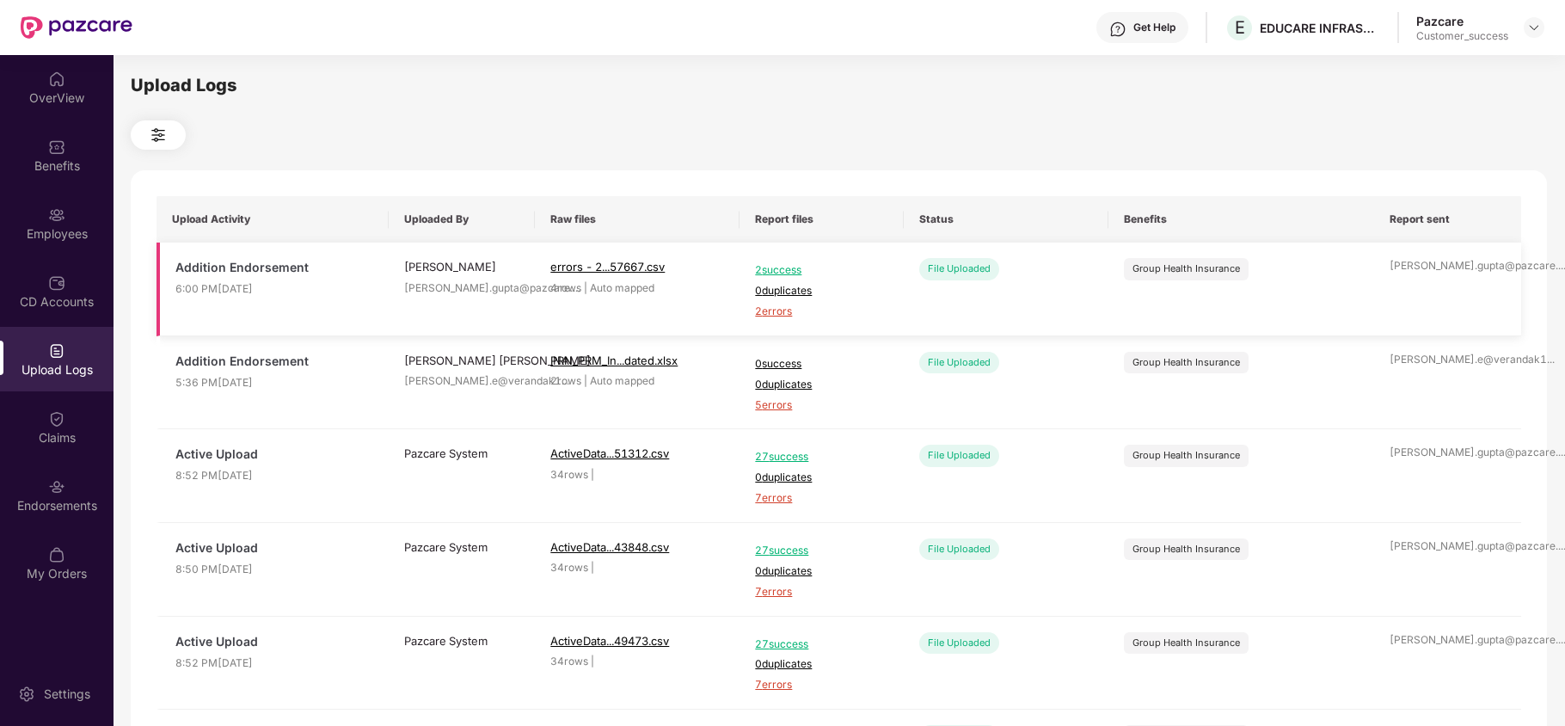
click at [769, 311] on span "2 errors" at bounding box center [821, 312] width 132 height 16
click at [63, 242] on div "Employees" at bounding box center [56, 233] width 113 height 17
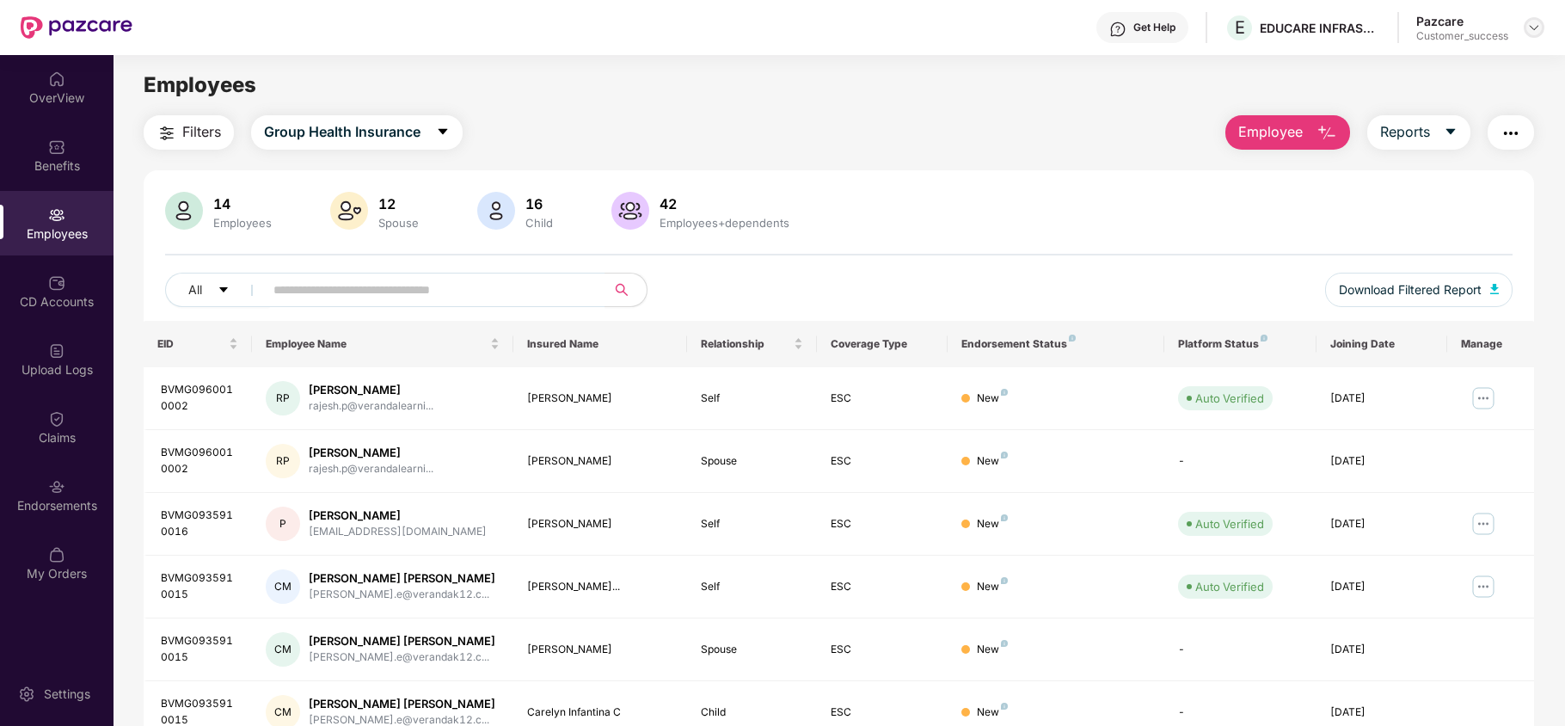
click at [1530, 22] on img at bounding box center [1534, 28] width 14 height 14
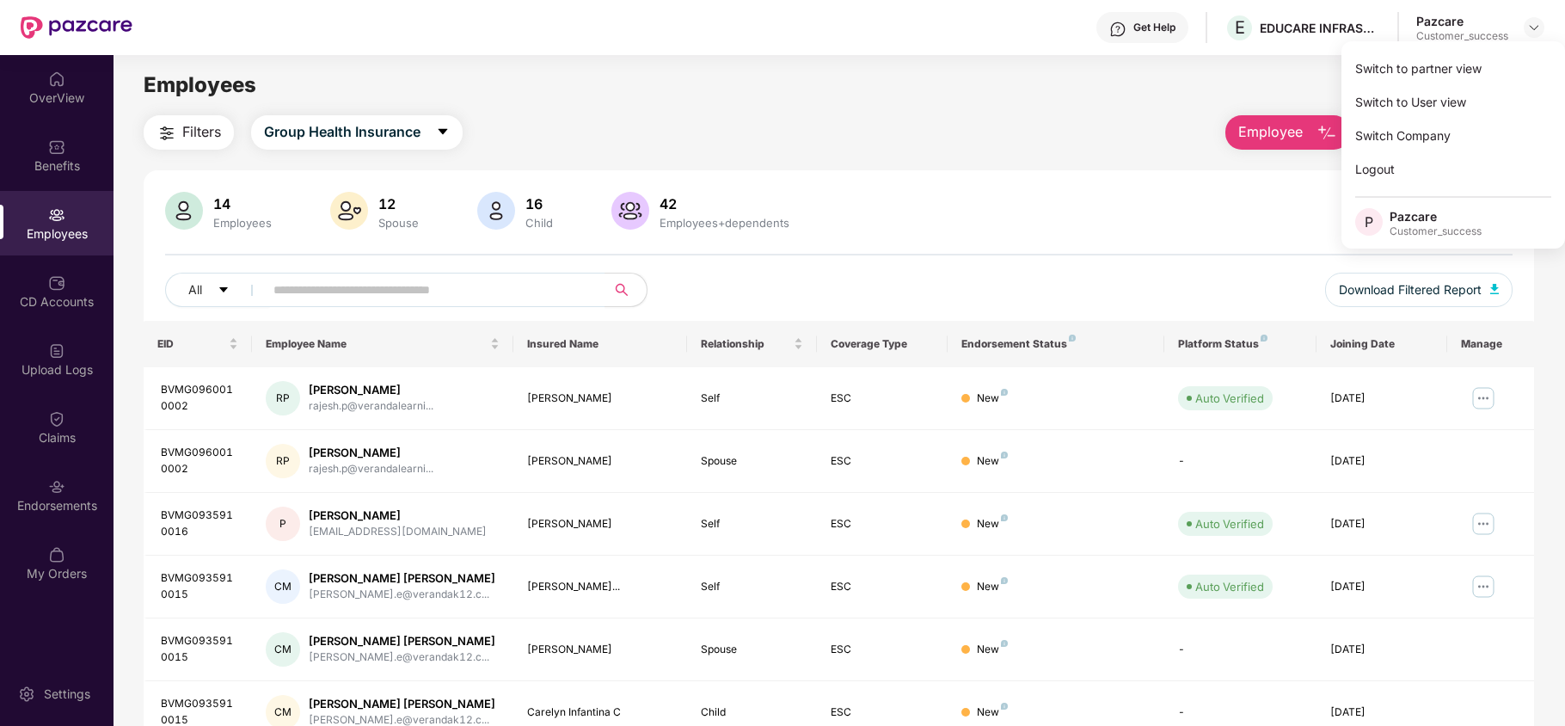
drag, startPoint x: 1518, startPoint y: 38, endPoint x: 1504, endPoint y: 52, distance: 20.1
click at [1506, 49] on div "Switch to partner view Switch to User view Switch Company Logout P Pazcare Cust…" at bounding box center [1453, 144] width 224 height 207
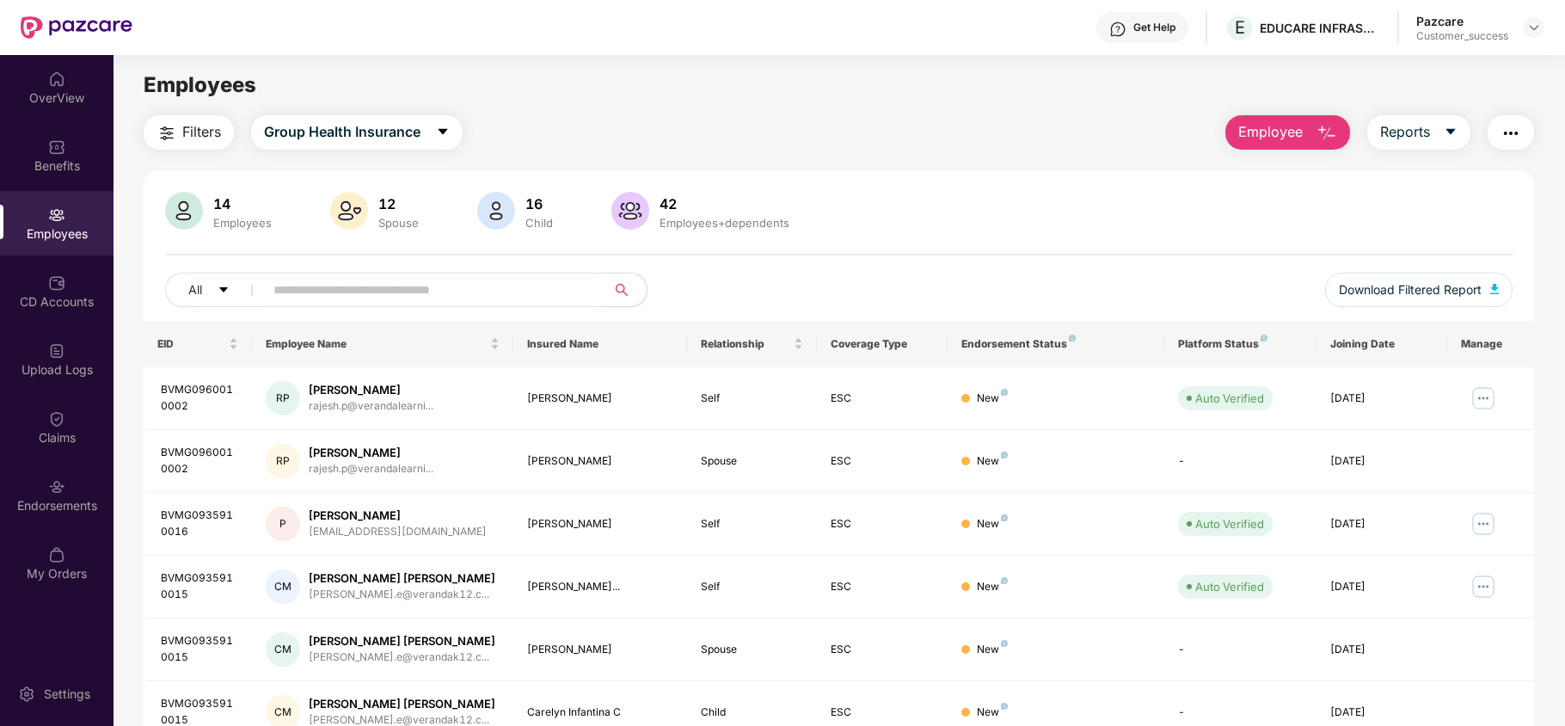
click at [1493, 60] on main "Employees Filters Group Health Insurance Employee Reports 14 Employees 12 Spous…" at bounding box center [838, 418] width 1450 height 726
click at [1524, 28] on div at bounding box center [1534, 27] width 21 height 21
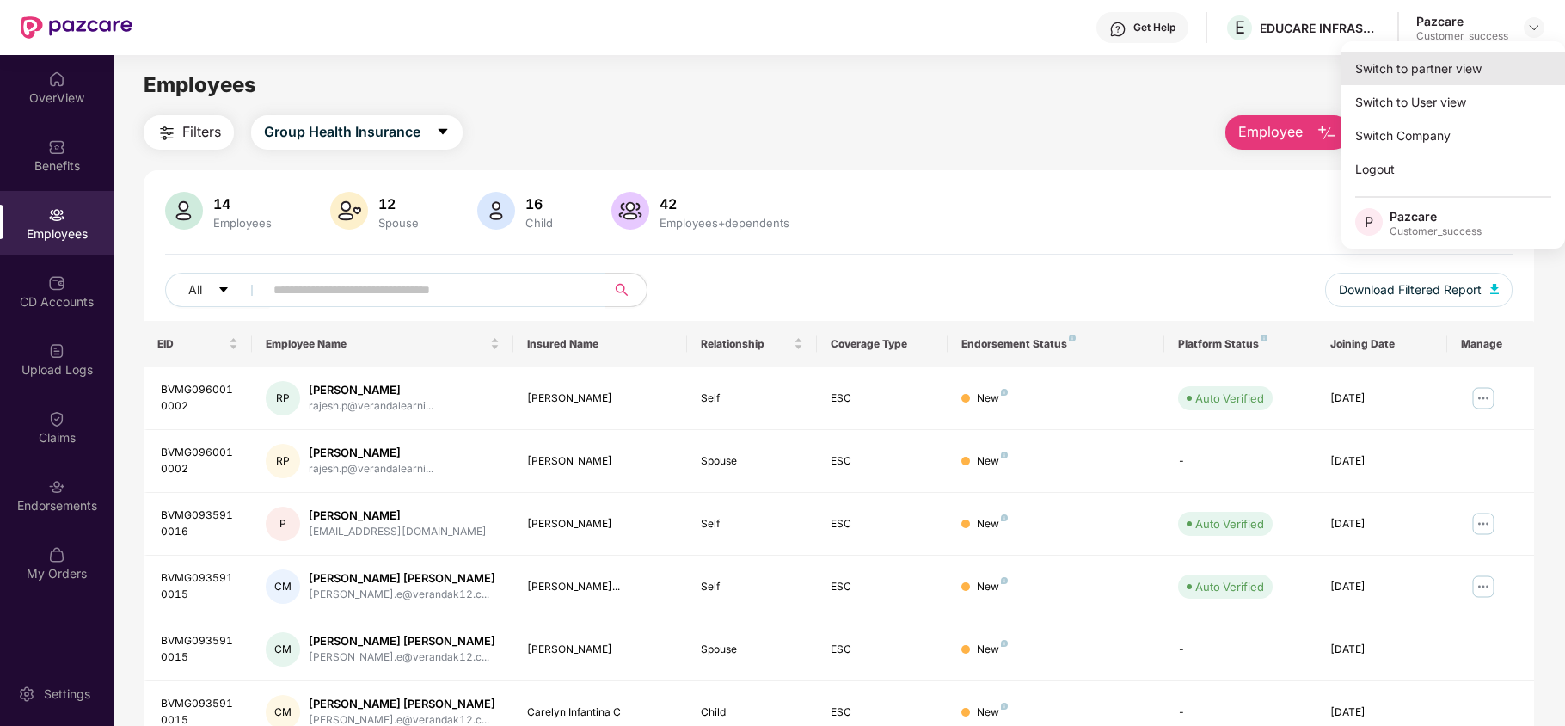
click at [1513, 56] on div "Switch to partner view" at bounding box center [1453, 69] width 224 height 34
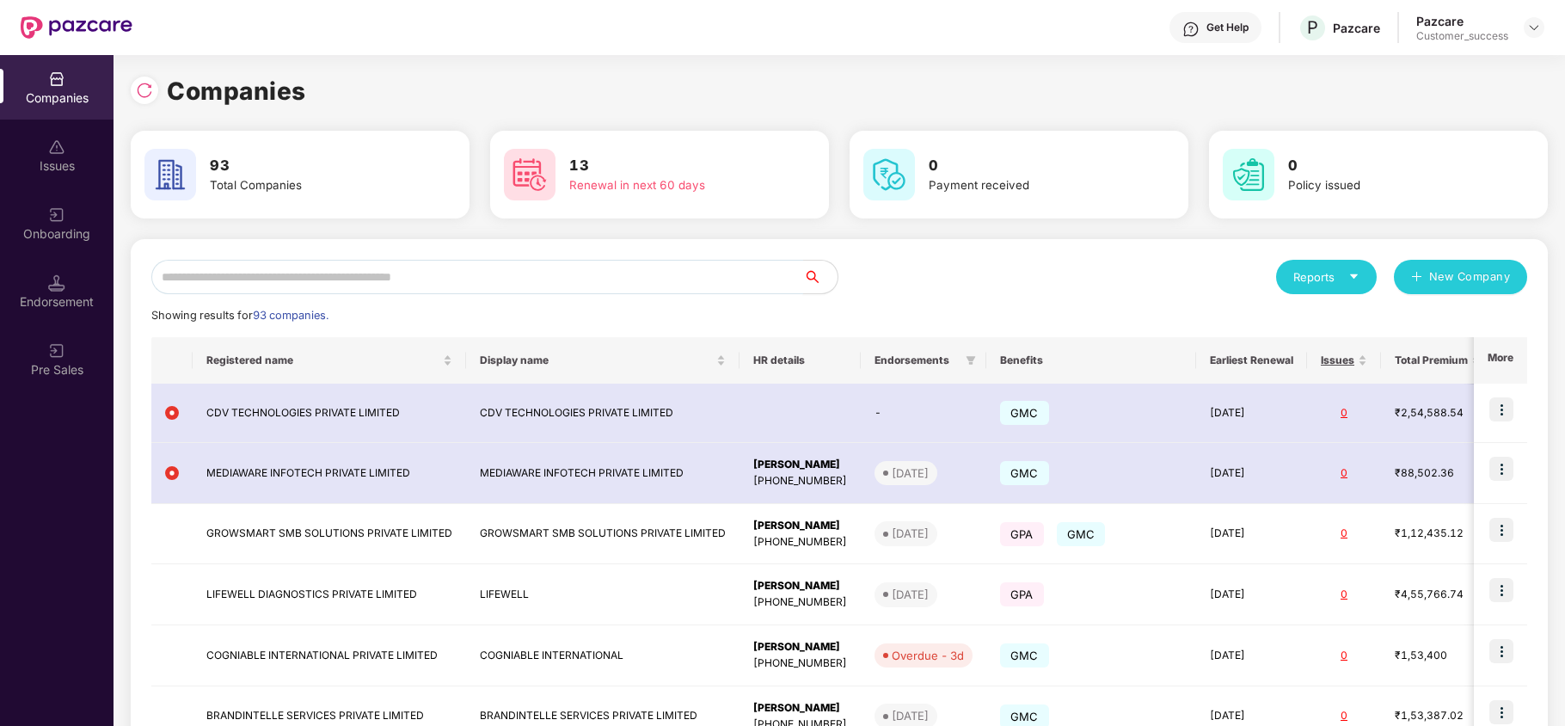
click at [561, 263] on input "text" at bounding box center [477, 277] width 652 height 34
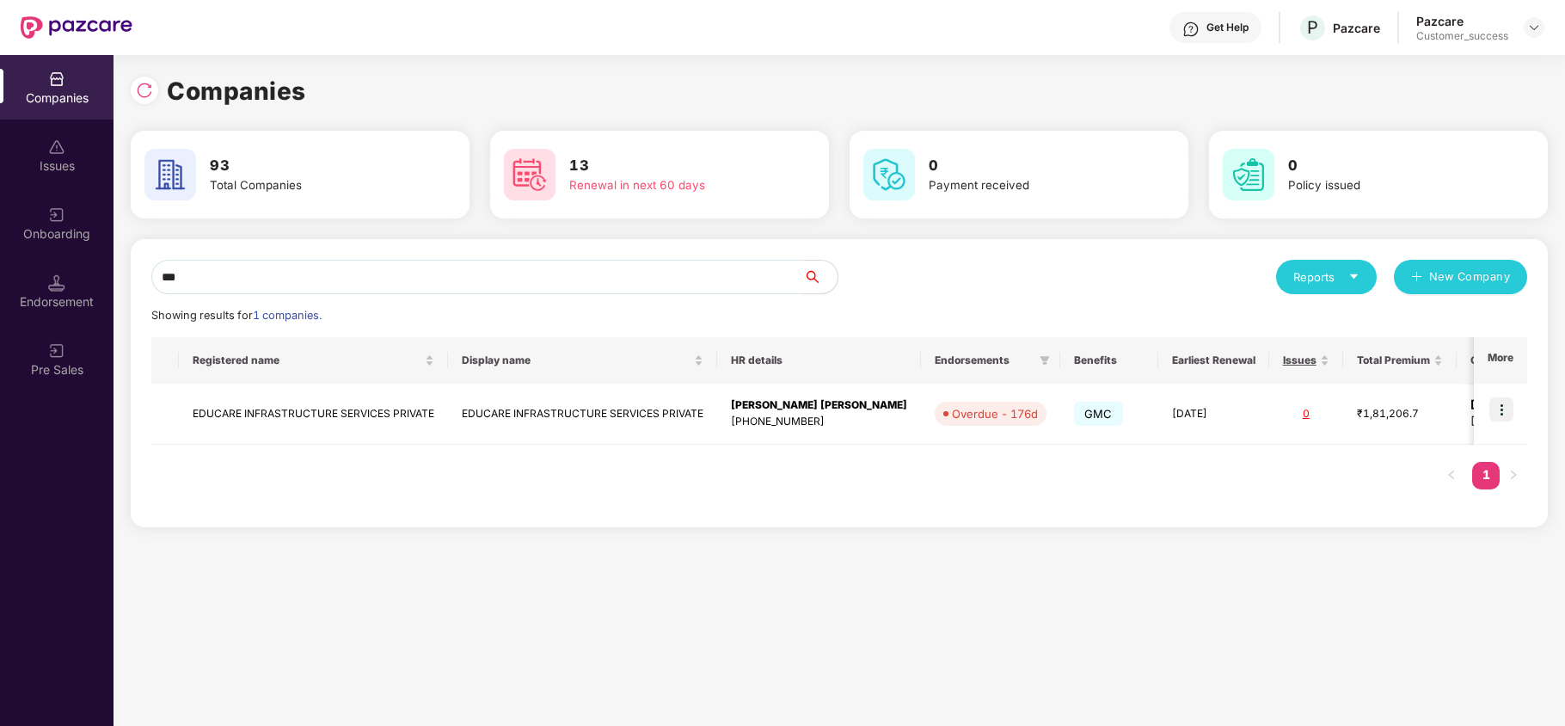
type input "***"
click at [1506, 410] on img at bounding box center [1501, 409] width 24 height 24
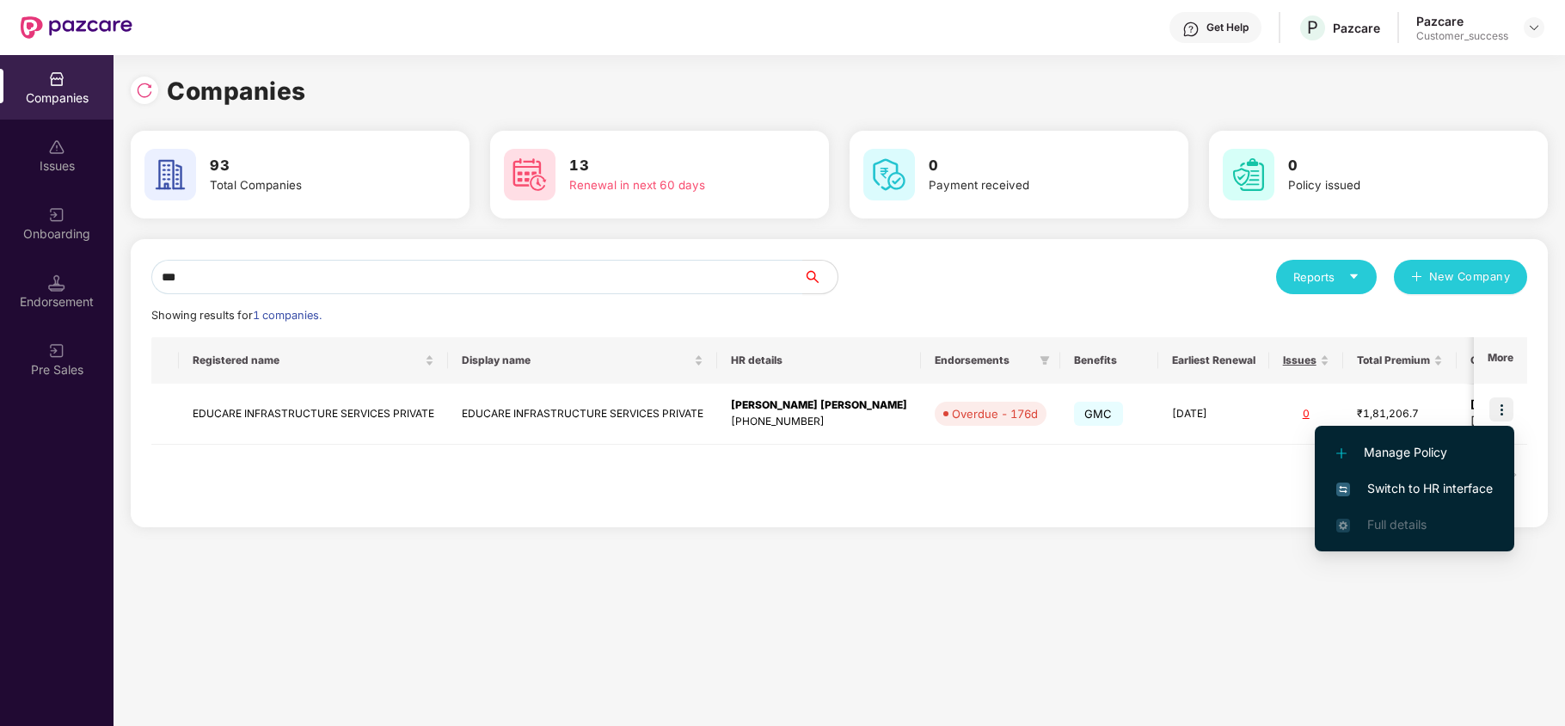
click at [1448, 487] on span "Switch to HR interface" at bounding box center [1414, 488] width 156 height 19
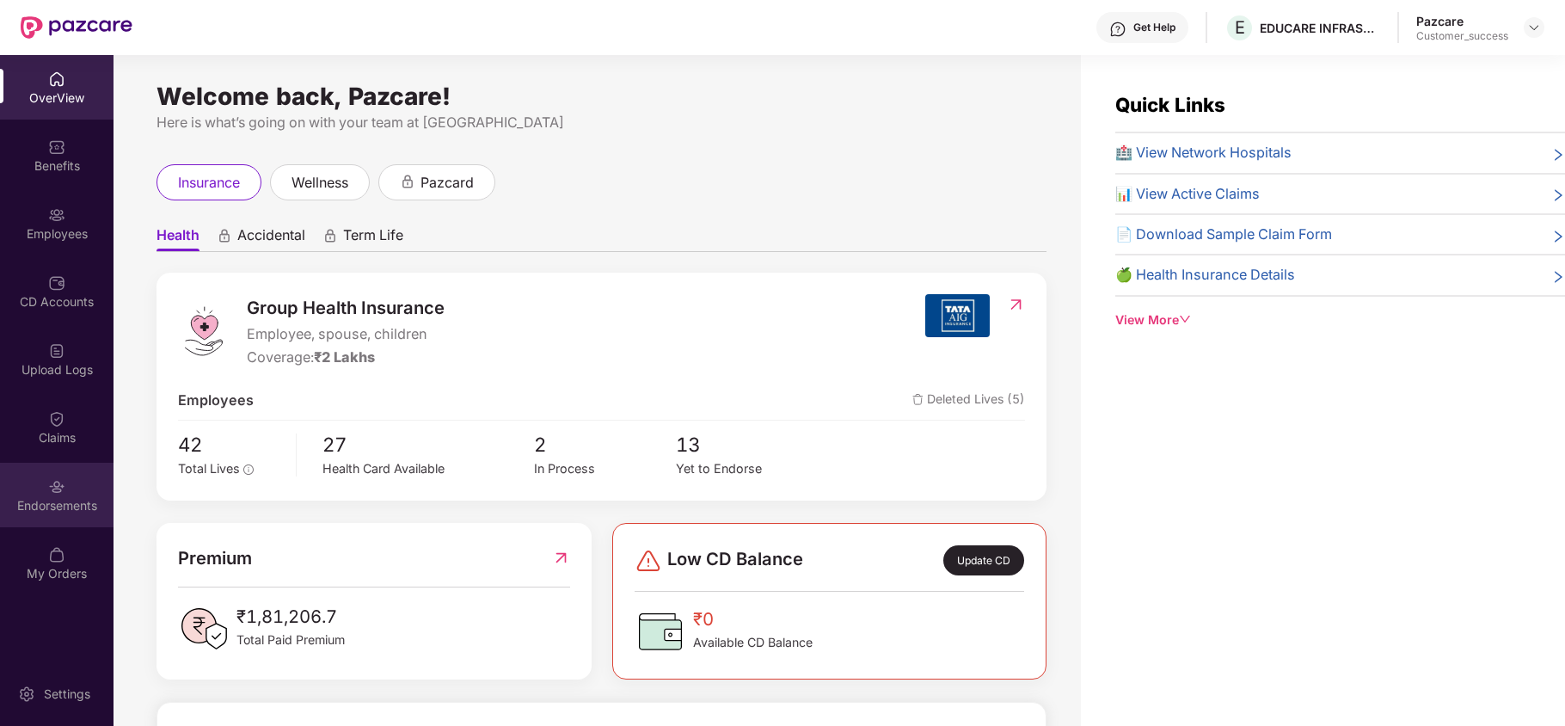
click at [46, 500] on div "Endorsements" at bounding box center [56, 505] width 113 height 17
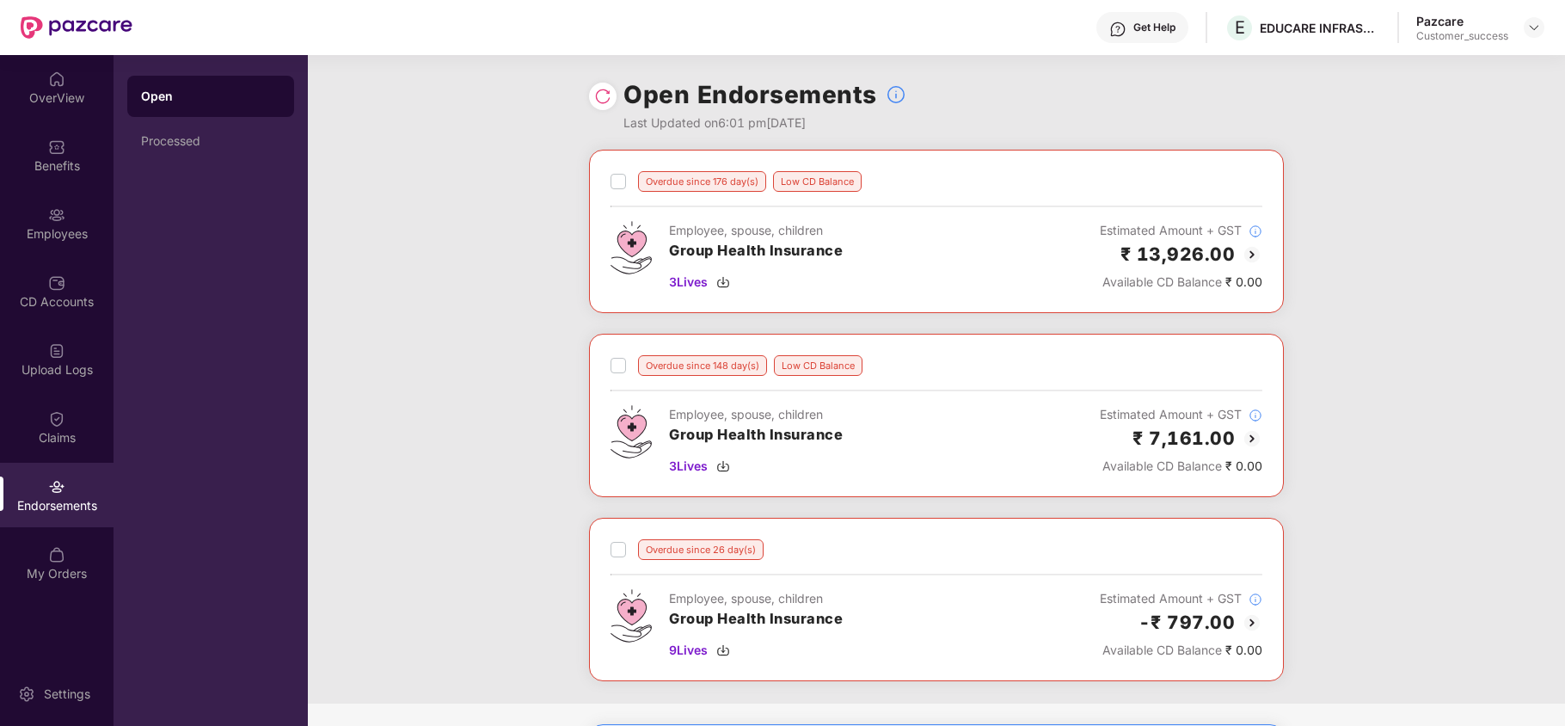
click at [606, 93] on img at bounding box center [602, 96] width 17 height 17
click at [1246, 255] on img at bounding box center [1252, 254] width 21 height 21
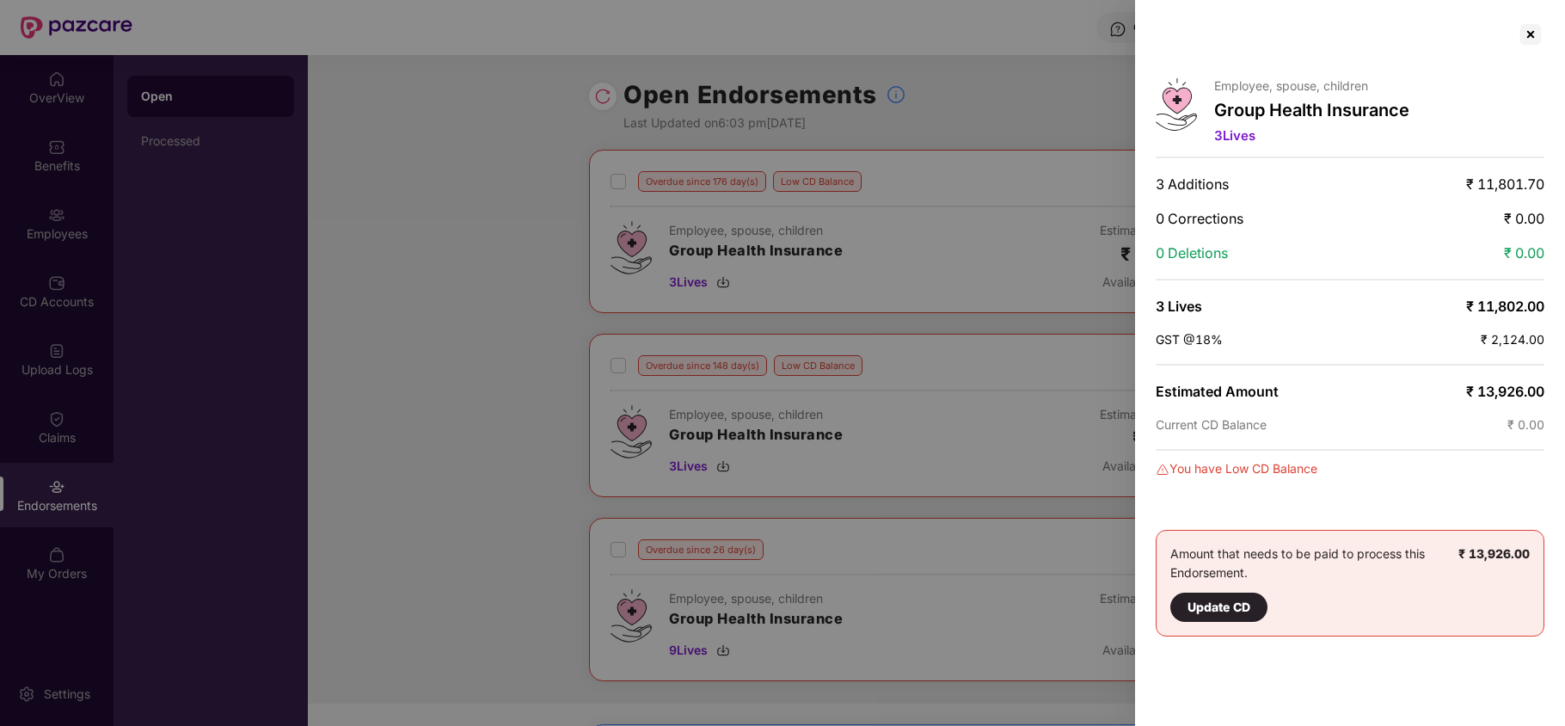
drag, startPoint x: 999, startPoint y: 131, endPoint x: 1011, endPoint y: 127, distance: 12.5
click at [998, 131] on div at bounding box center [782, 363] width 1565 height 726
click at [1522, 29] on div at bounding box center [1531, 35] width 28 height 28
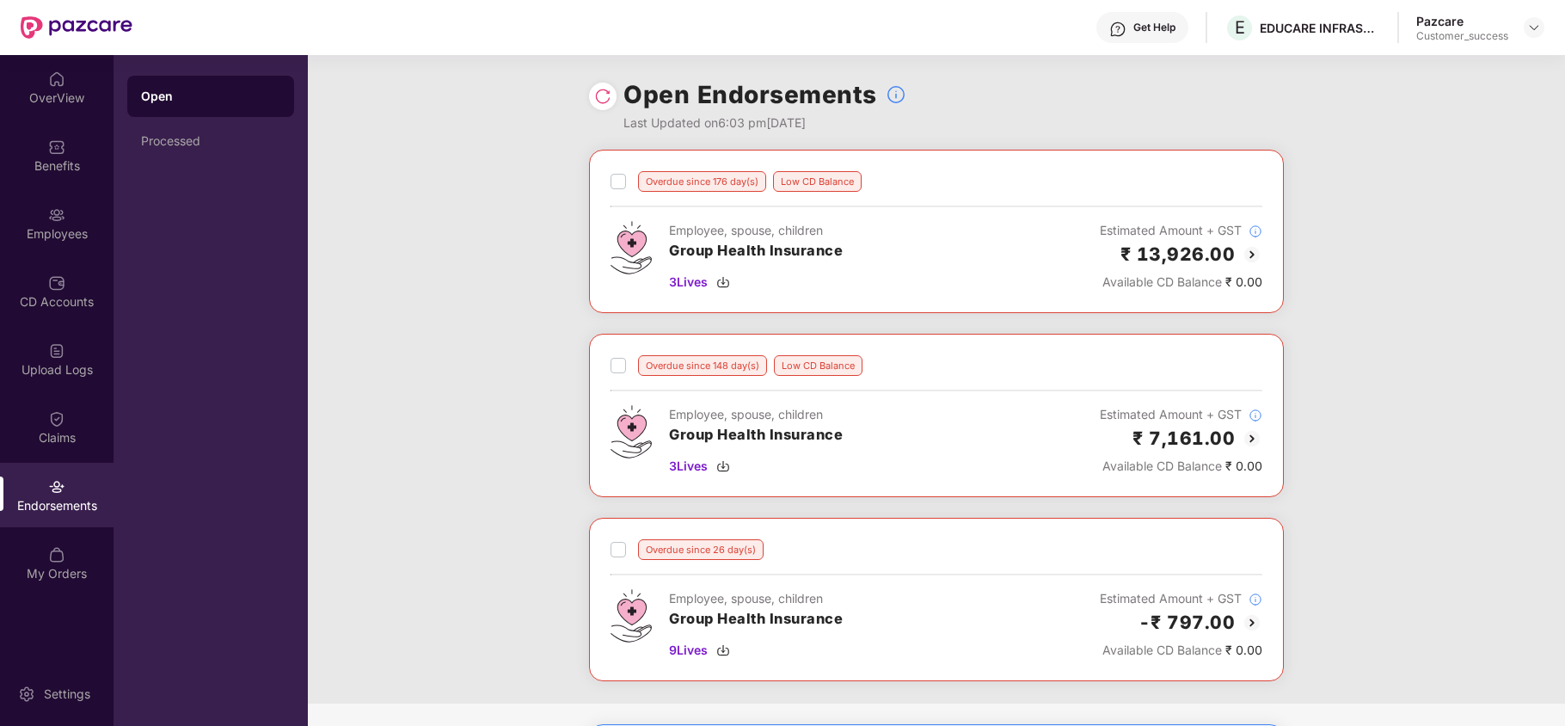
click at [1246, 444] on img at bounding box center [1252, 438] width 21 height 21
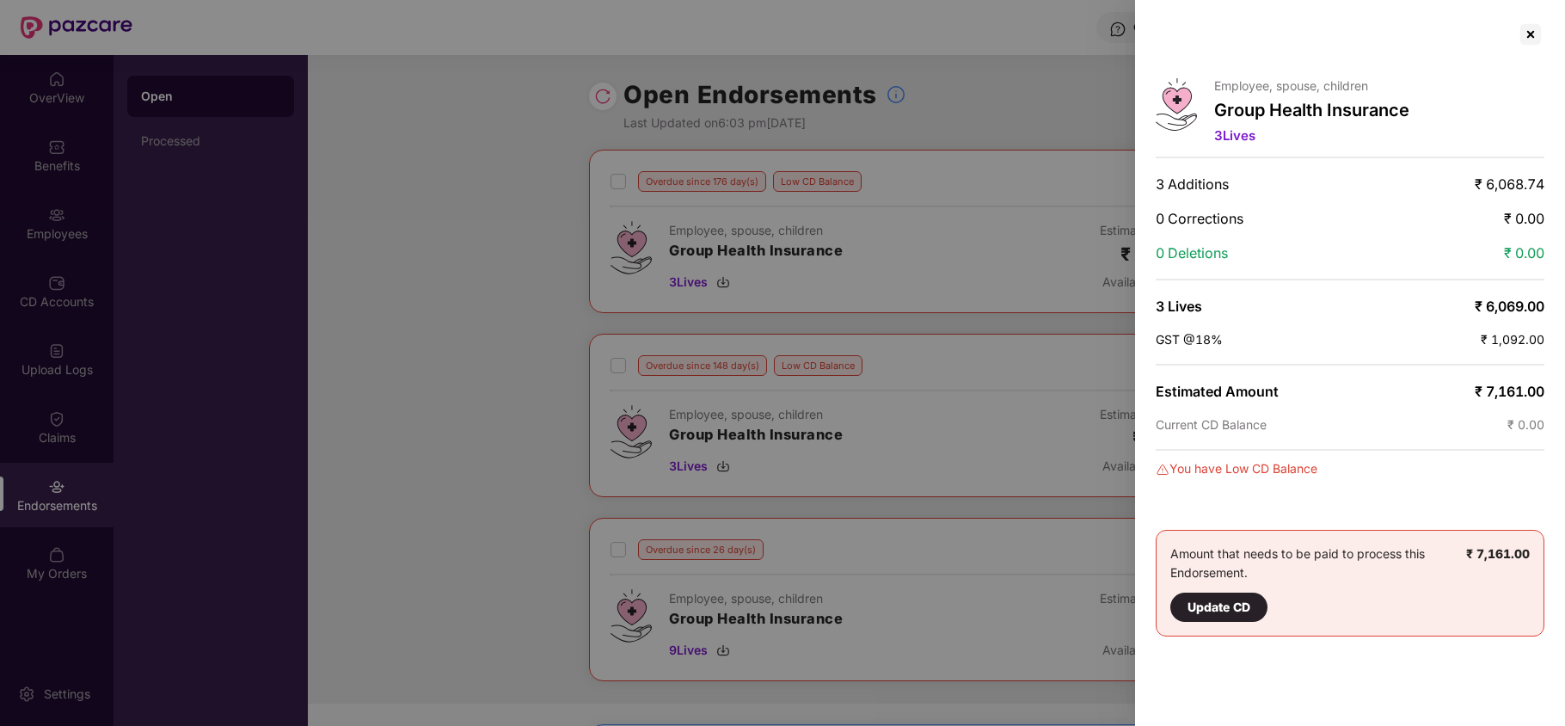
drag, startPoint x: 1534, startPoint y: 28, endPoint x: 1487, endPoint y: 77, distance: 66.9
click at [1534, 28] on div at bounding box center [1531, 35] width 28 height 28
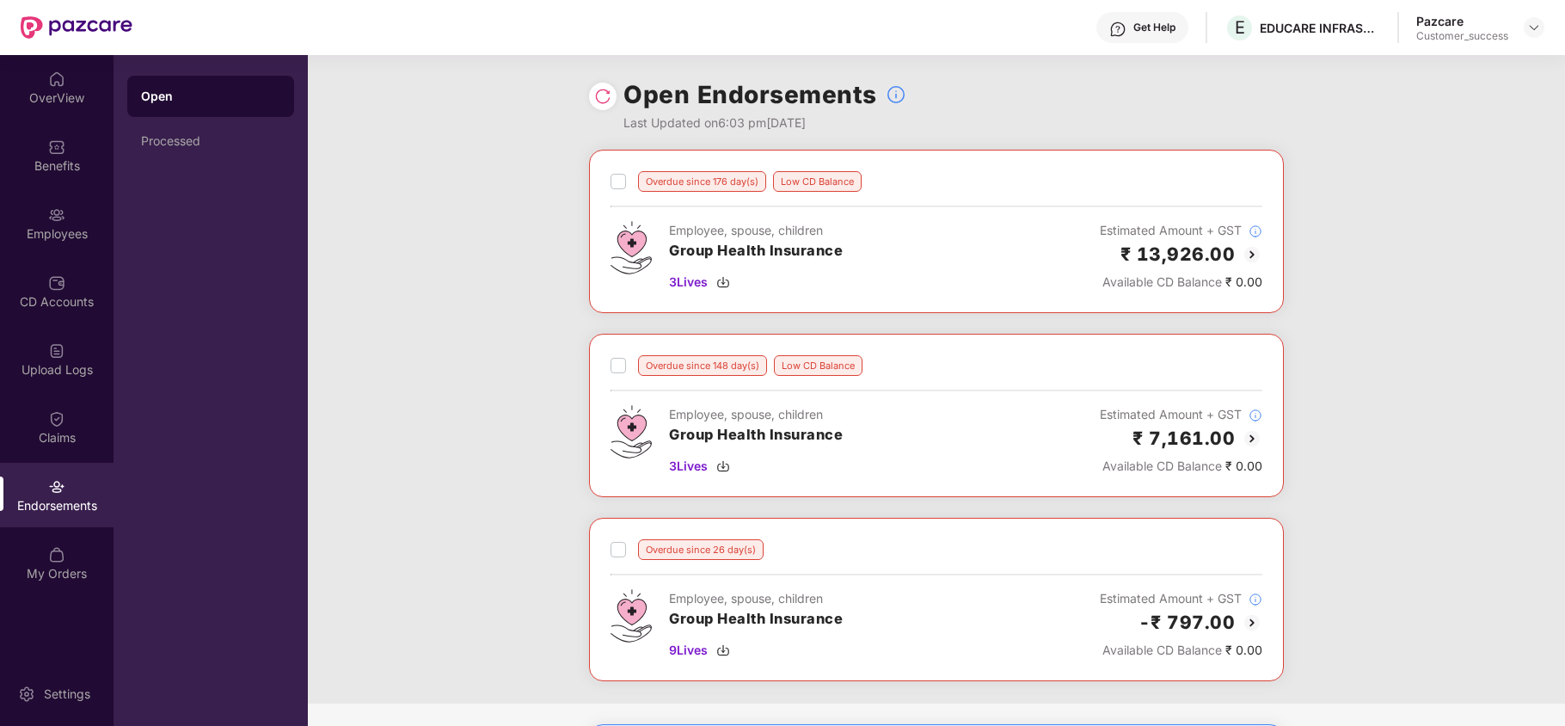
click at [1248, 620] on img at bounding box center [1252, 622] width 21 height 21
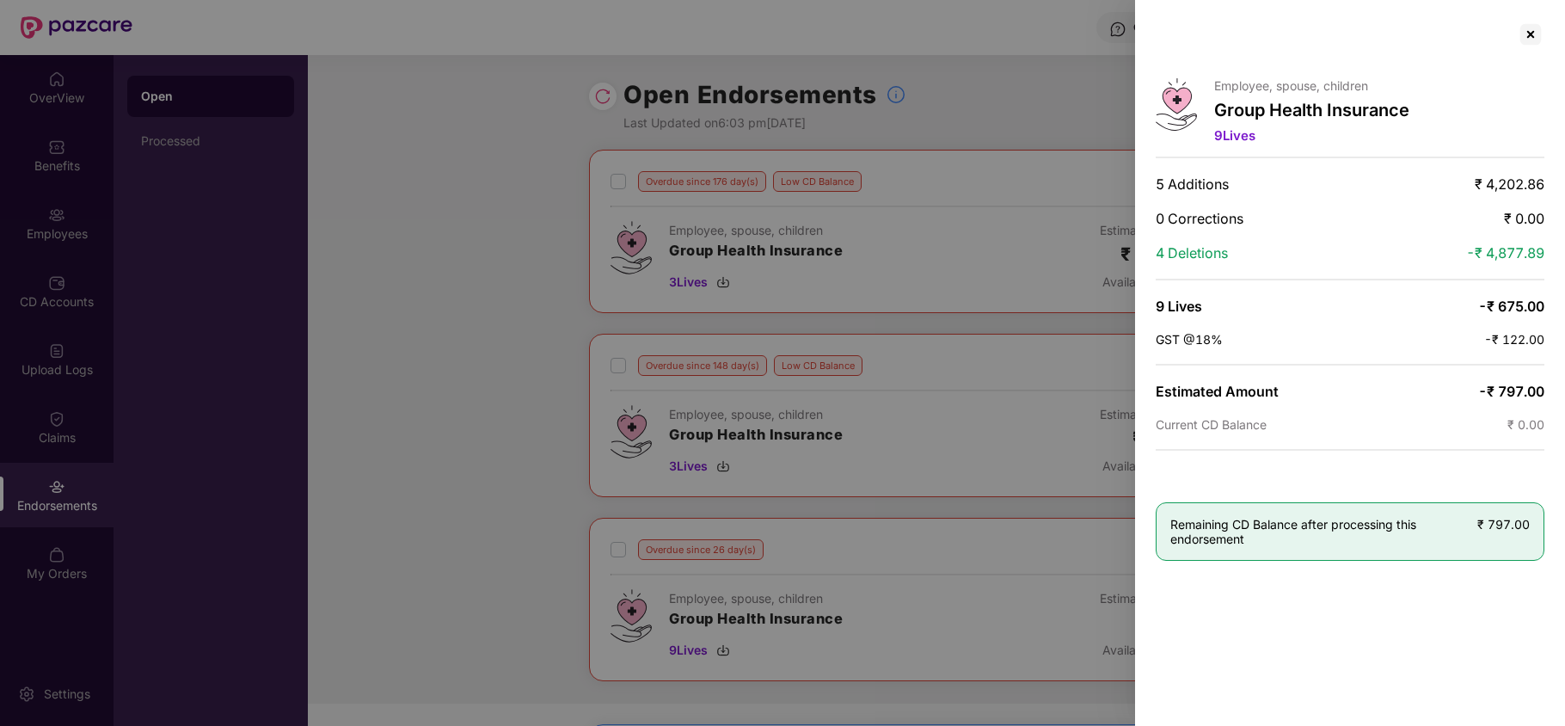
drag, startPoint x: 1536, startPoint y: 28, endPoint x: 1473, endPoint y: 100, distance: 95.7
click at [1536, 25] on div at bounding box center [1531, 35] width 28 height 28
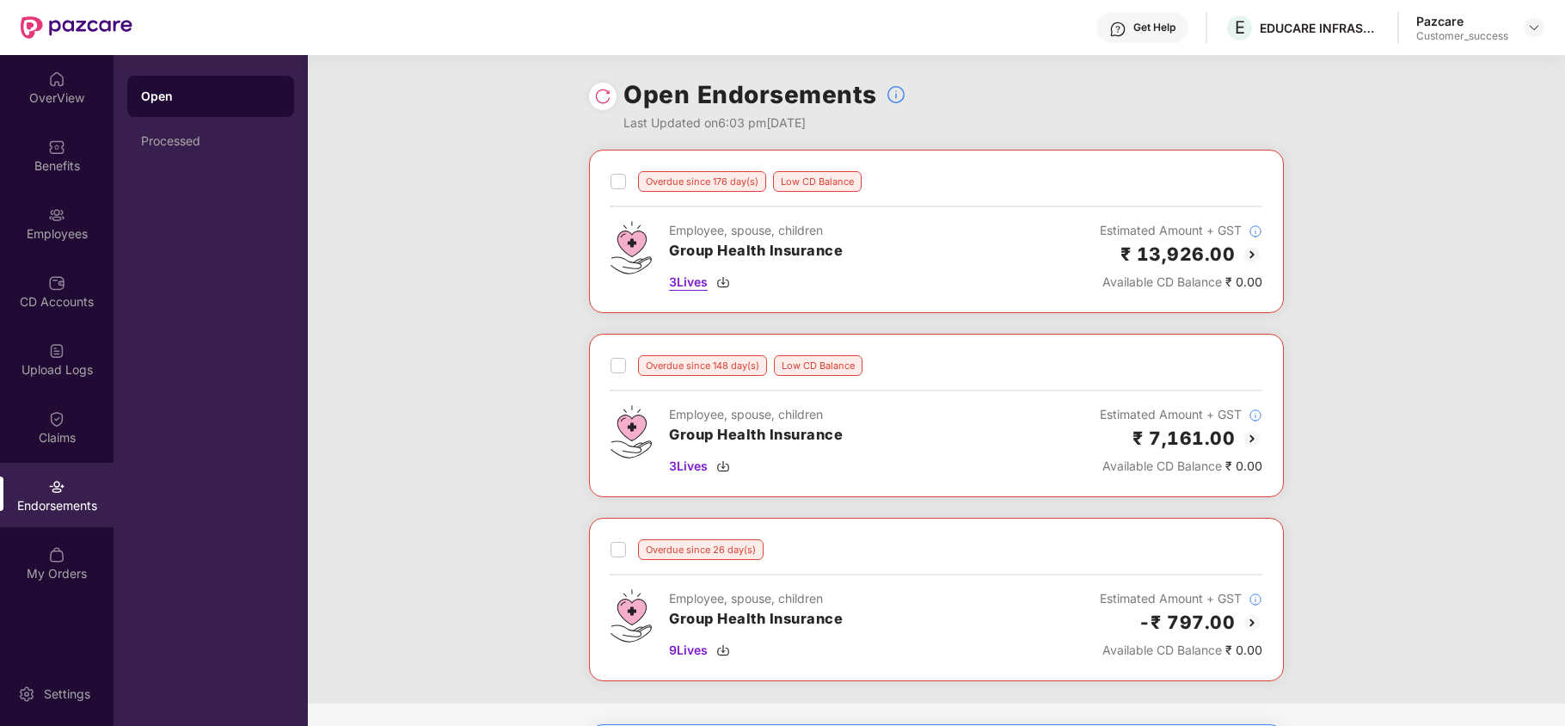
click at [723, 280] on img at bounding box center [723, 282] width 14 height 14
click at [724, 471] on img at bounding box center [723, 466] width 14 height 14
click at [1534, 24] on img at bounding box center [1534, 28] width 14 height 14
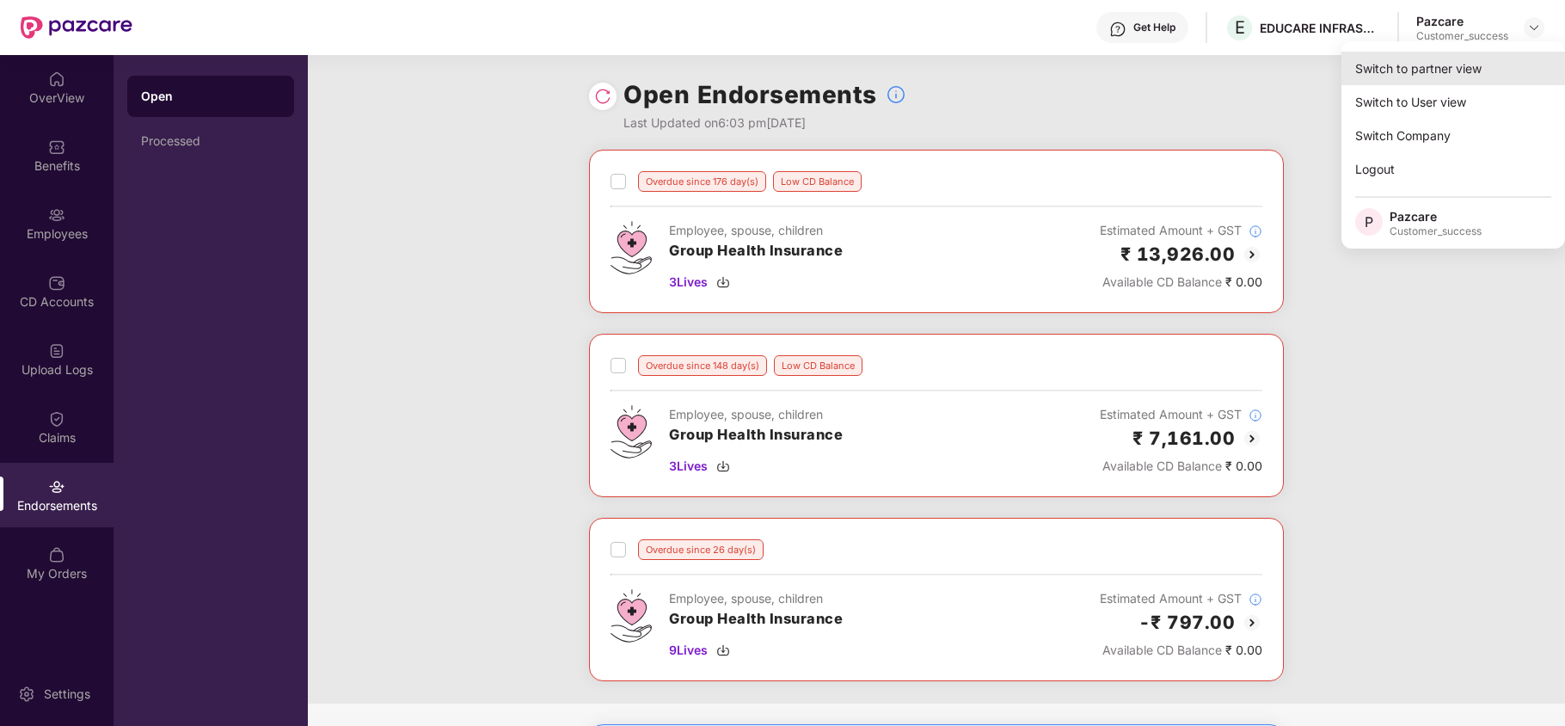
click at [1487, 60] on div "Switch to partner view" at bounding box center [1453, 69] width 224 height 34
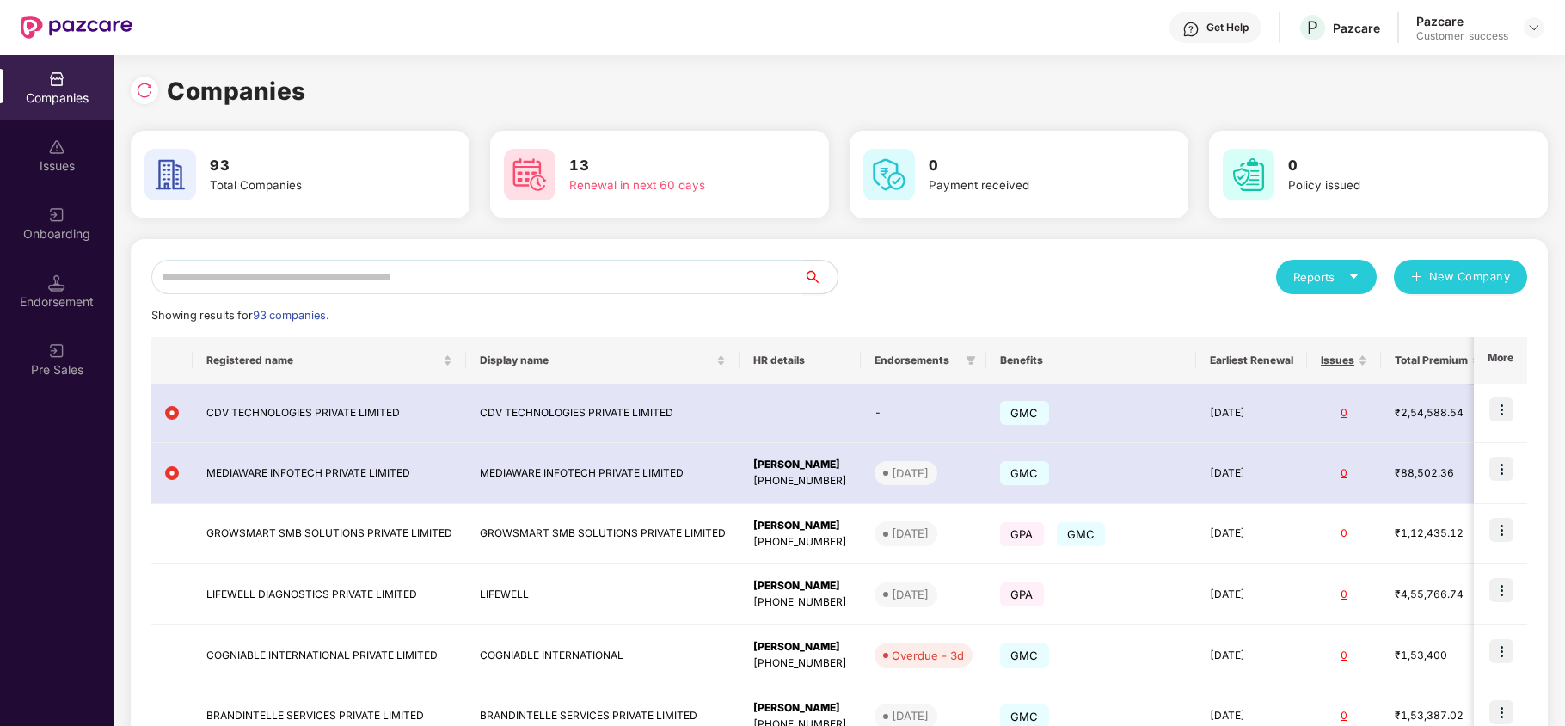
click at [414, 275] on input "text" at bounding box center [477, 277] width 652 height 34
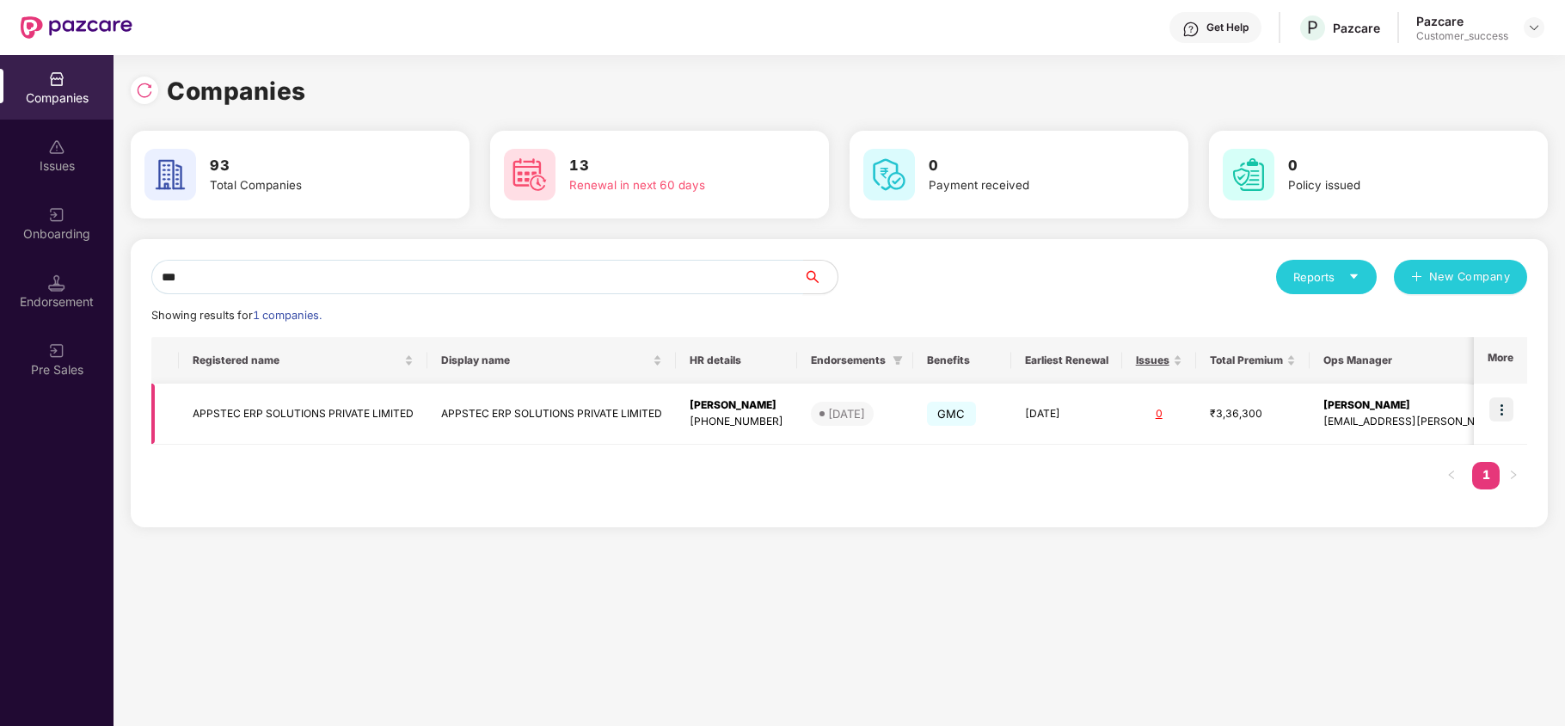
type input "***"
click at [308, 421] on td "APPSTEC ERP SOLUTIONS PRIVATE LIMITED" at bounding box center [303, 413] width 248 height 61
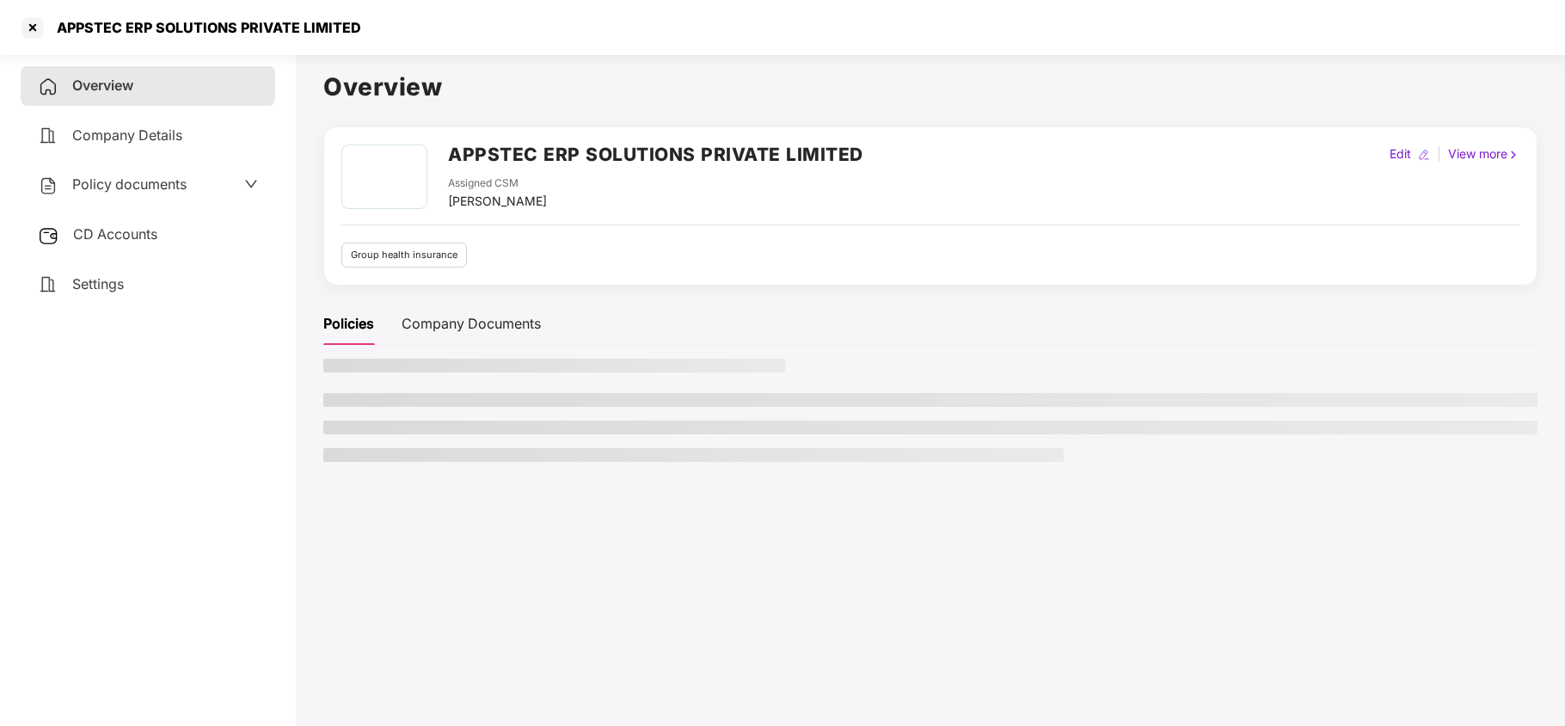
click at [114, 225] on span "CD Accounts" at bounding box center [115, 233] width 84 height 17
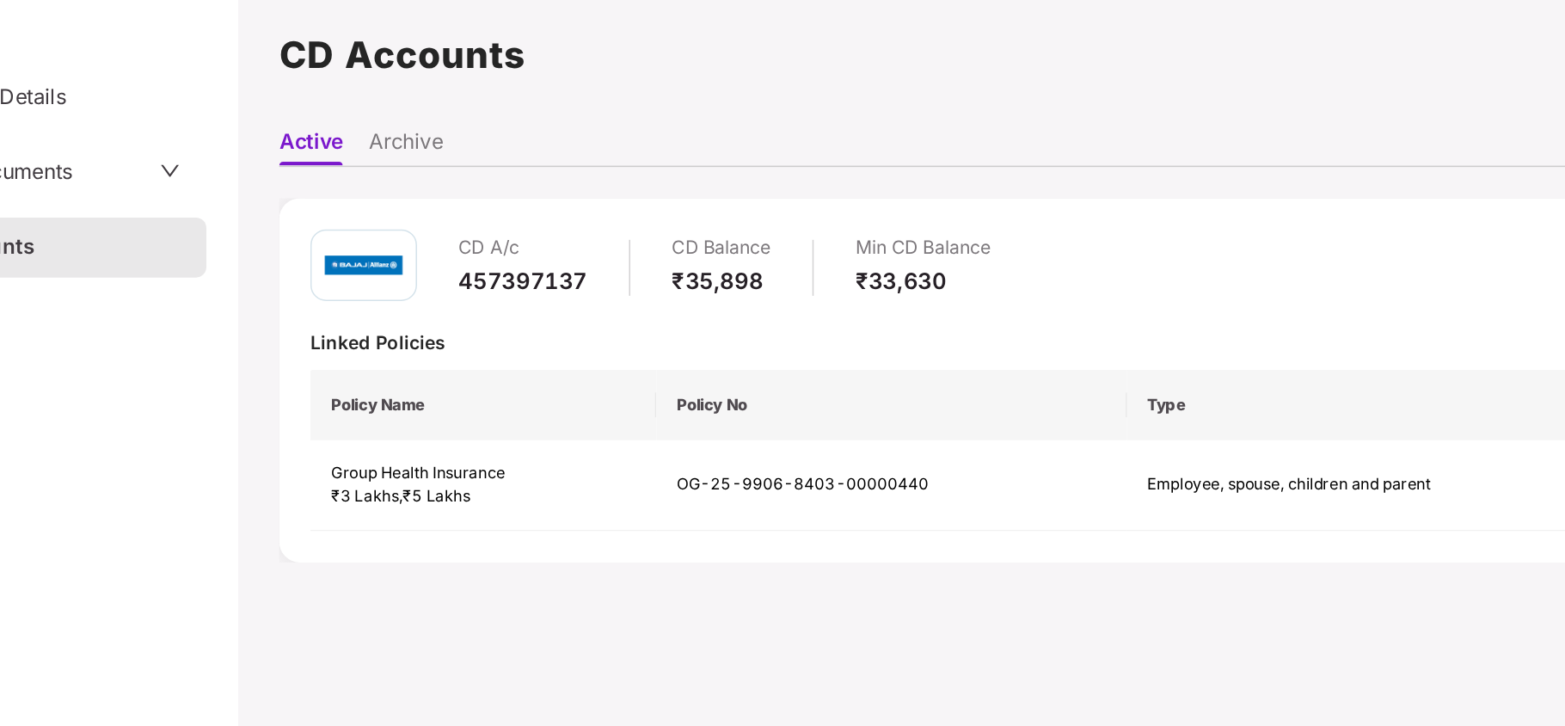
click at [408, 236] on div at bounding box center [379, 246] width 71 height 47
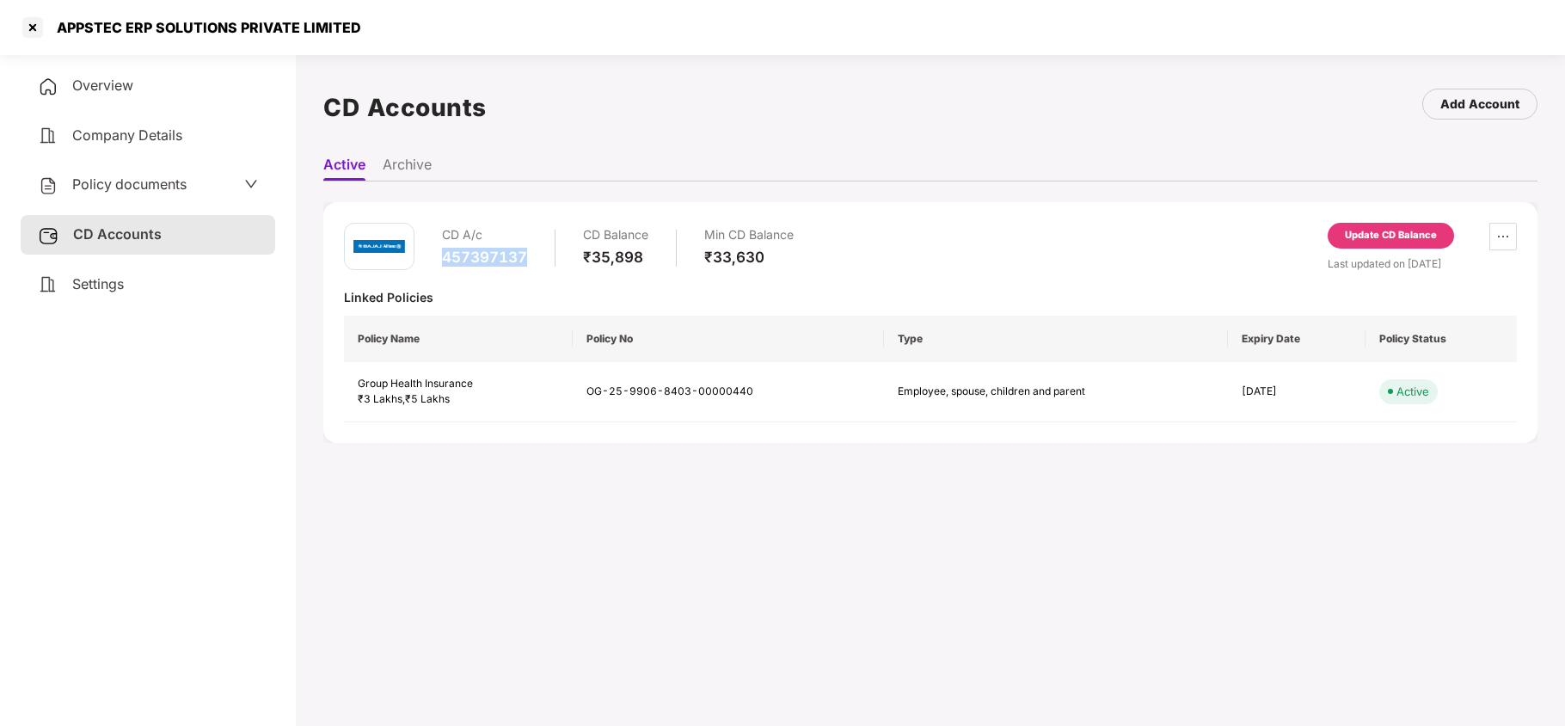
drag, startPoint x: 478, startPoint y: 265, endPoint x: 537, endPoint y: 269, distance: 59.5
click at [537, 269] on div "CD A/c 457397137 CD Balance ₹35,898 Min CD Balance ₹33,630" at bounding box center [618, 247] width 352 height 49
copy div "457397137"
click at [31, 28] on div at bounding box center [33, 28] width 28 height 28
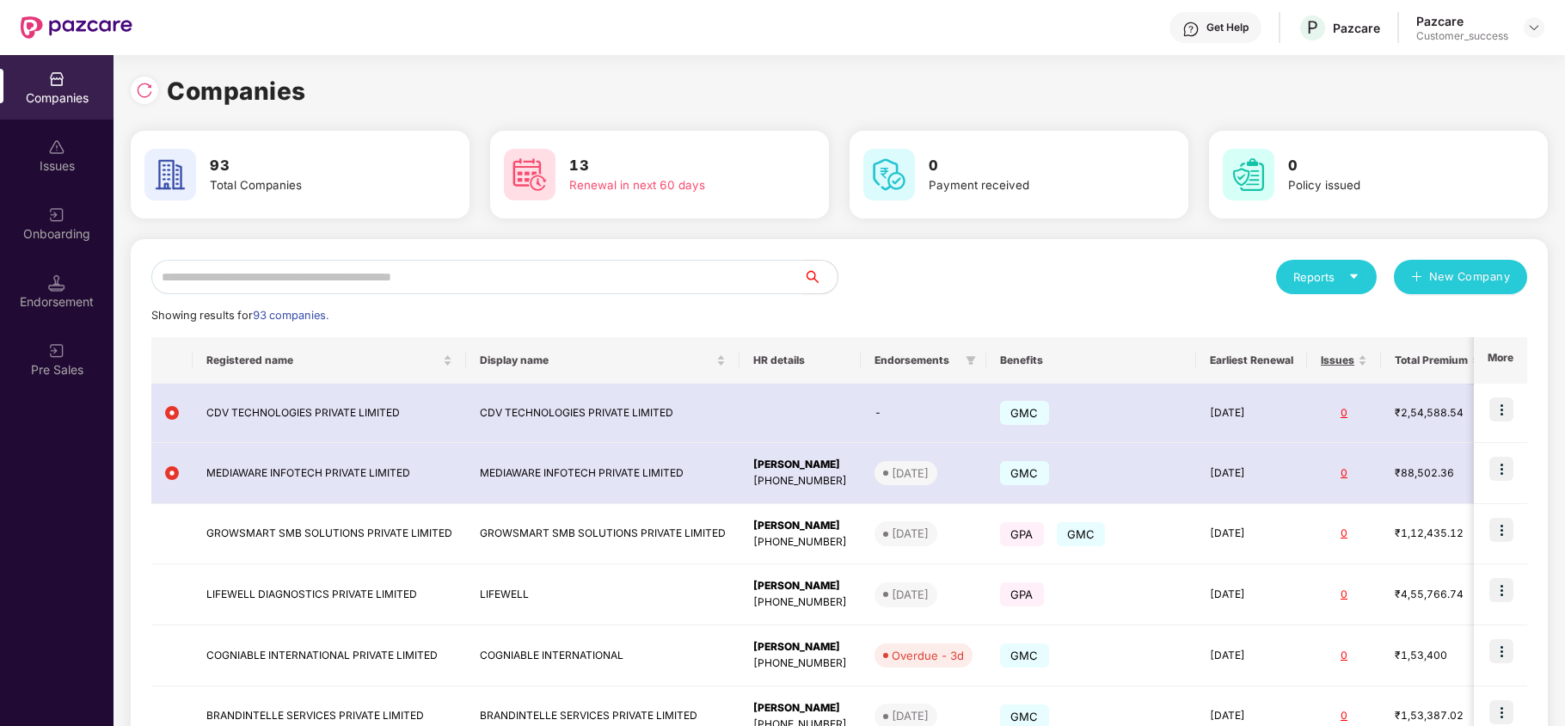
click at [399, 286] on input "text" at bounding box center [477, 277] width 652 height 34
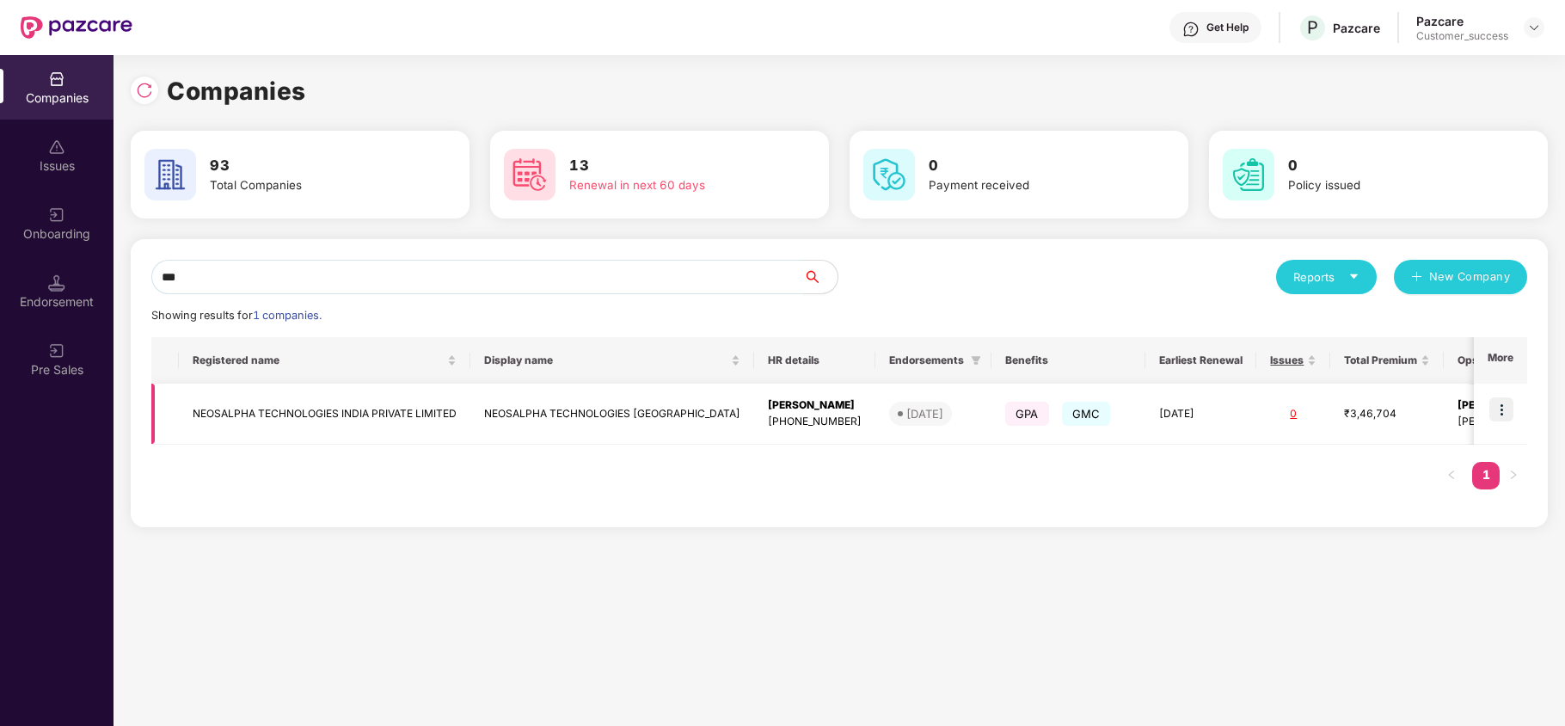
type input "***"
click at [1498, 404] on img at bounding box center [1501, 409] width 24 height 24
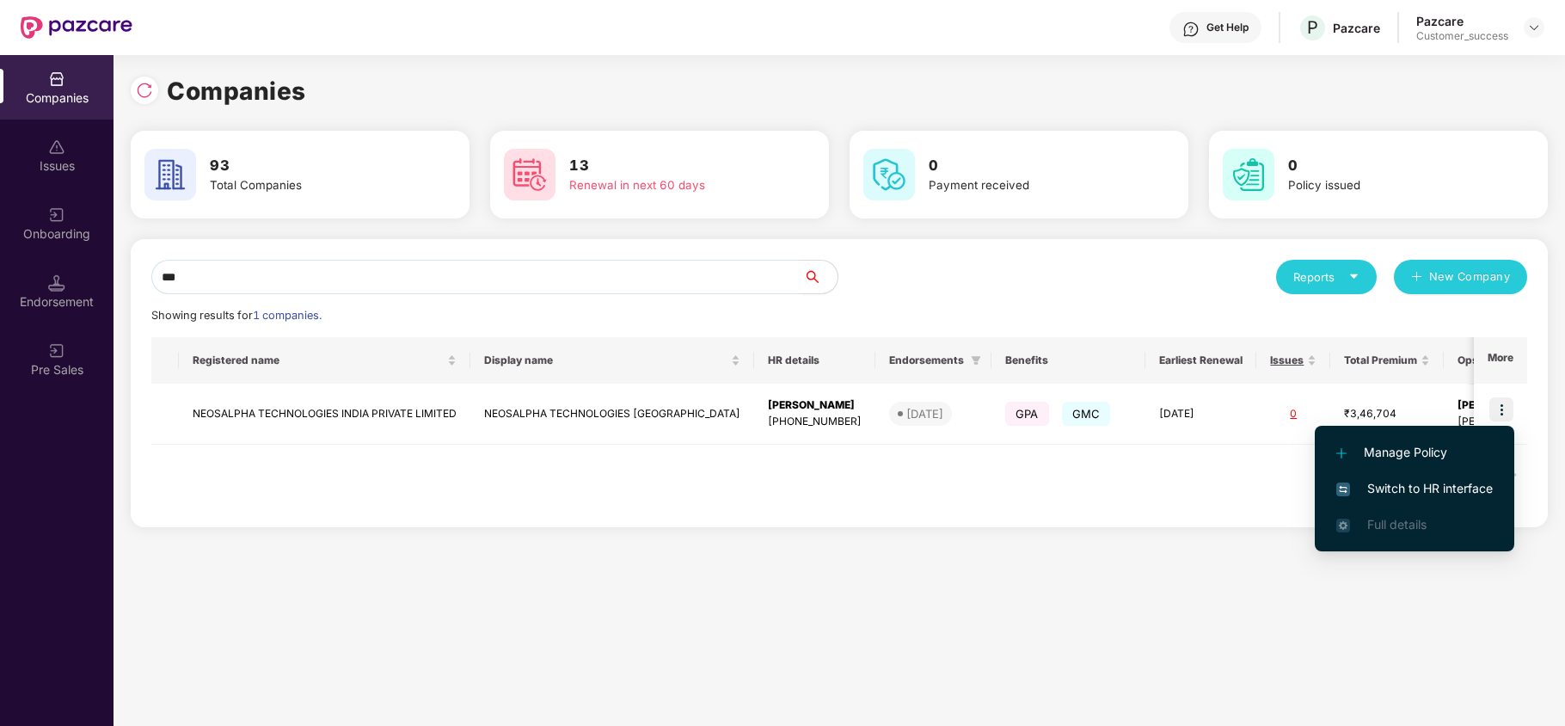
click at [1458, 493] on span "Switch to HR interface" at bounding box center [1414, 488] width 156 height 19
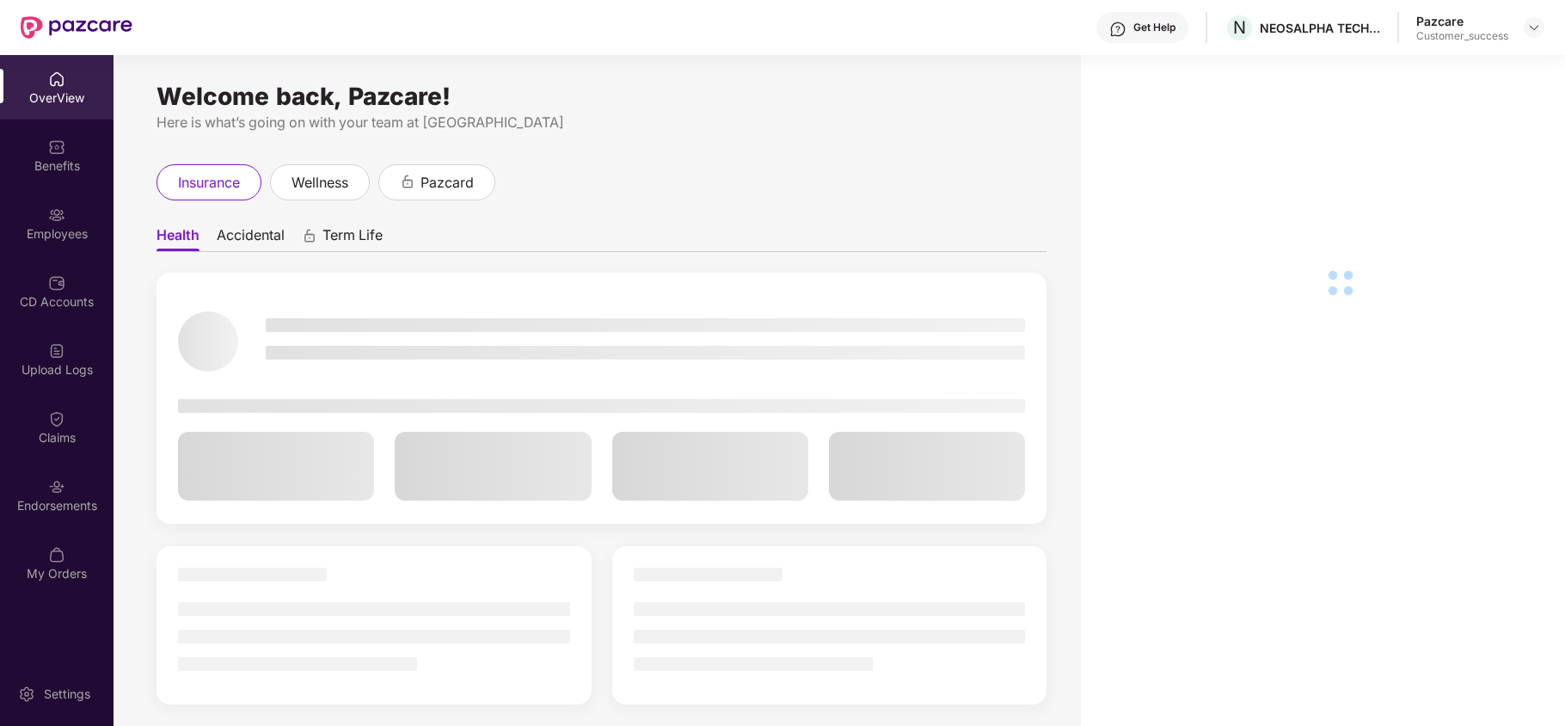
click at [73, 214] on div "Employees" at bounding box center [56, 223] width 113 height 64
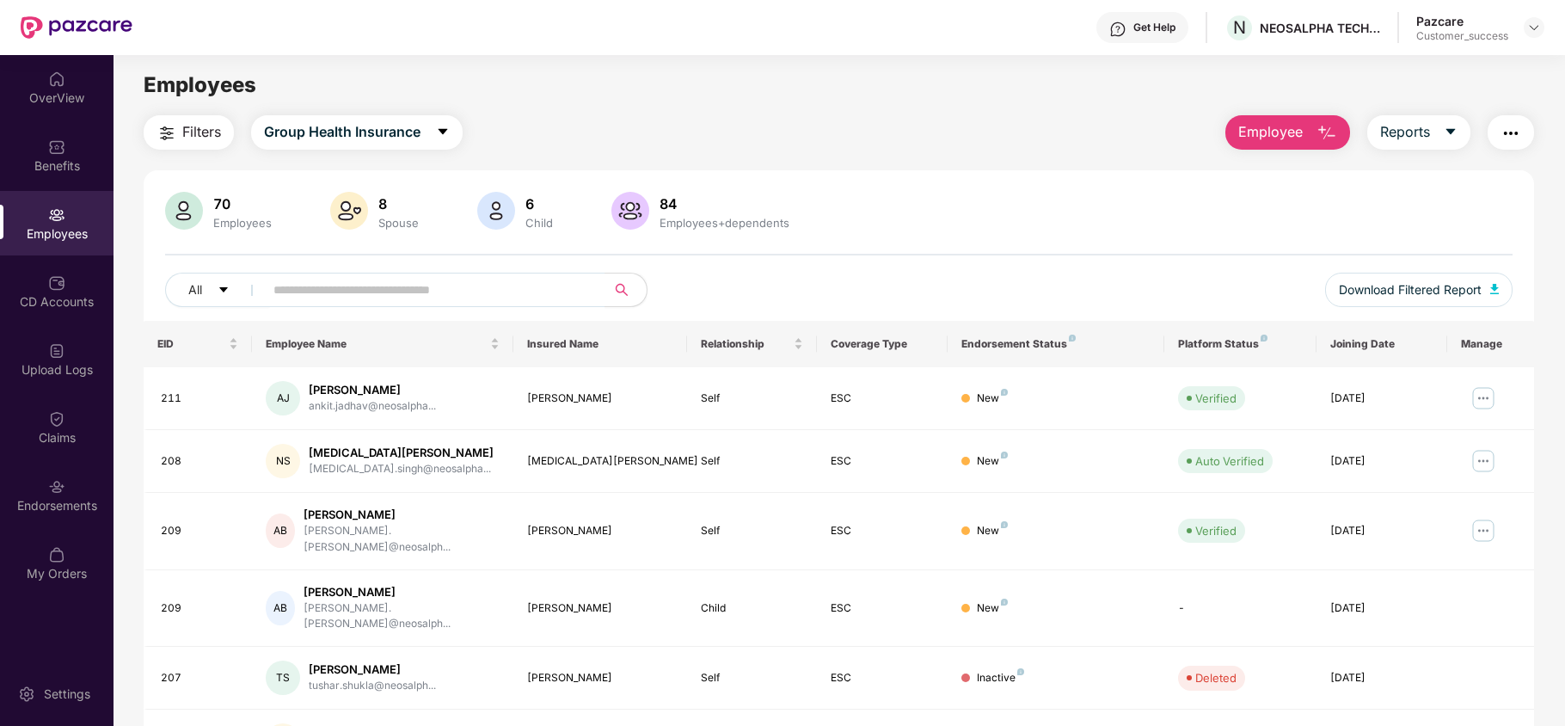
click at [456, 308] on div "All Download Filtered Report" at bounding box center [838, 297] width 1347 height 48
click at [455, 287] on input "text" at bounding box center [427, 290] width 309 height 26
click at [390, 134] on span "Group Health Insurance" at bounding box center [342, 131] width 156 height 21
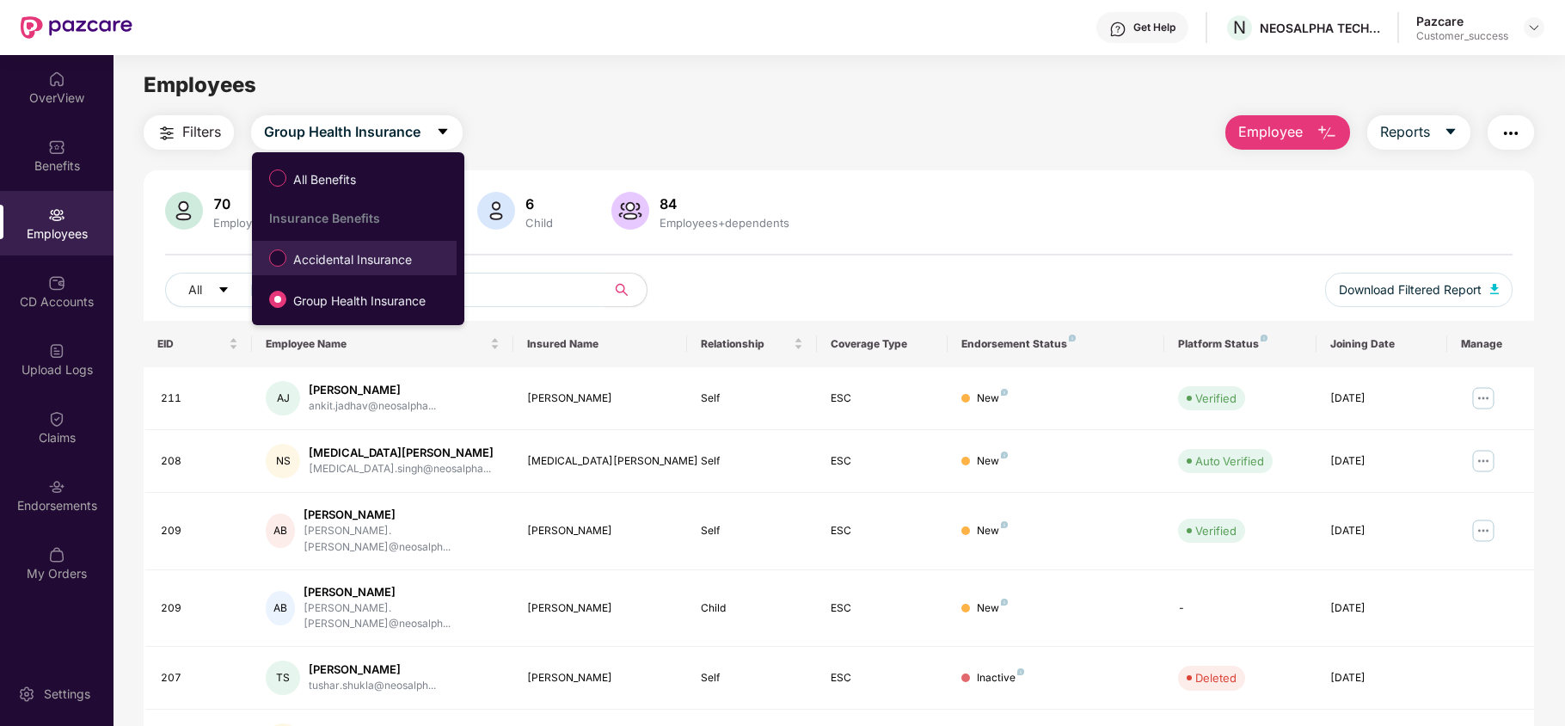
click at [363, 269] on span "Accidental Insurance" at bounding box center [352, 259] width 132 height 19
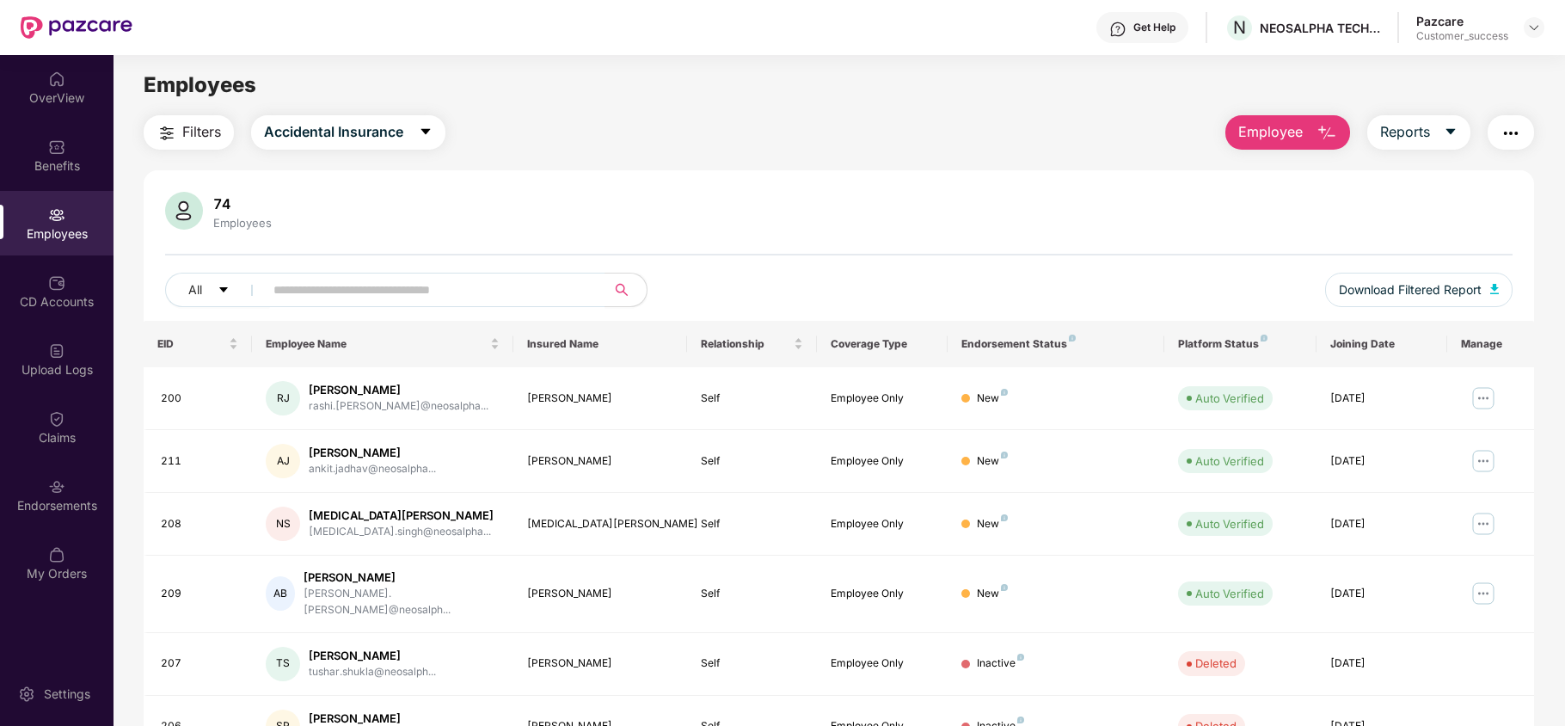
click at [490, 308] on div "All Download Filtered Report" at bounding box center [838, 297] width 1347 height 48
click at [490, 299] on input "text" at bounding box center [427, 290] width 309 height 26
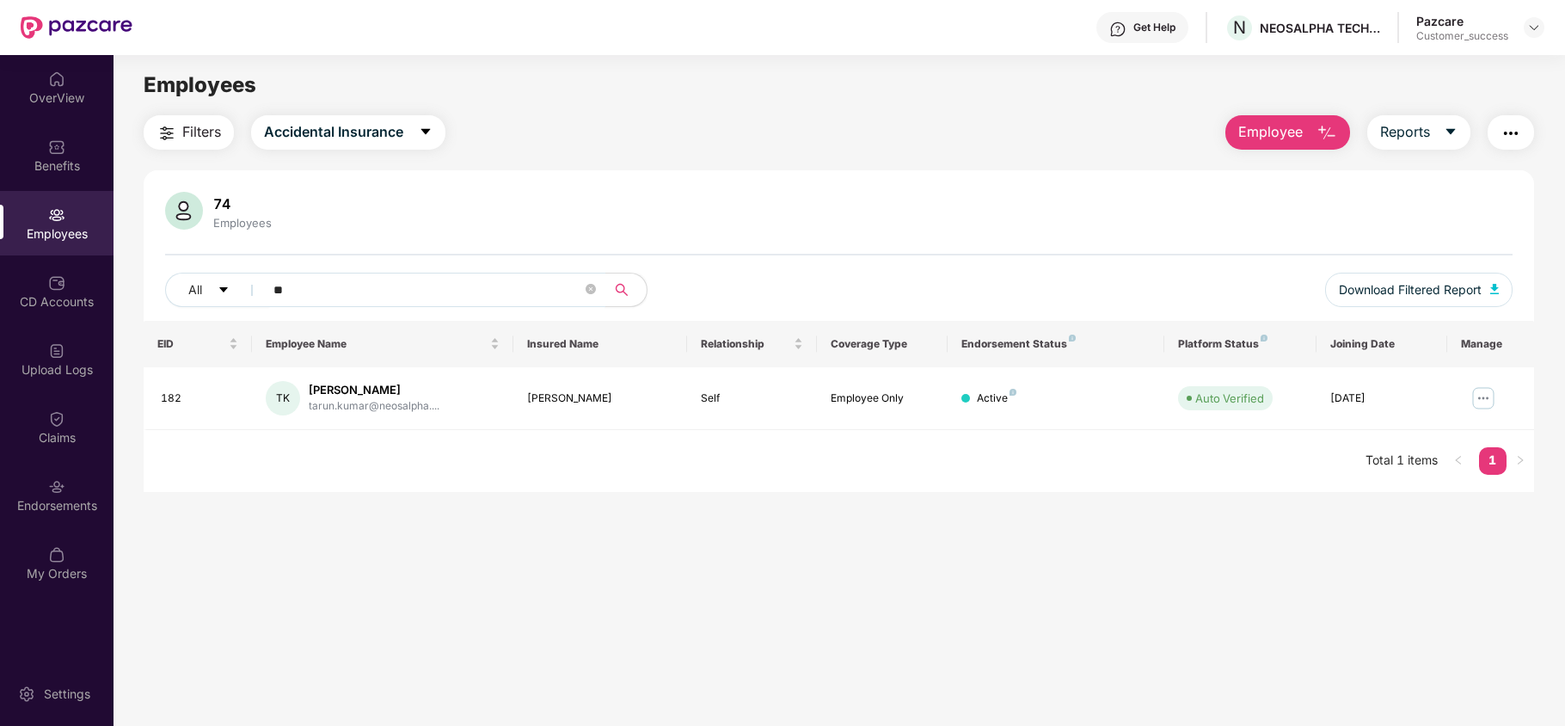
type input "*"
type input "*****"
click at [589, 284] on icon "close-circle" at bounding box center [591, 289] width 10 height 10
